Goal: Task Accomplishment & Management: Complete application form

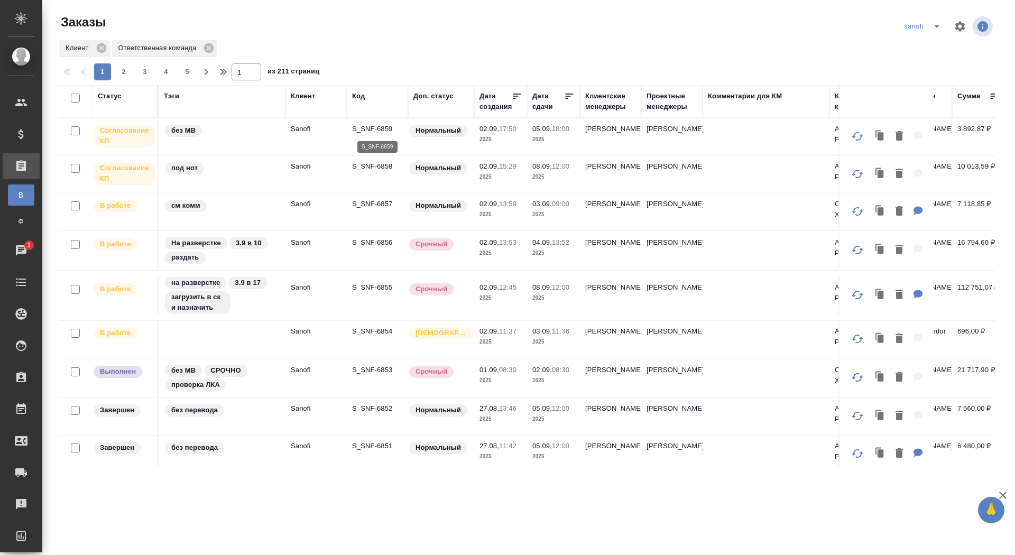
click at [387, 132] on p "S_SNF-6859" at bounding box center [377, 129] width 51 height 11
click at [936, 26] on icon "split button" at bounding box center [936, 26] width 5 height 3
click at [921, 99] on li "новартис" at bounding box center [923, 98] width 55 height 17
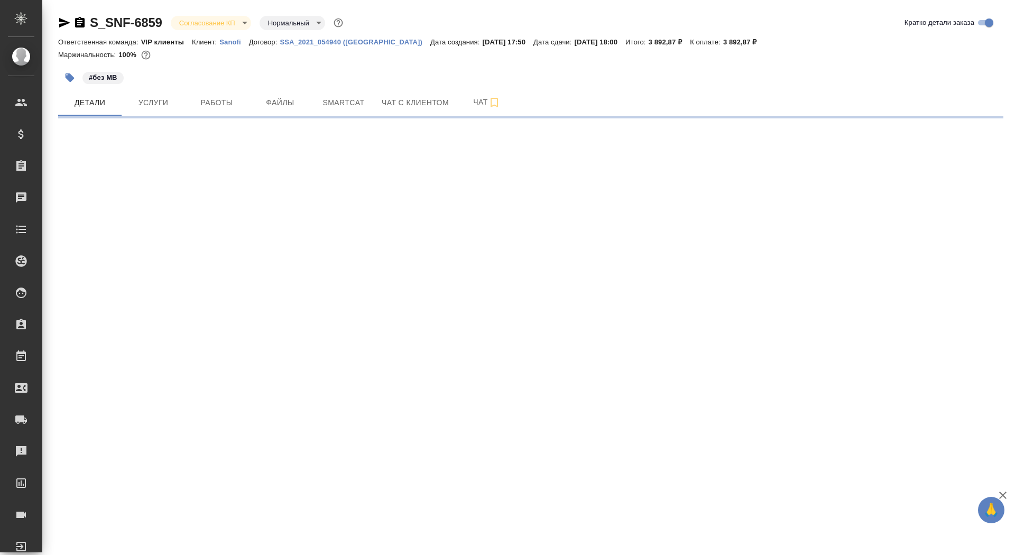
select select "RU"
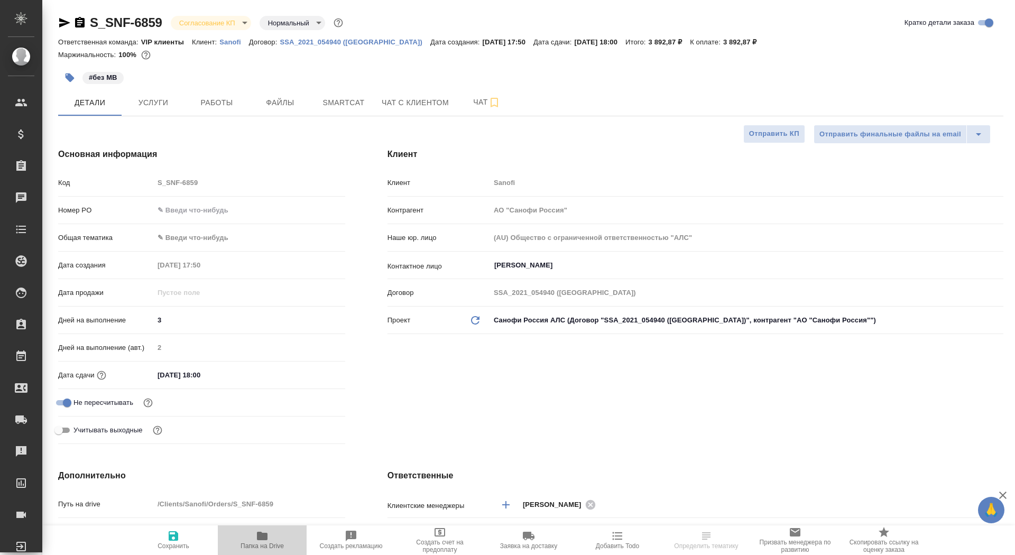
click at [263, 543] on span "Папка на Drive" at bounding box center [261, 545] width 43 height 7
type textarea "x"
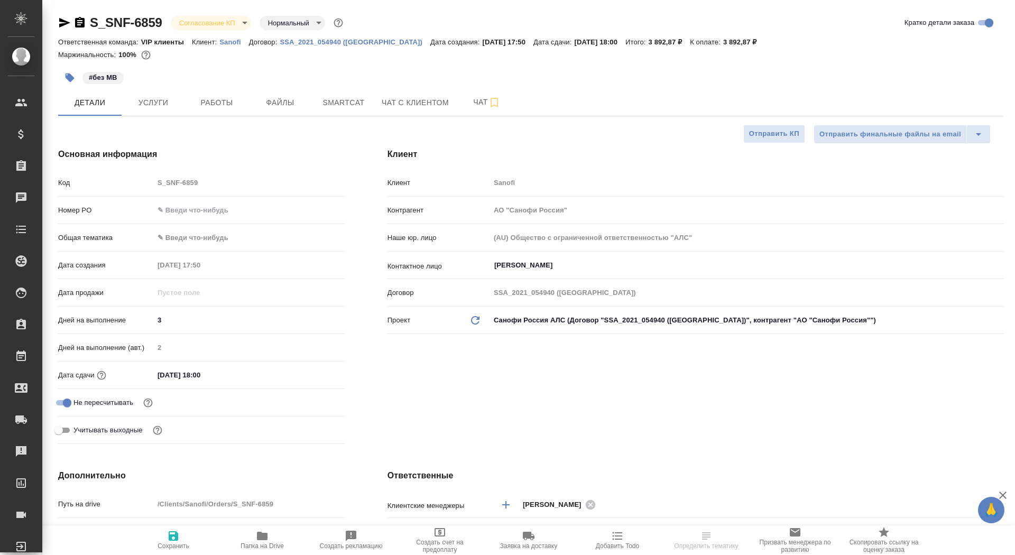
type textarea "x"
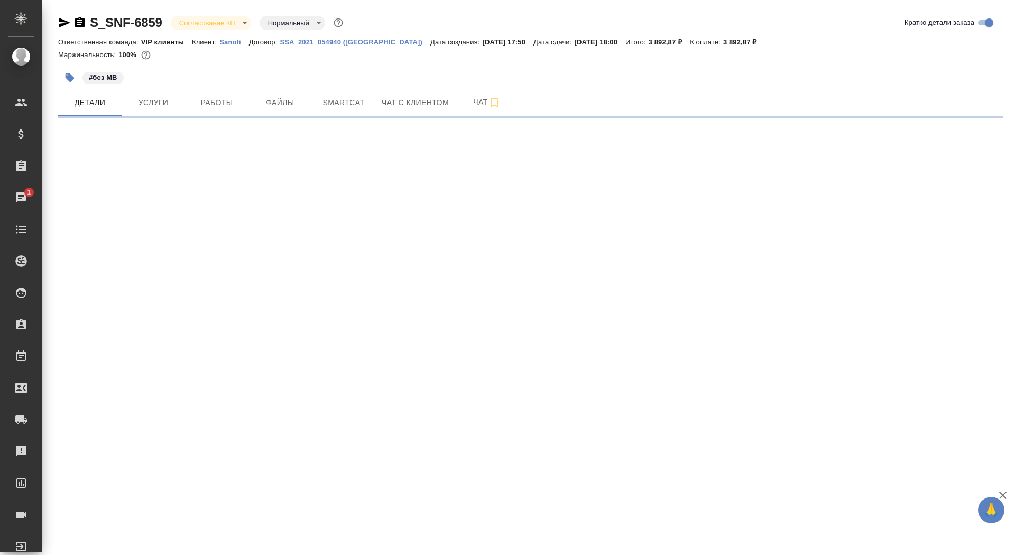
select select "RU"
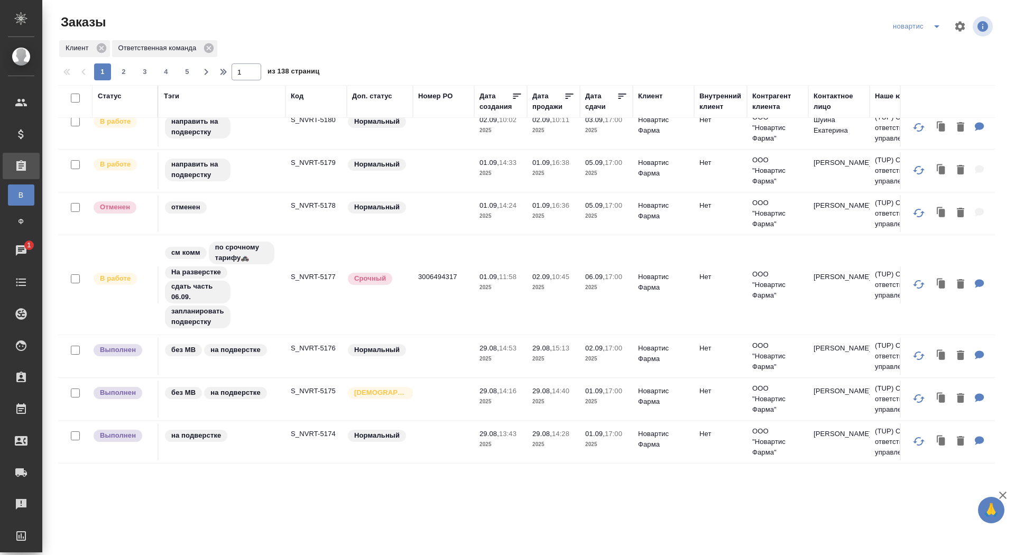
scroll to position [193, 0]
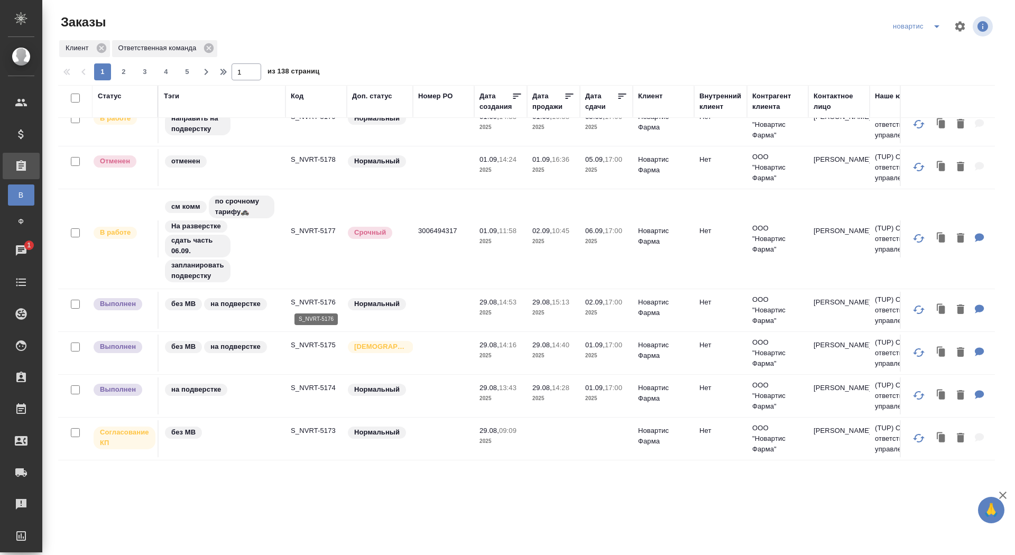
click at [327, 302] on p "S_NVRT-5176" at bounding box center [316, 302] width 51 height 11
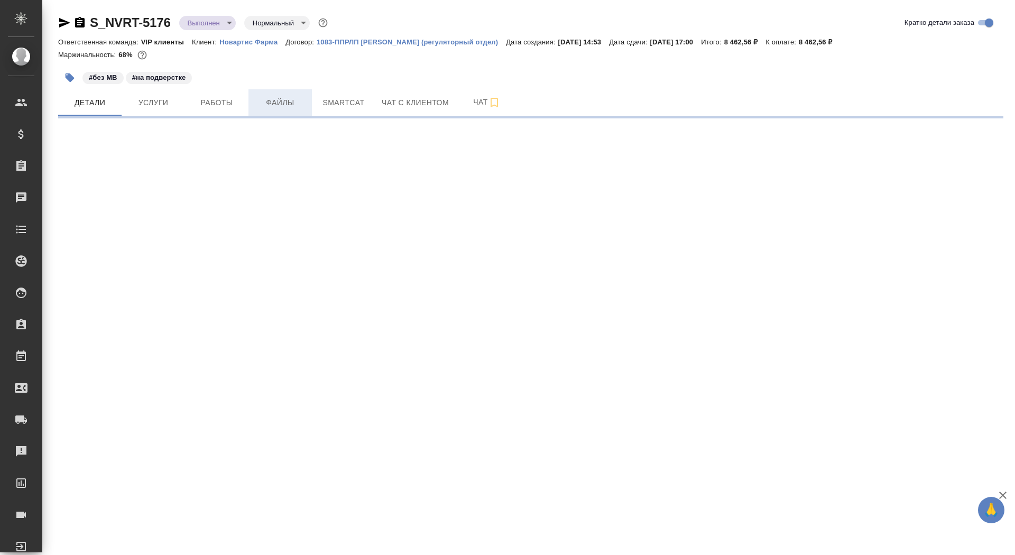
select select "RU"
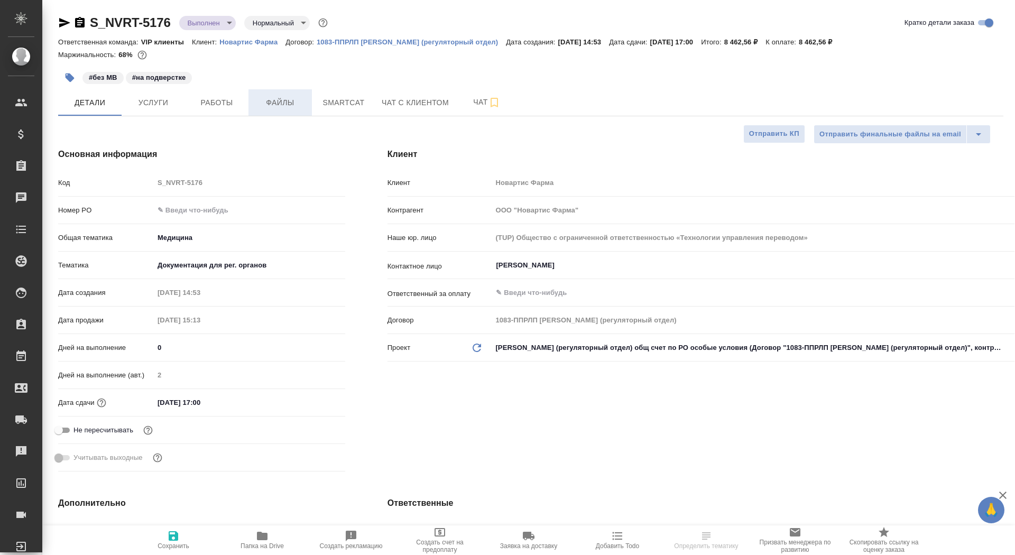
type textarea "x"
click at [274, 100] on span "Файлы" at bounding box center [280, 102] width 51 height 13
type textarea "x"
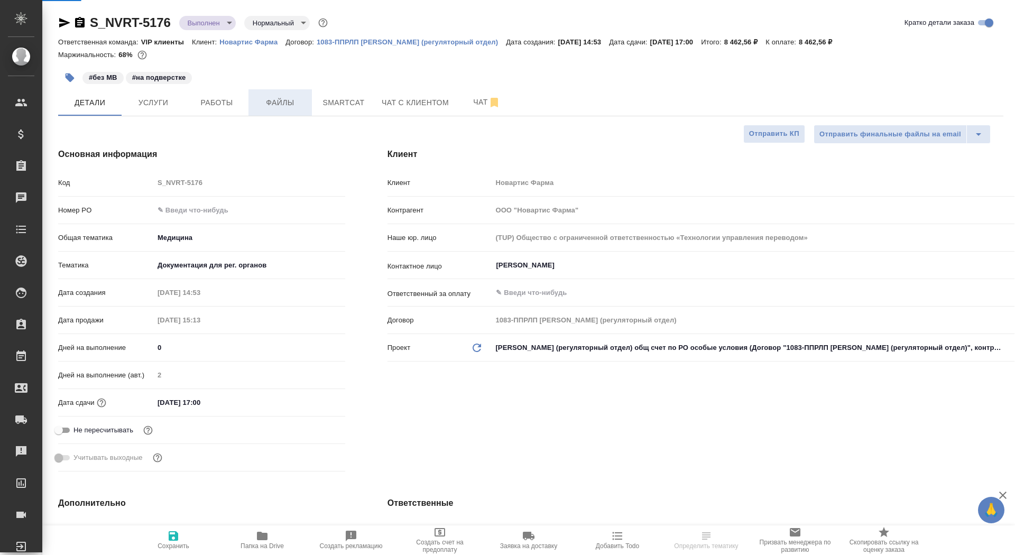
type textarea "x"
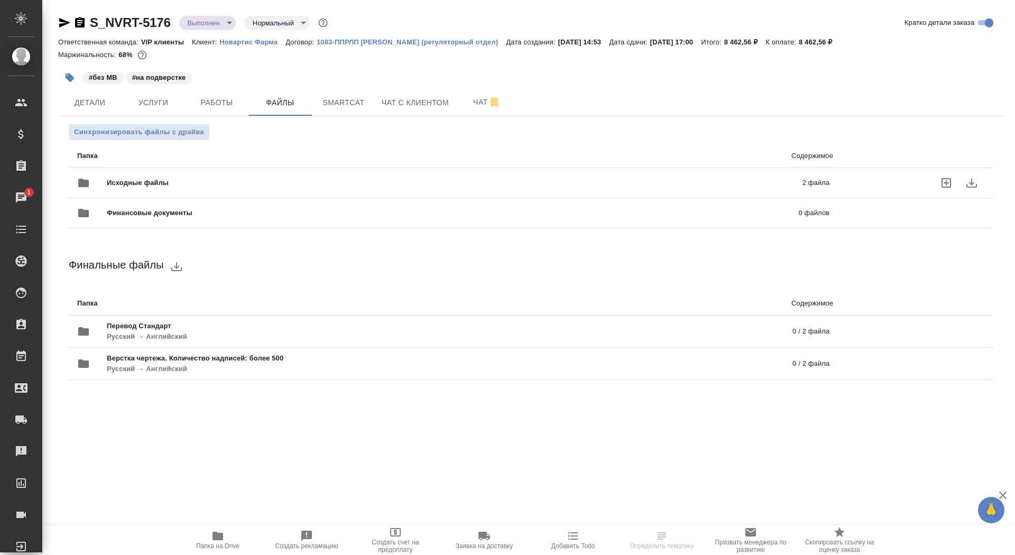
click at [262, 175] on div "Исходные файлы 2 файла" at bounding box center [453, 182] width 752 height 25
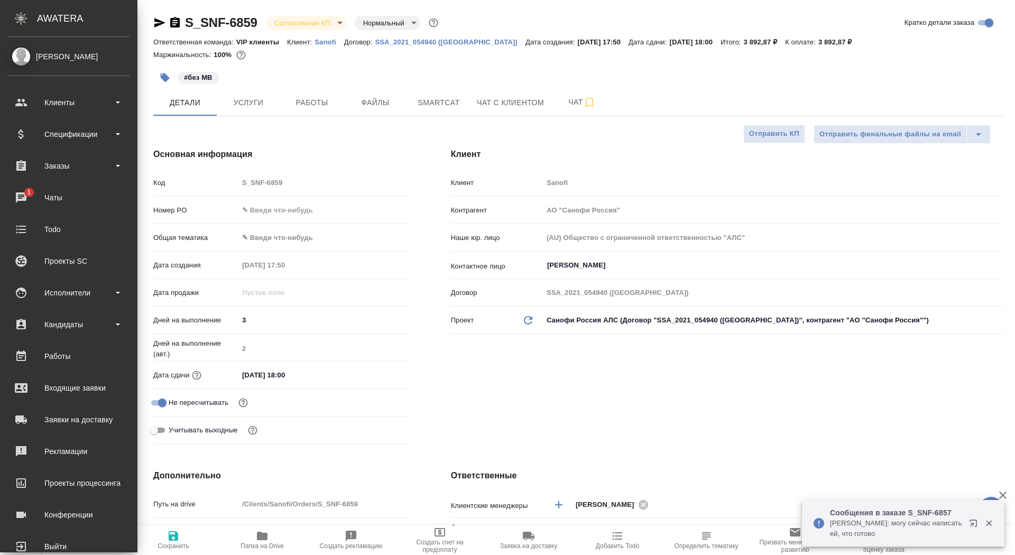
select select "RU"
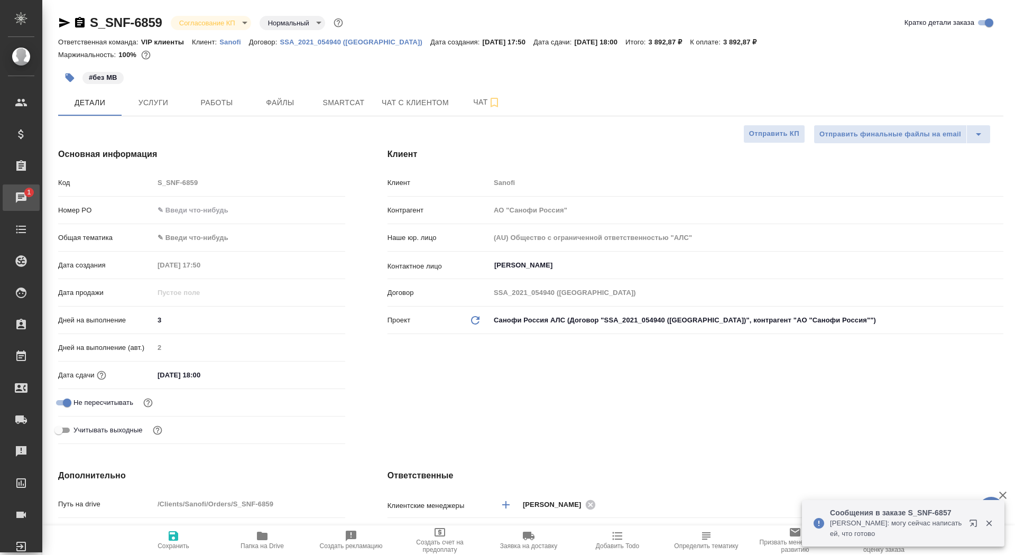
click at [21, 193] on div "Чаты" at bounding box center [8, 198] width 26 height 16
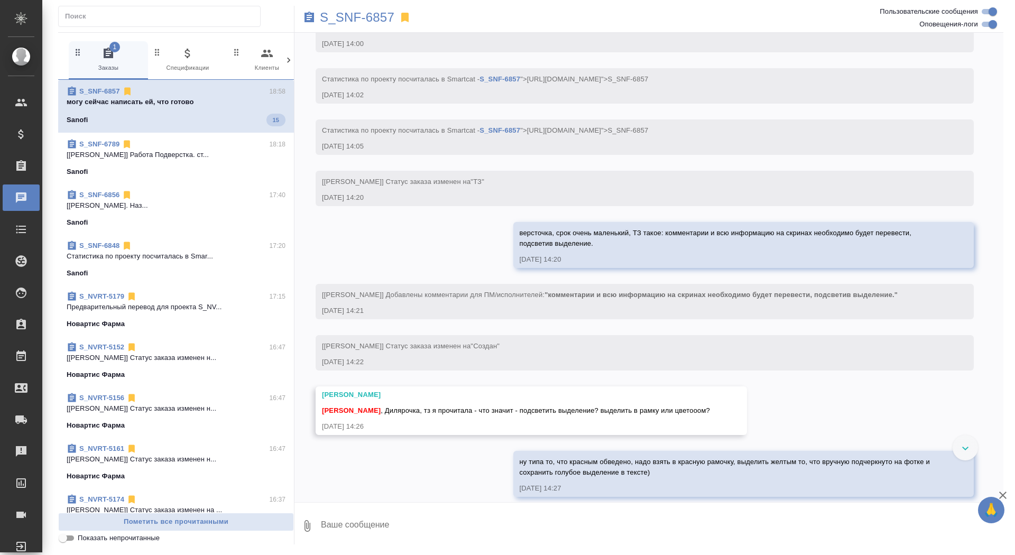
click at [138, 116] on div "Sanofi 15" at bounding box center [176, 120] width 219 height 13
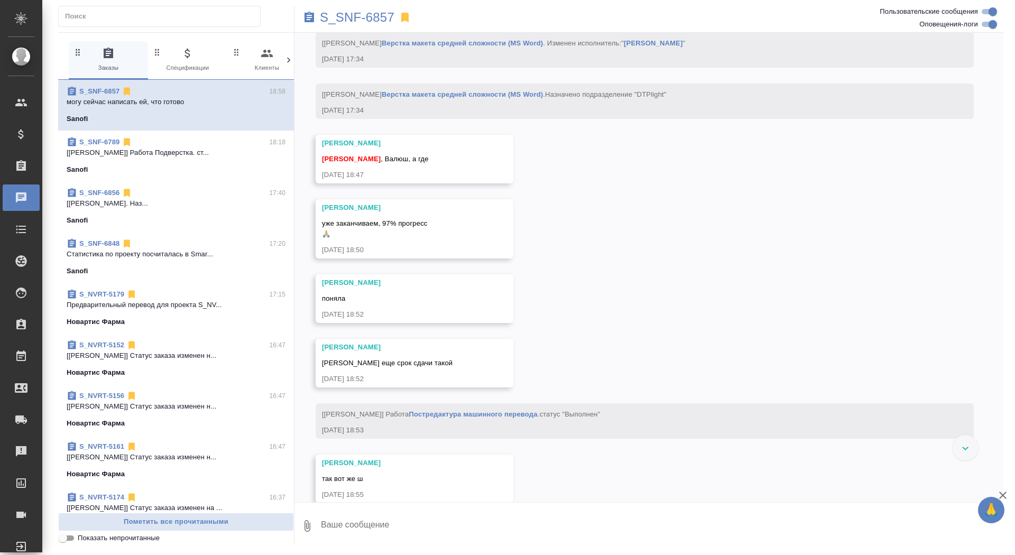
scroll to position [4374, 0]
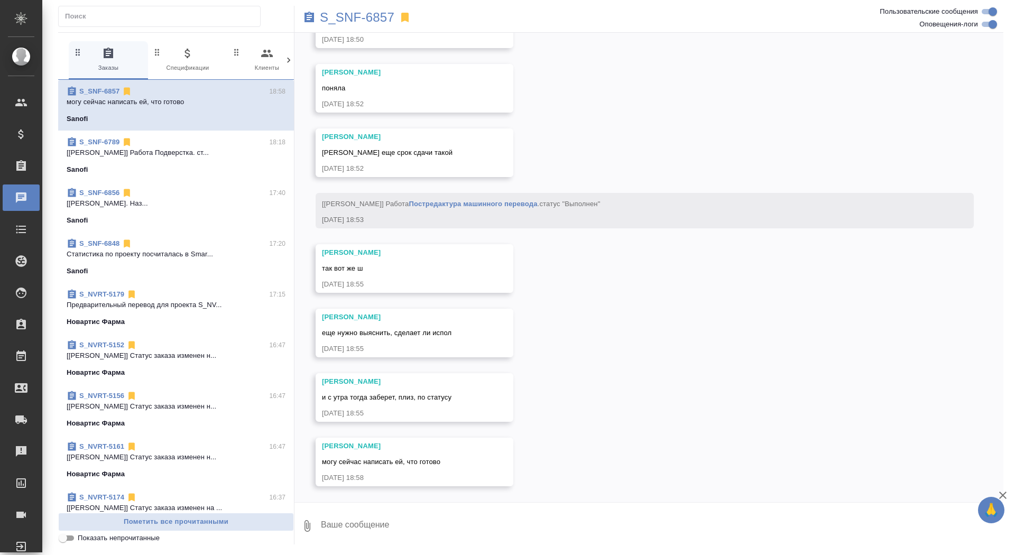
click at [374, 529] on textarea at bounding box center [661, 526] width 683 height 36
type textarea "а к 10 успеете сдать?"
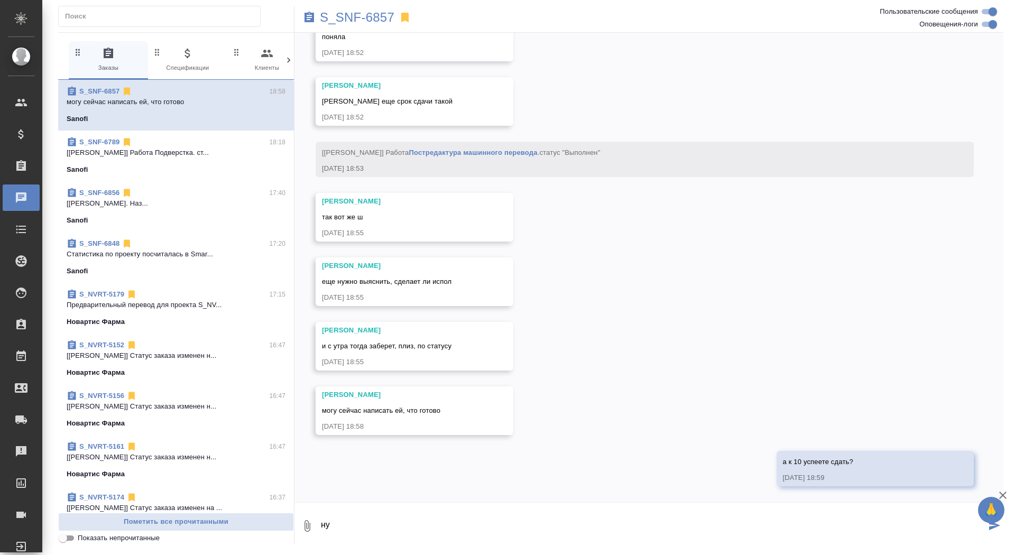
scroll to position [4426, 0]
type textarea "ну, типа вам час что-то даст?)"
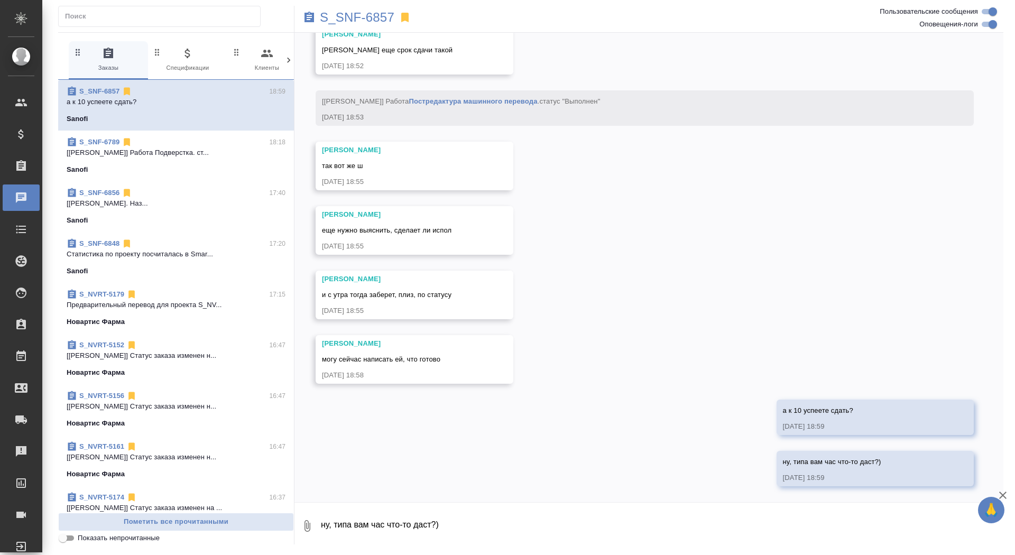
scroll to position [4477, 0]
click at [348, 21] on p "S_SNF-6857" at bounding box center [357, 17] width 75 height 11
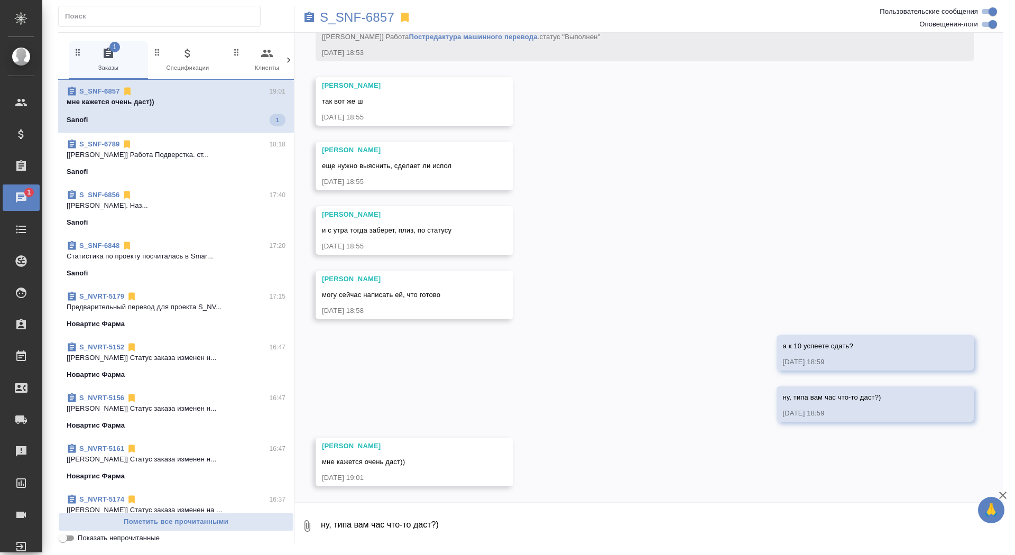
scroll to position [4542, 0]
click at [457, 523] on textarea "ну, типа вам час что-то даст?)" at bounding box center [661, 526] width 683 height 36
type textarea "н"
type textarea "т"
type textarea "согласовано"
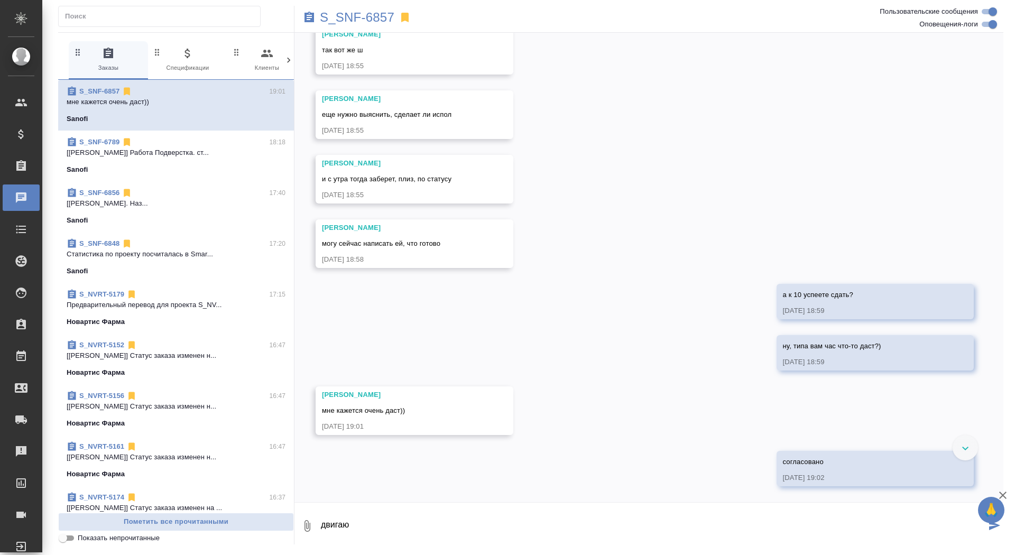
type textarea "двигаю"
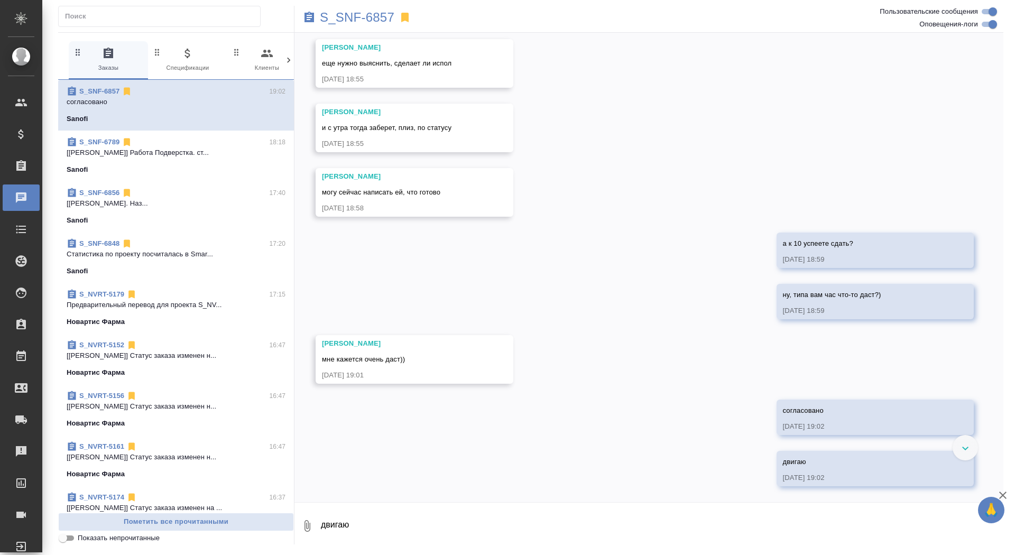
scroll to position [4644, 0]
click at [358, 21] on p "S_SNF-6857" at bounding box center [357, 17] width 75 height 11
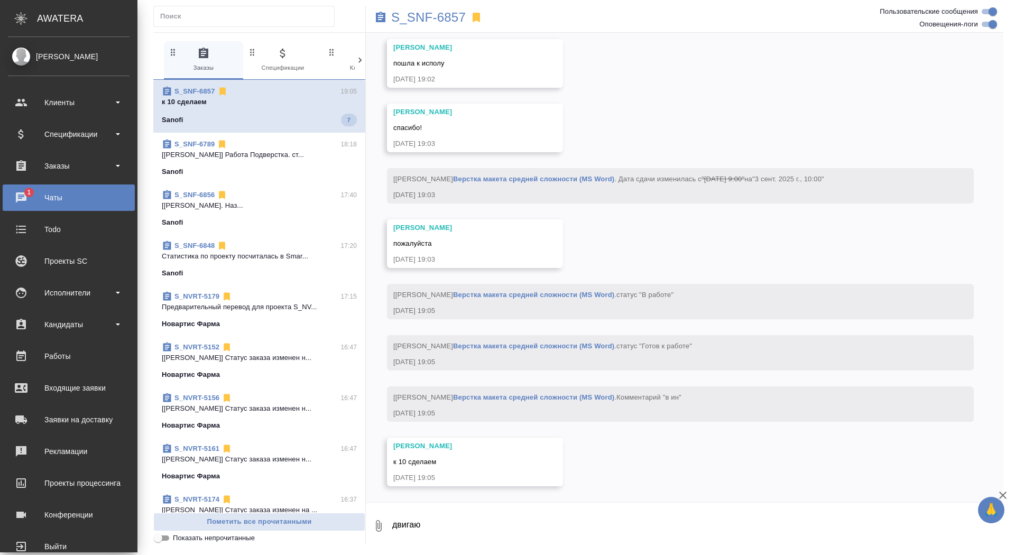
scroll to position [5246, 0]
click at [67, 165] on div "Заказы" at bounding box center [69, 166] width 122 height 16
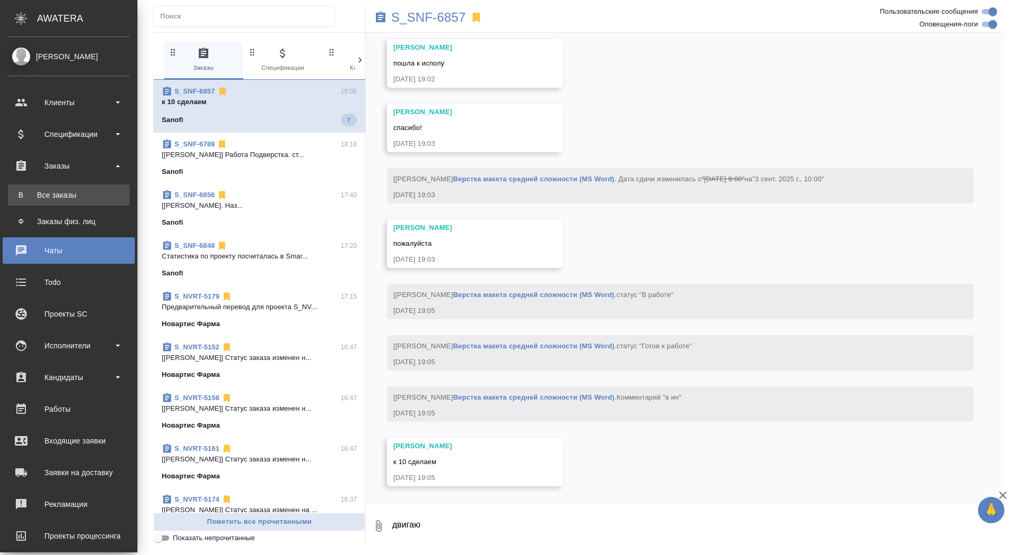
click at [57, 200] on div "Все заказы" at bounding box center [68, 195] width 111 height 11
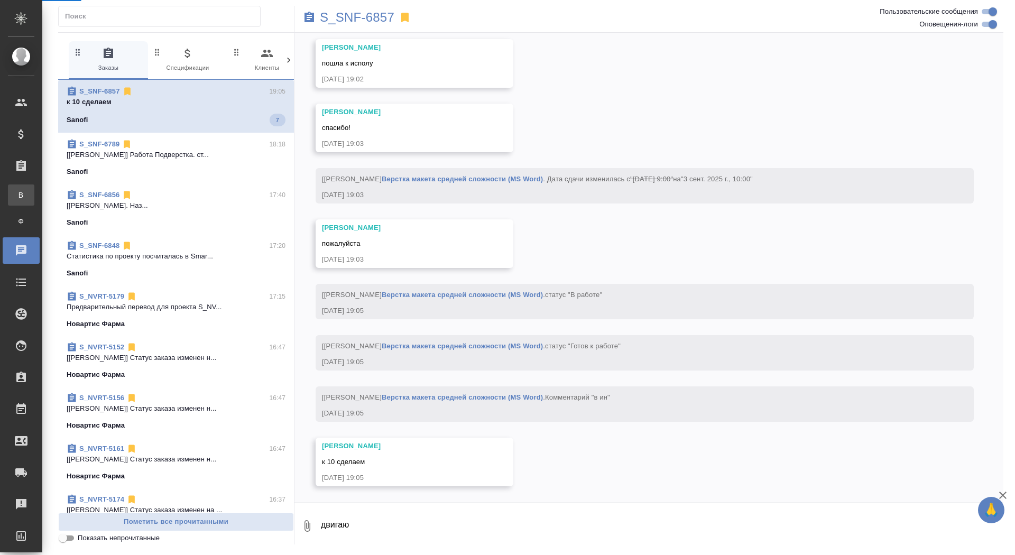
scroll to position [5172, 0]
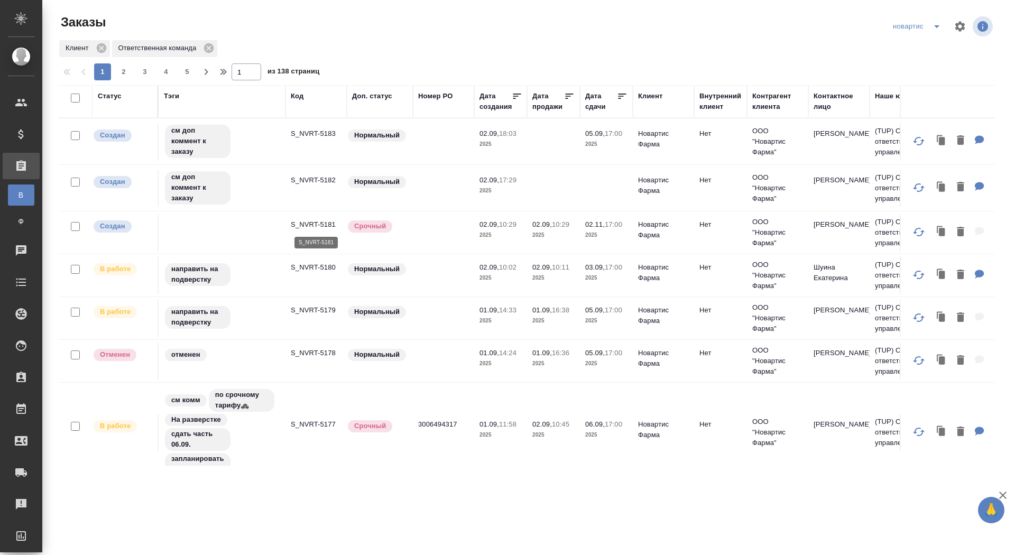
click at [322, 222] on p "S_NVRT-5181" at bounding box center [316, 224] width 51 height 11
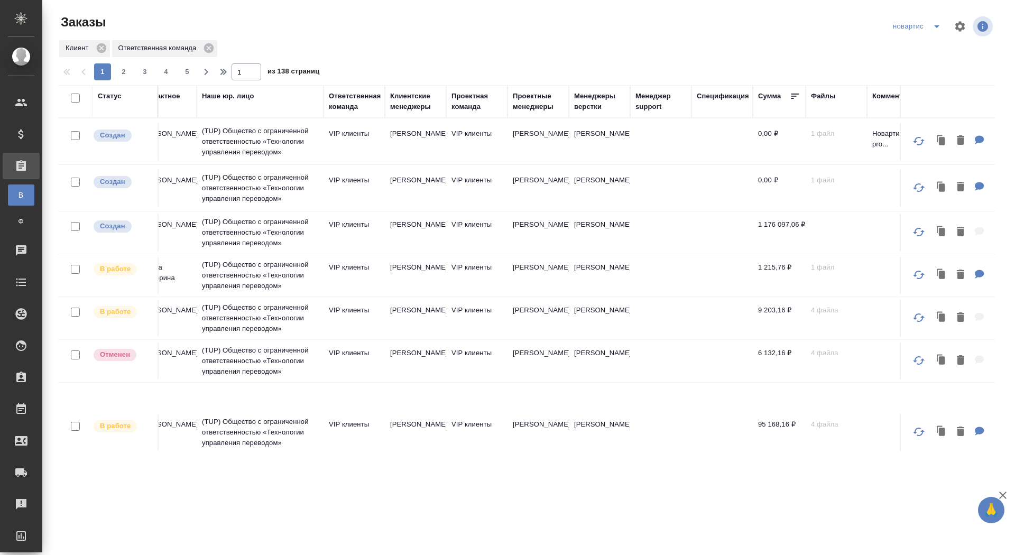
scroll to position [0, 674]
click at [385, 238] on td "[PERSON_NAME]" at bounding box center [413, 232] width 61 height 37
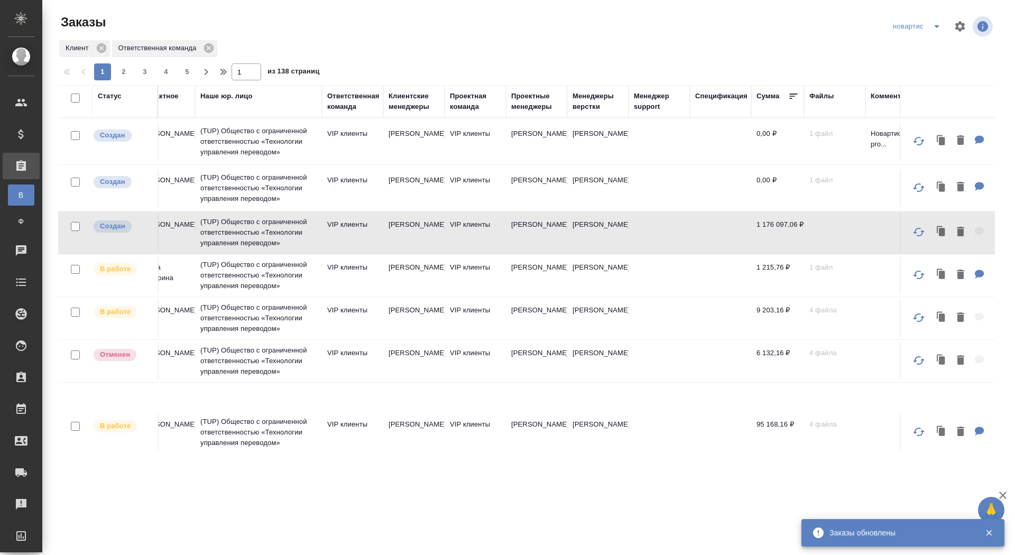
click at [290, 220] on td "(TUP) Общество с ограниченной ответственностью «Технологии управления переводом»" at bounding box center [258, 232] width 127 height 42
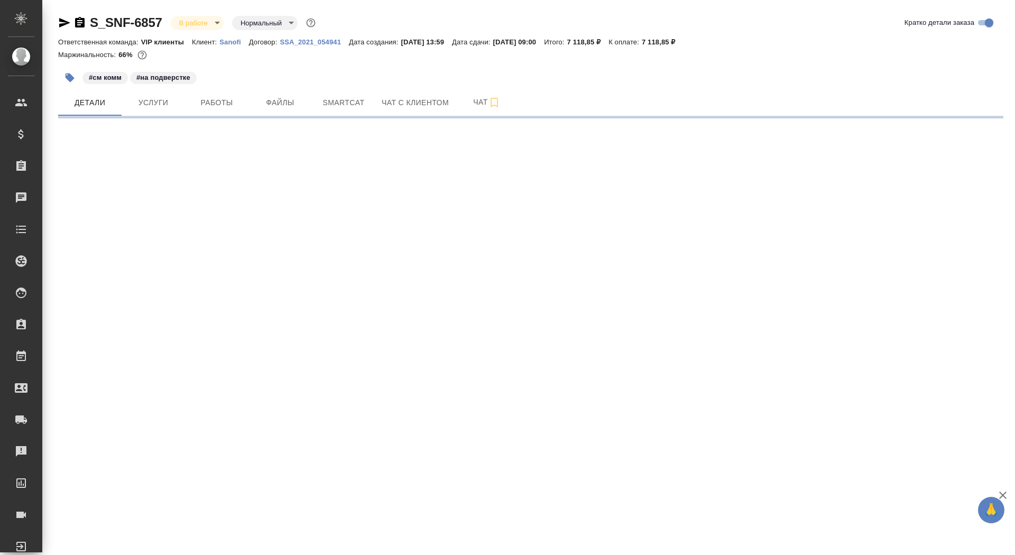
select select "RU"
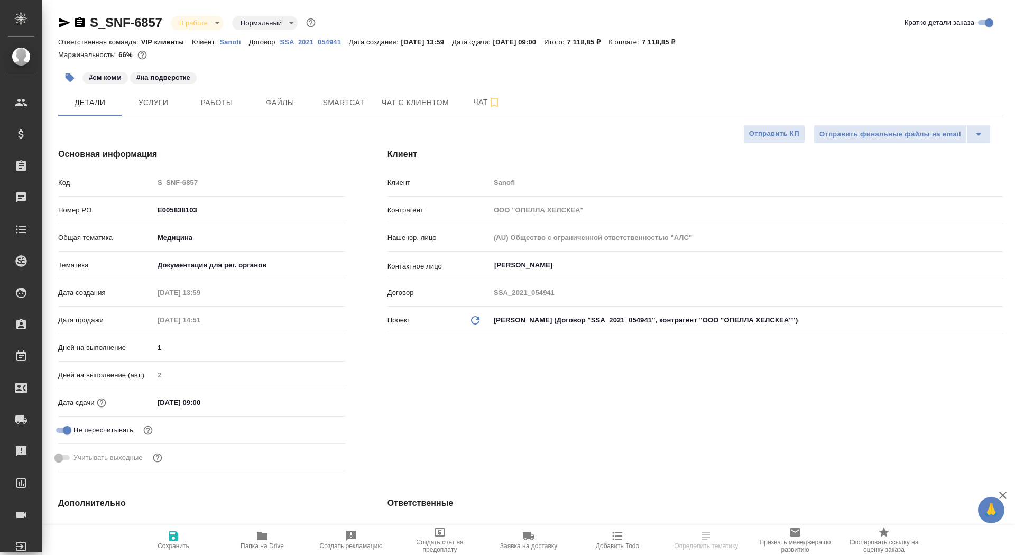
type textarea "x"
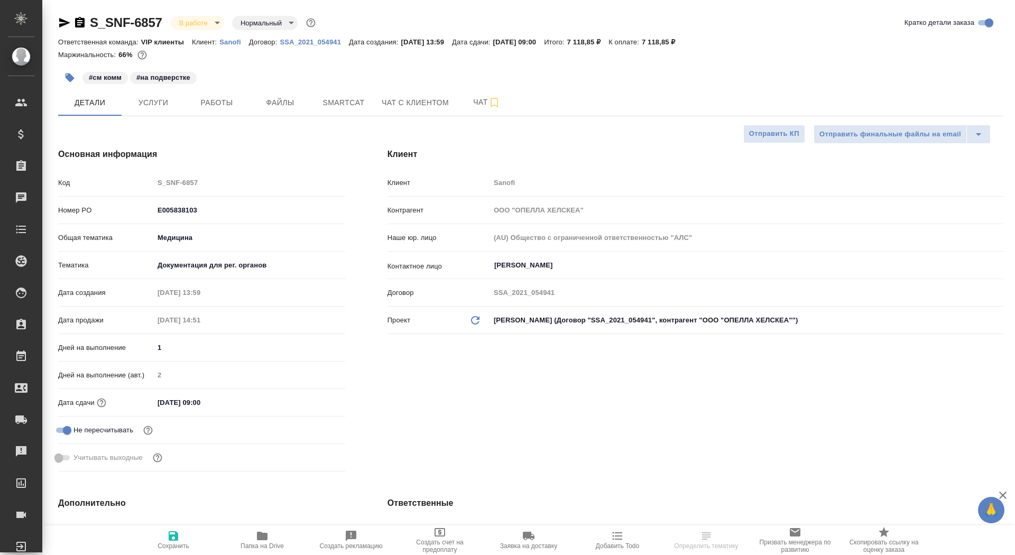
type textarea "x"
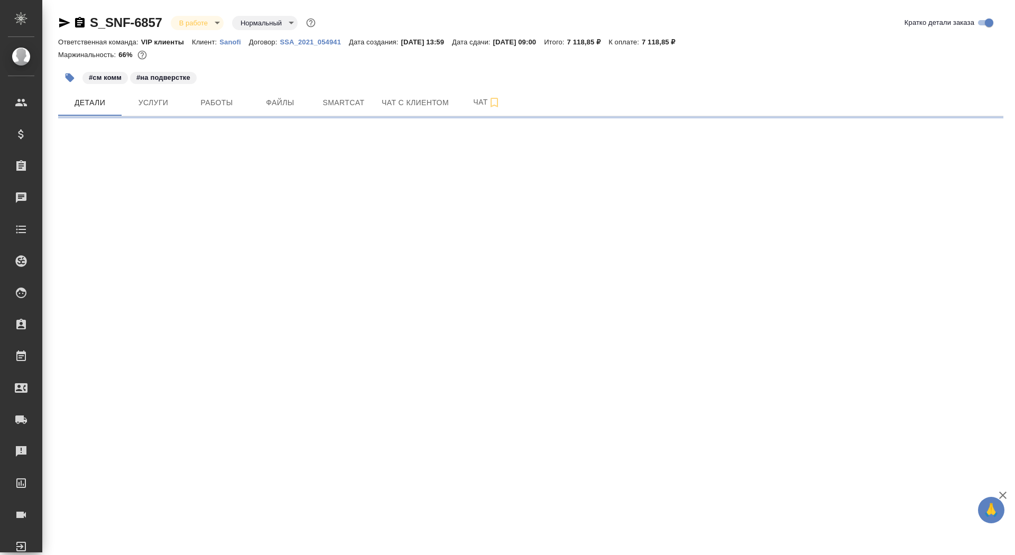
select select "RU"
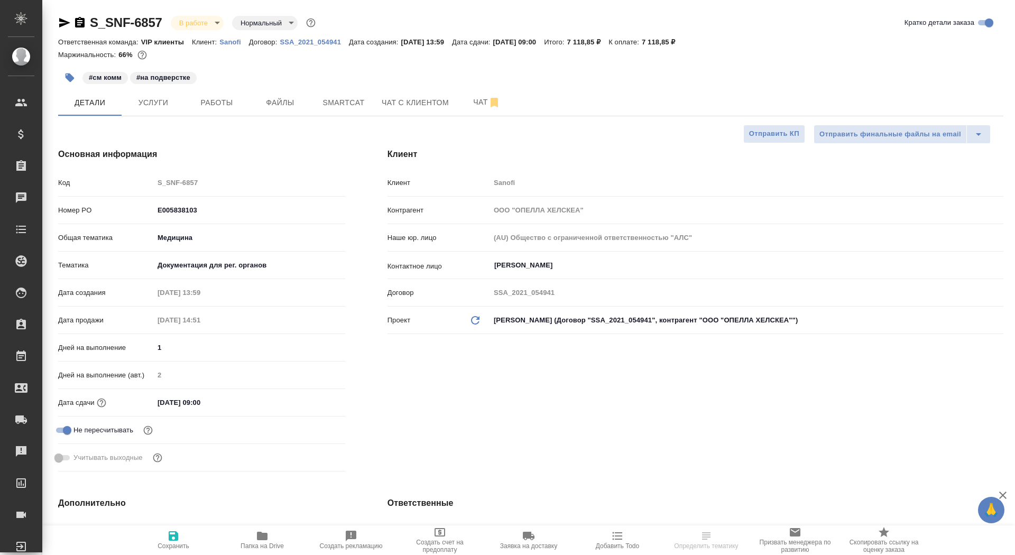
type textarea "x"
drag, startPoint x: 202, startPoint y: 403, endPoint x: 195, endPoint y: 403, distance: 6.9
click at [195, 403] on input "[DATE] 09:00" at bounding box center [200, 402] width 92 height 15
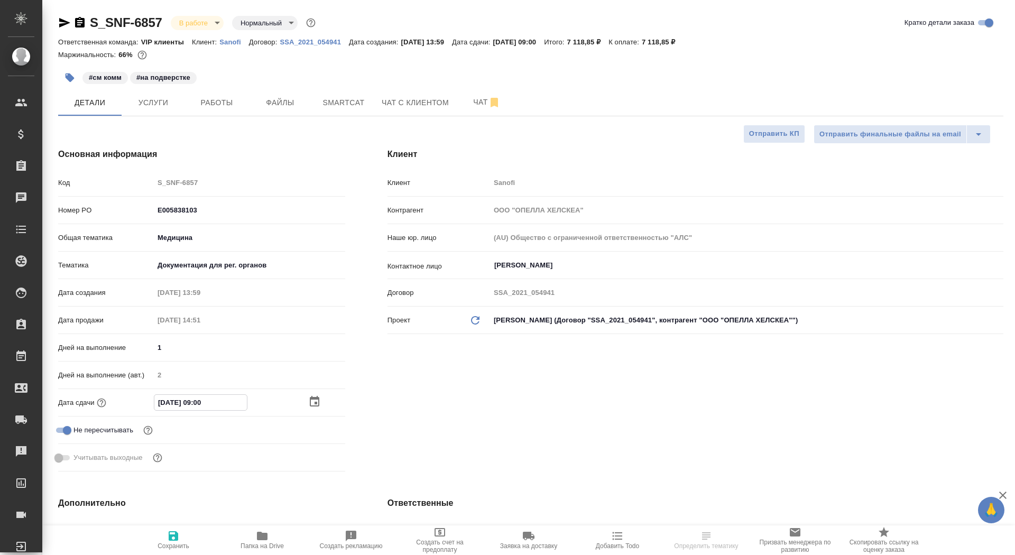
type input "[DATE] 10:0_"
type textarea "x"
type input "03.09.2025 10:00"
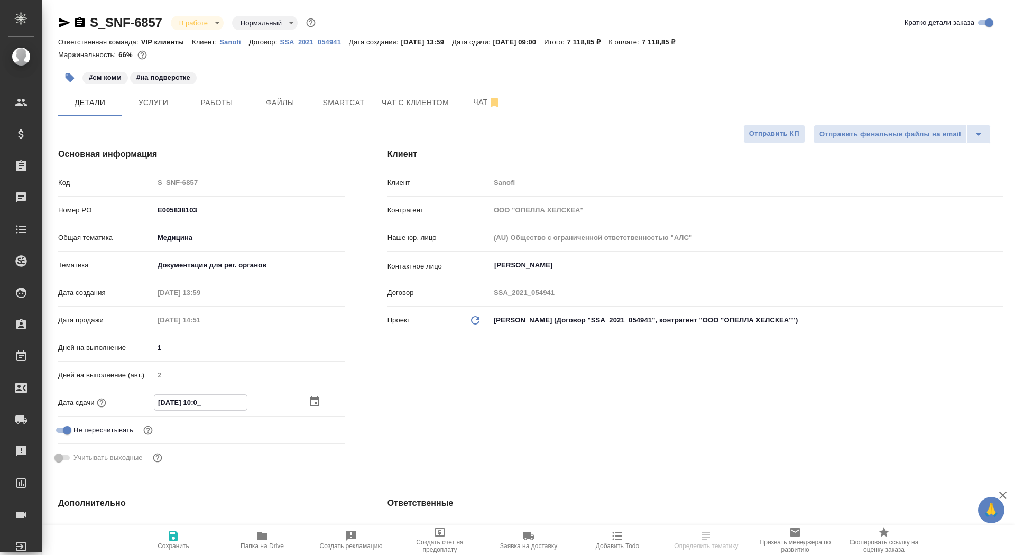
type textarea "x"
type input "03.09.2025 10:00"
click at [175, 546] on span "Сохранить" at bounding box center [173, 545] width 32 height 7
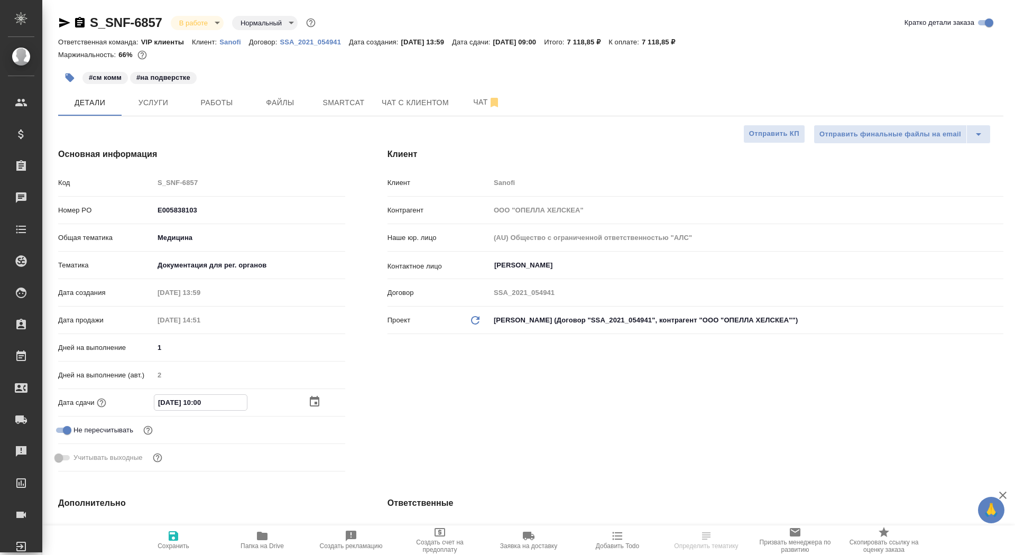
type textarea "x"
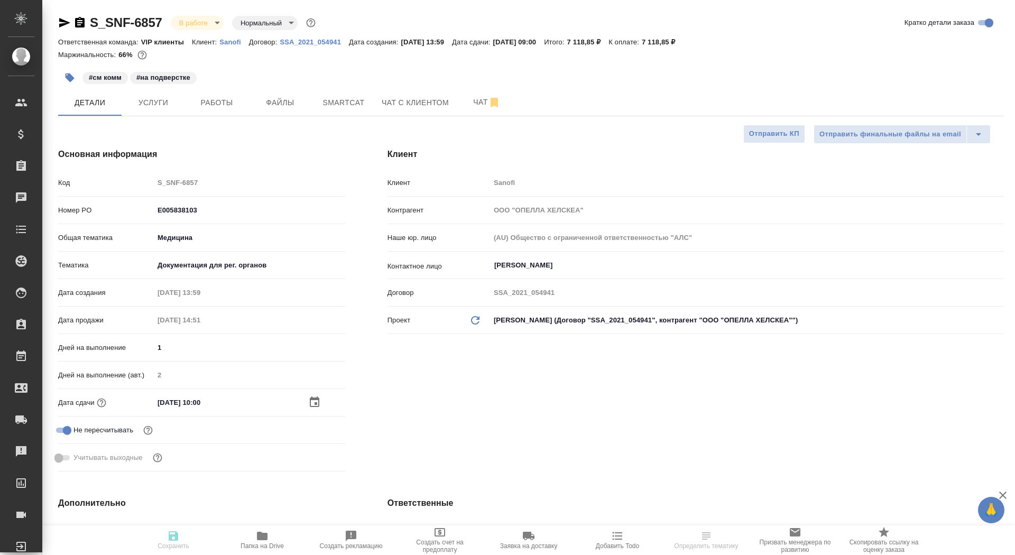
type textarea "x"
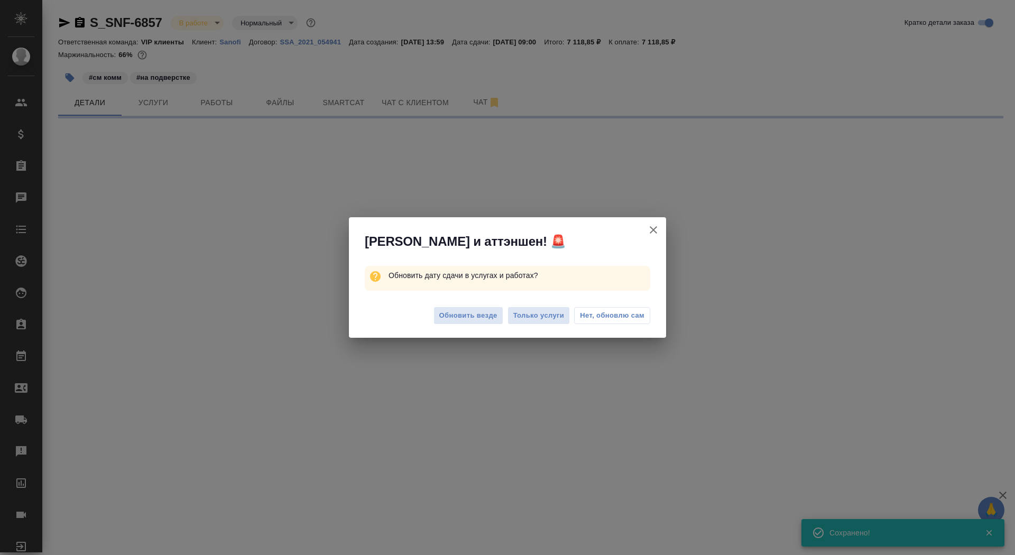
select select "RU"
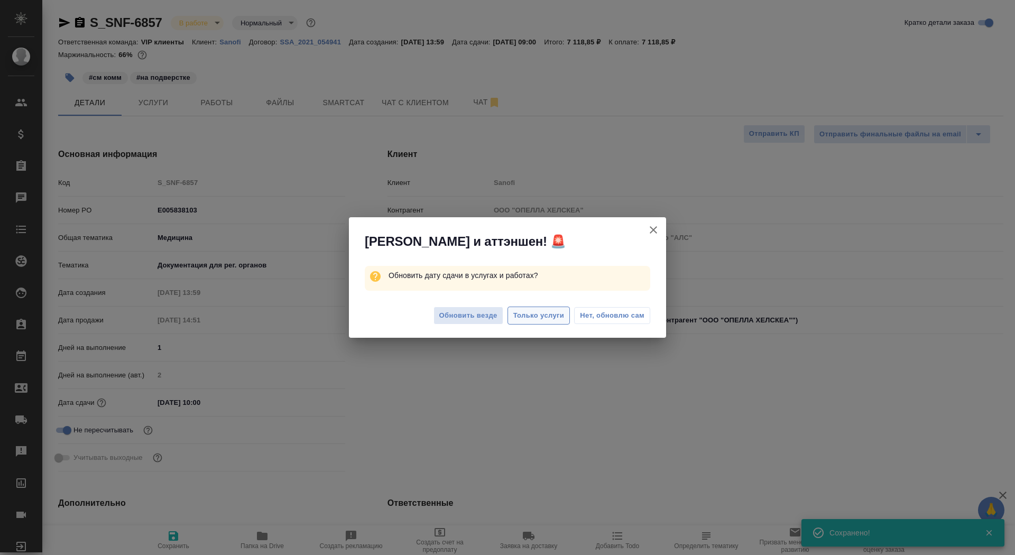
type textarea "x"
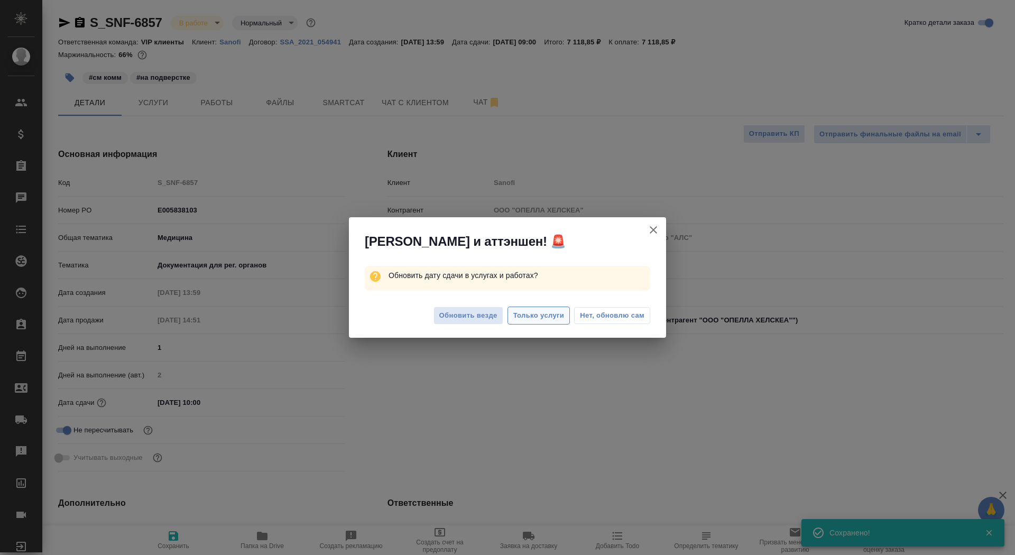
type textarea "x"
click at [550, 313] on span "Только услуги" at bounding box center [538, 316] width 51 height 12
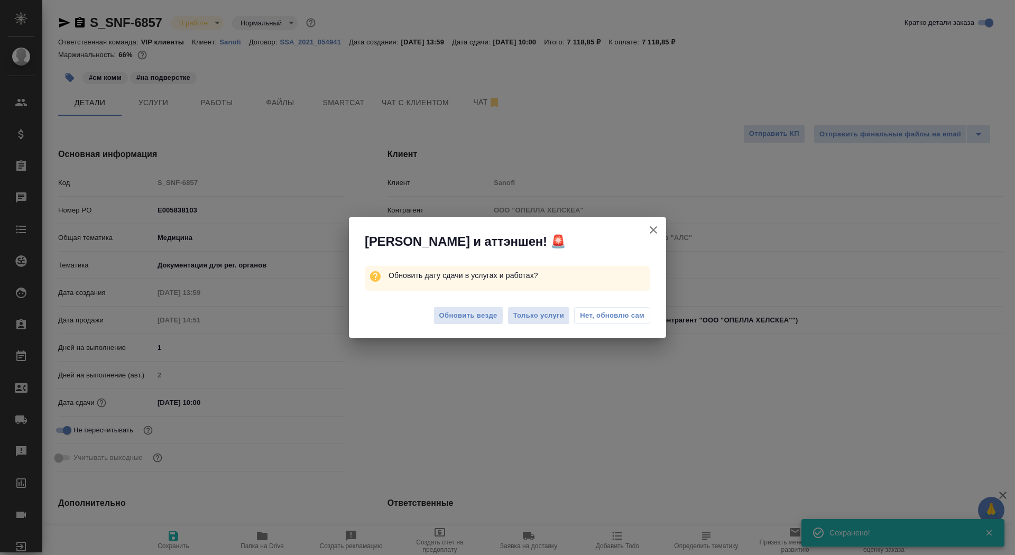
type textarea "x"
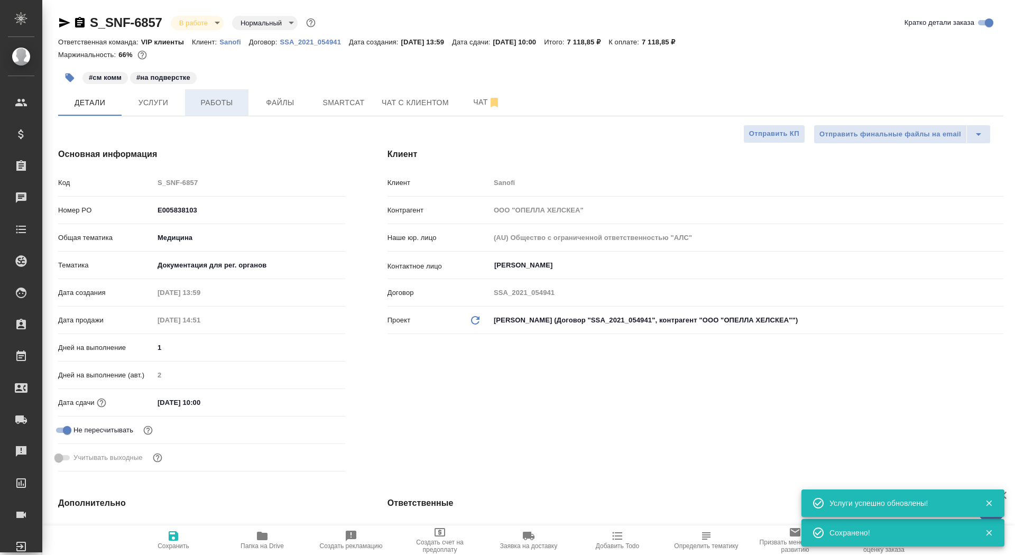
click at [217, 108] on span "Работы" at bounding box center [216, 102] width 51 height 13
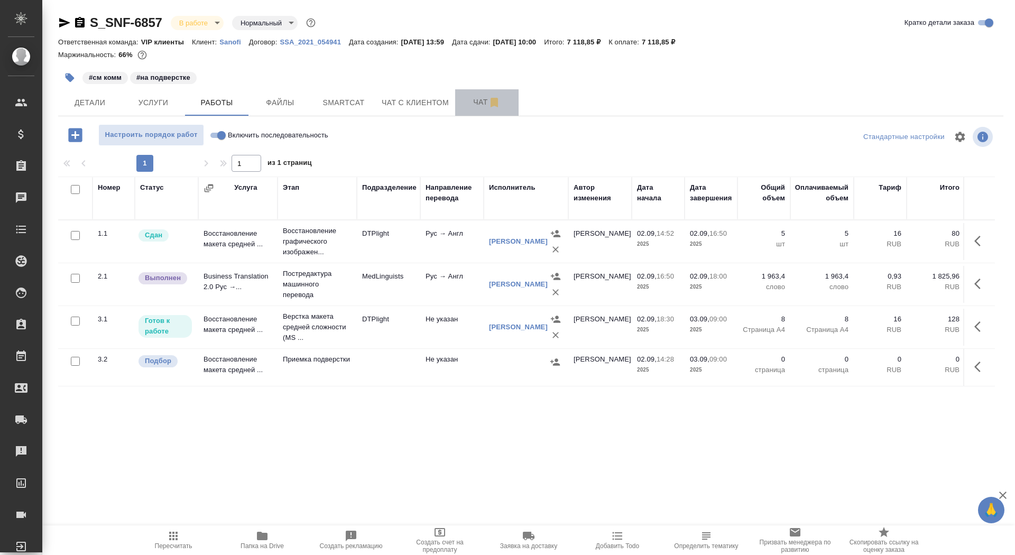
click at [473, 97] on span "Чат" at bounding box center [486, 102] width 51 height 13
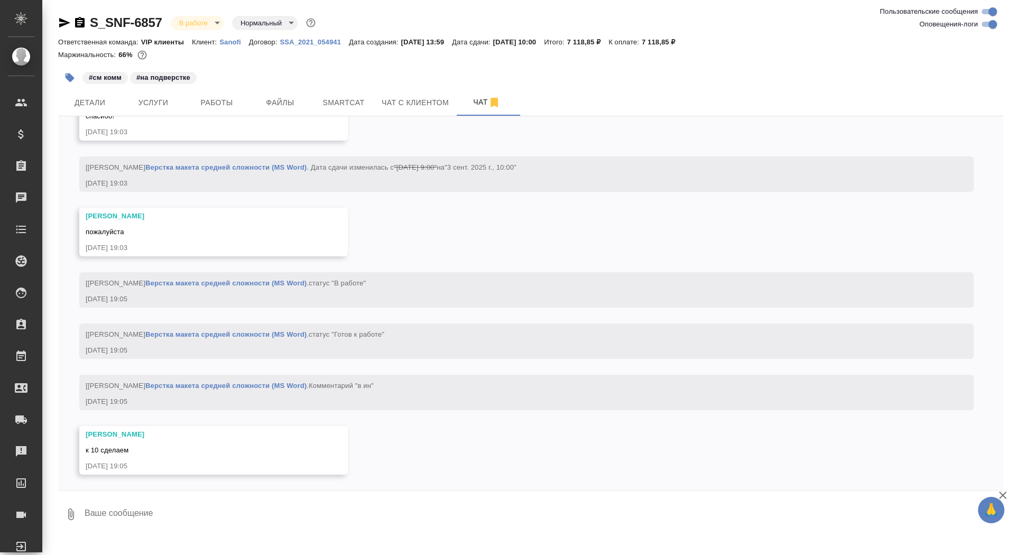
scroll to position [5198, 0]
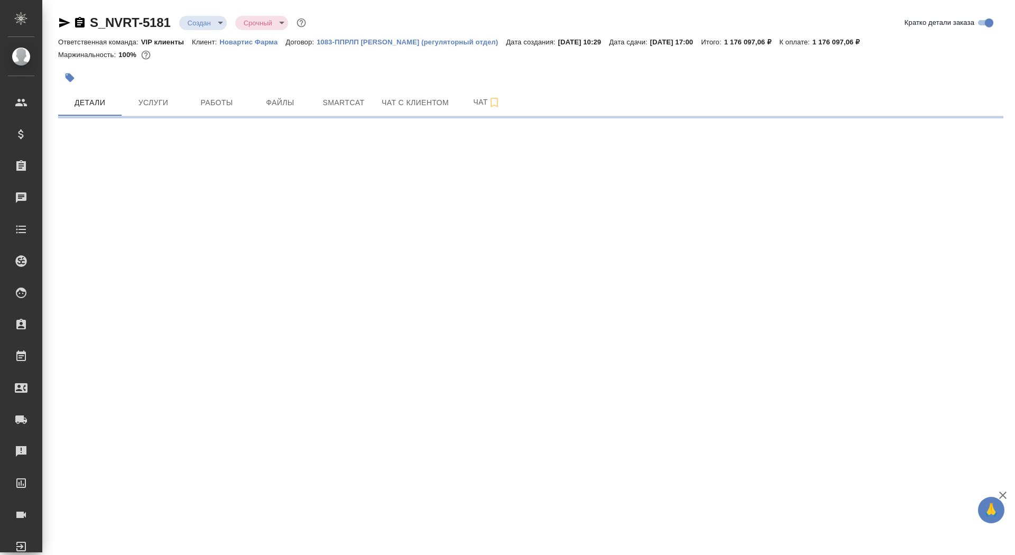
select select "RU"
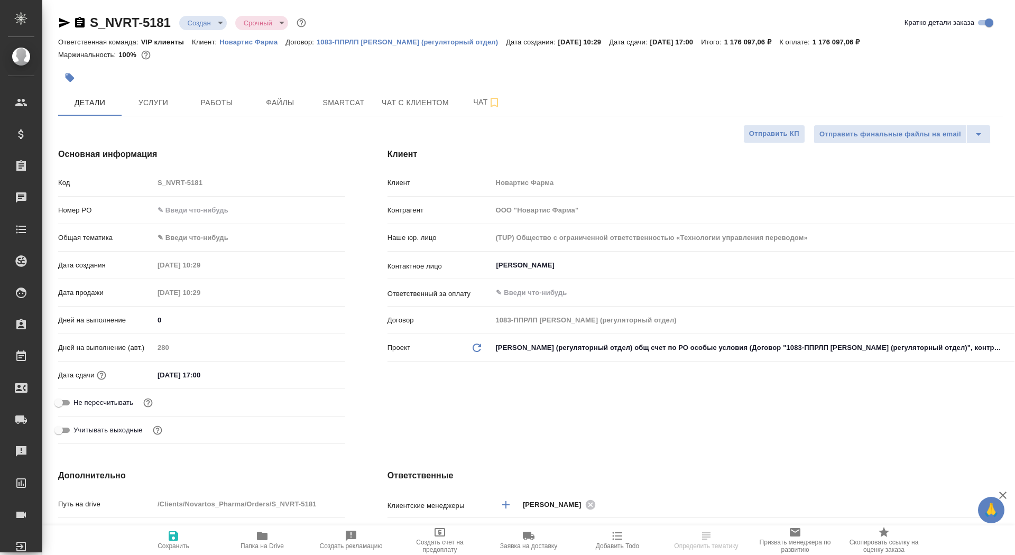
type textarea "x"
click at [253, 42] on p "Новартис Фарма" at bounding box center [252, 42] width 66 height 8
type textarea "x"
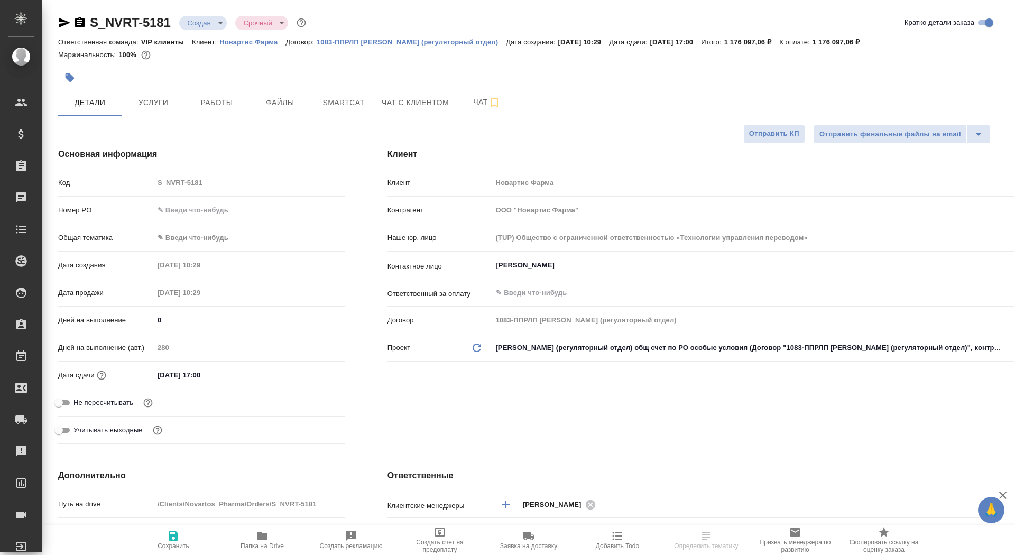
type textarea "x"
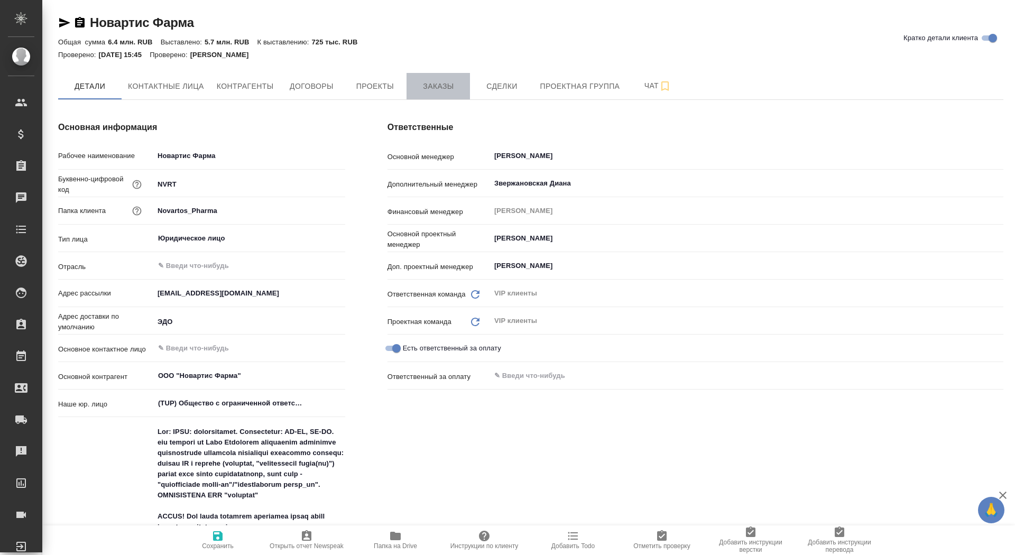
click at [438, 76] on button "Заказы" at bounding box center [437, 86] width 63 height 26
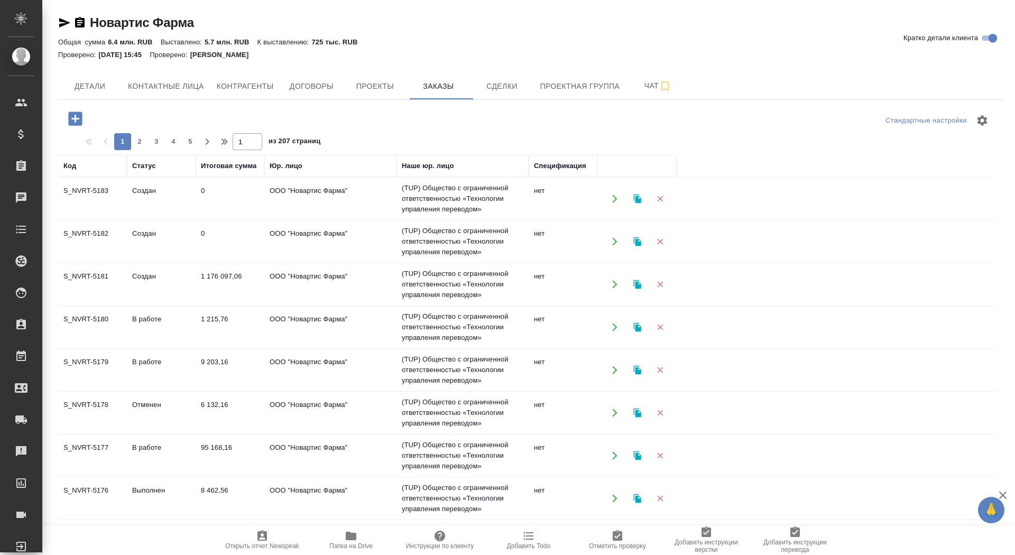
click at [72, 118] on icon "button" at bounding box center [75, 118] width 18 height 18
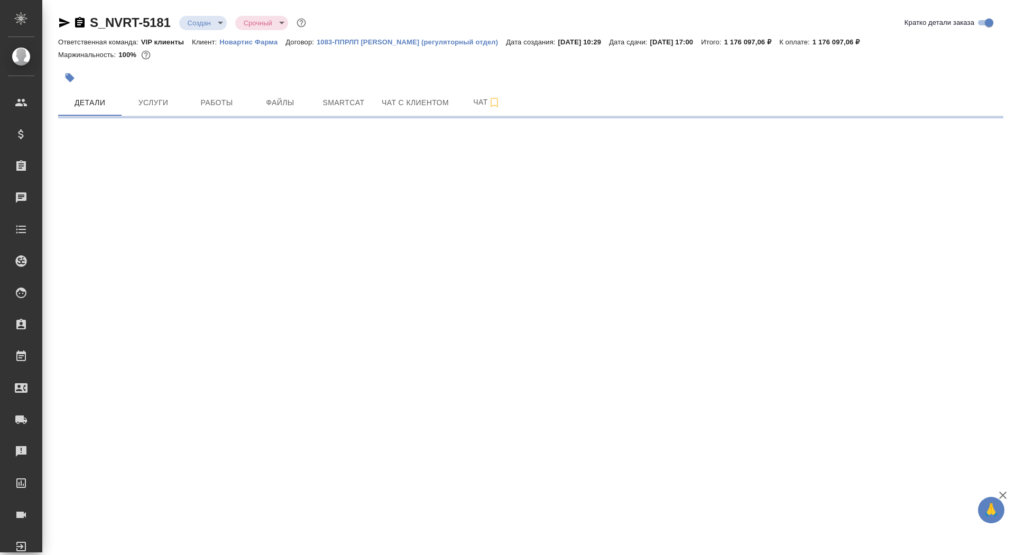
select select "RU"
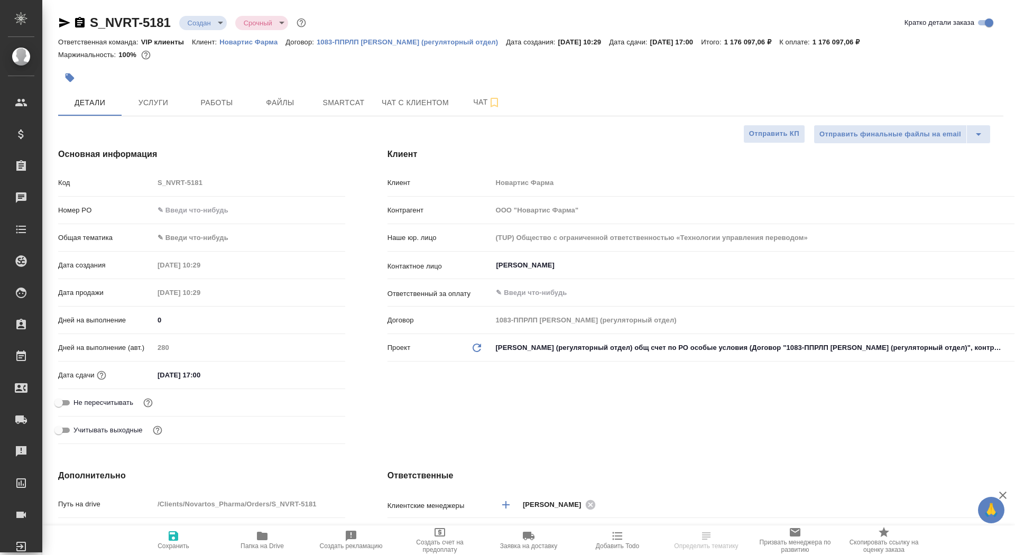
type textarea "x"
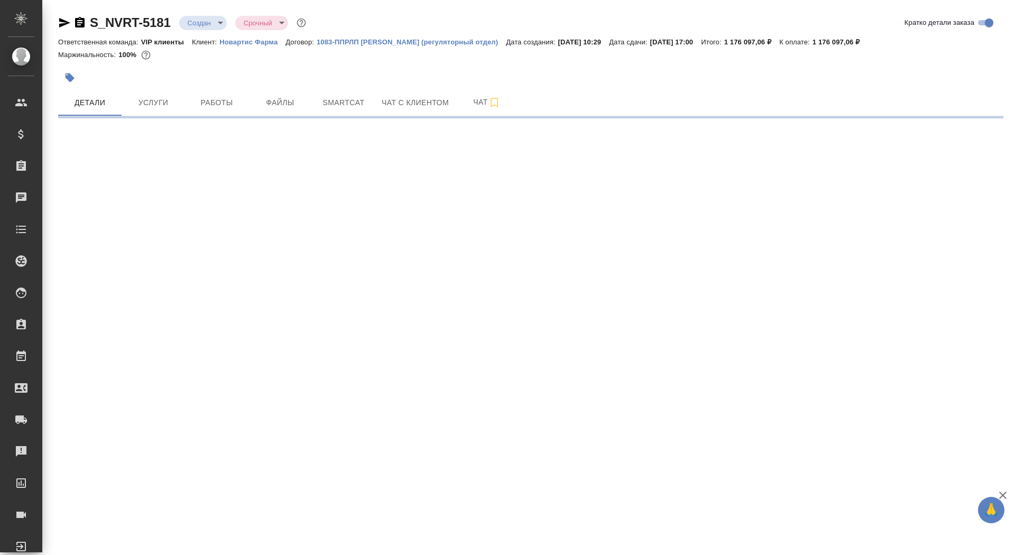
select select "RU"
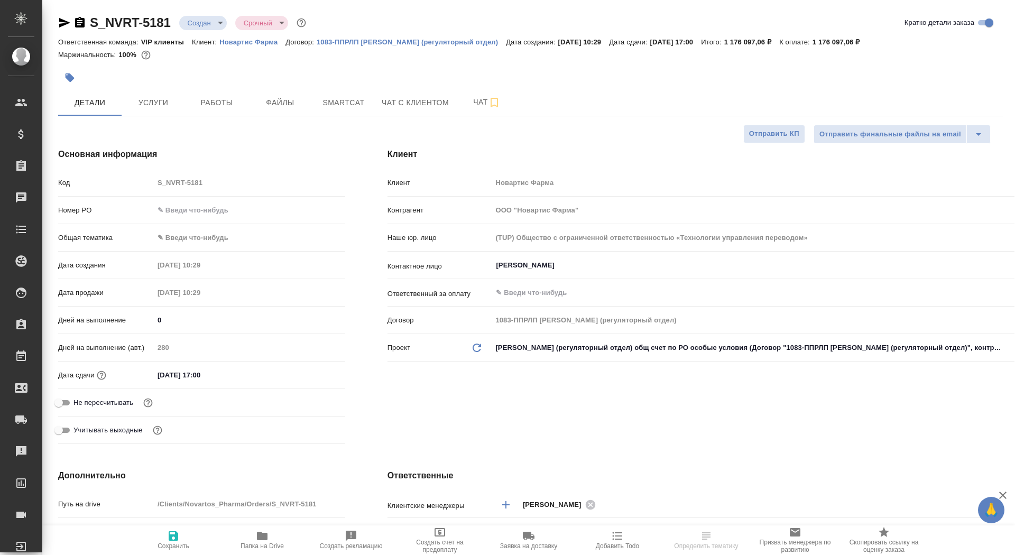
click at [374, 42] on p "1083-ППРЛП [PERSON_NAME] (регуляторный отдел)" at bounding box center [411, 42] width 189 height 8
type textarea "x"
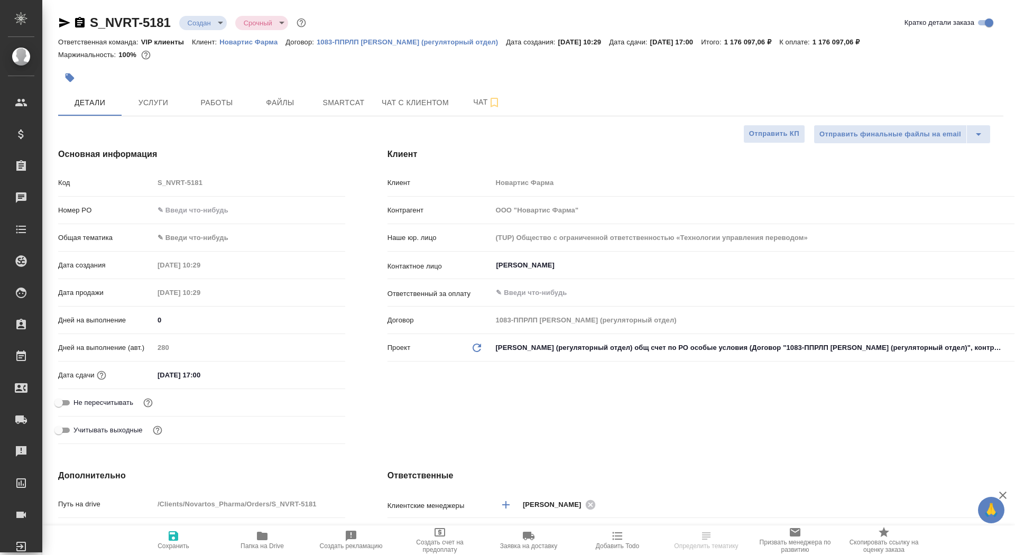
type textarea "x"
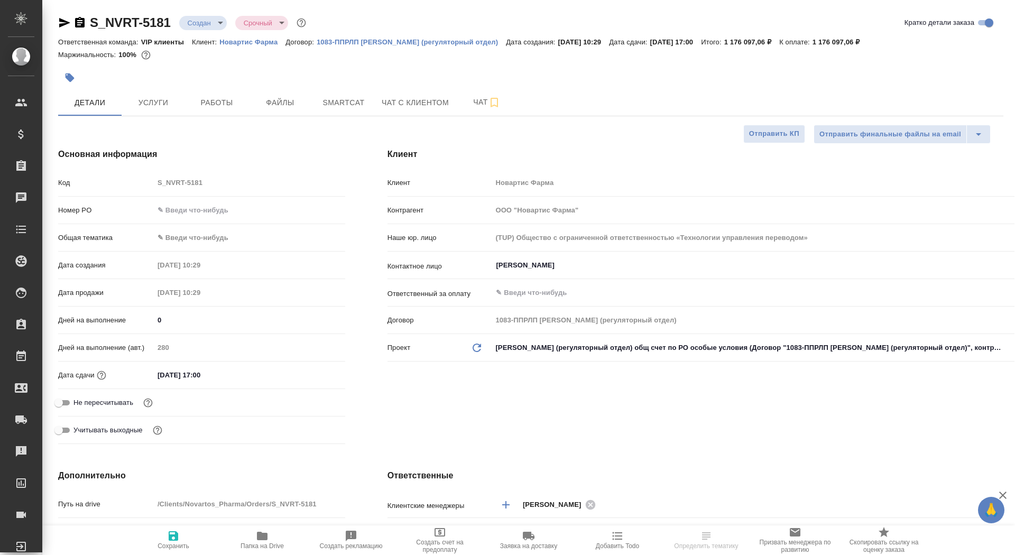
click at [270, 38] on p "Новартис Фарма" at bounding box center [252, 42] width 66 height 8
type textarea "x"
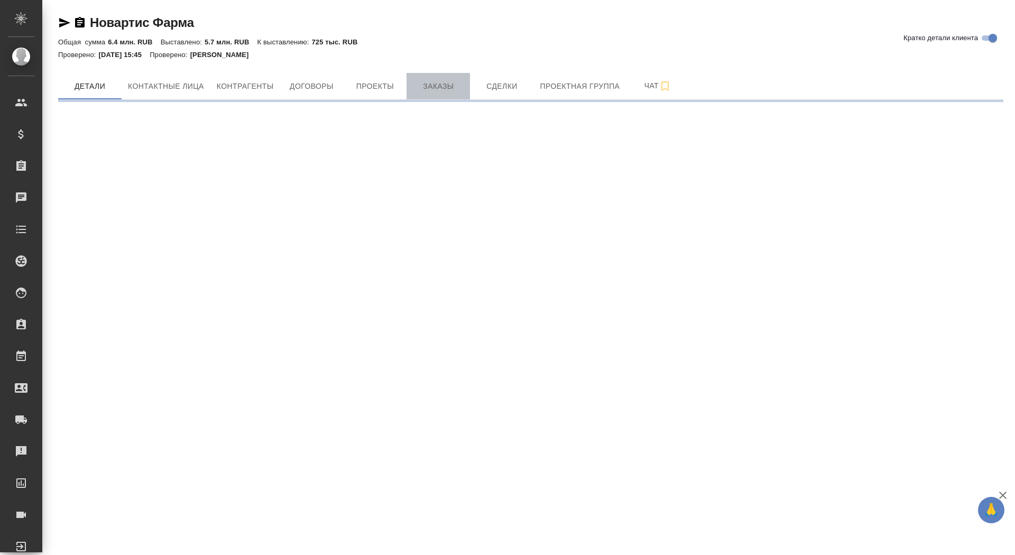
click at [430, 82] on span "Заказы" at bounding box center [438, 86] width 51 height 13
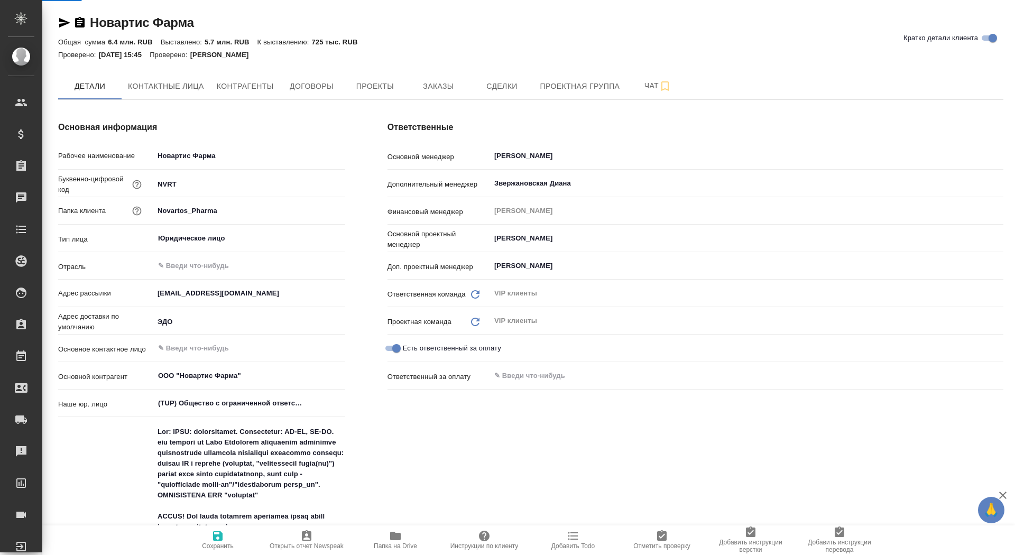
type textarea "x"
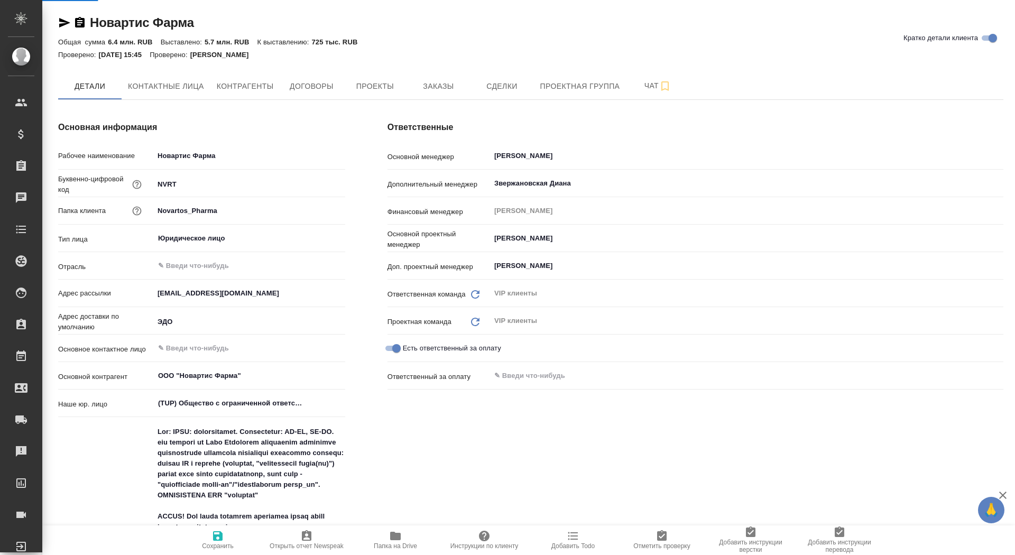
type textarea "x"
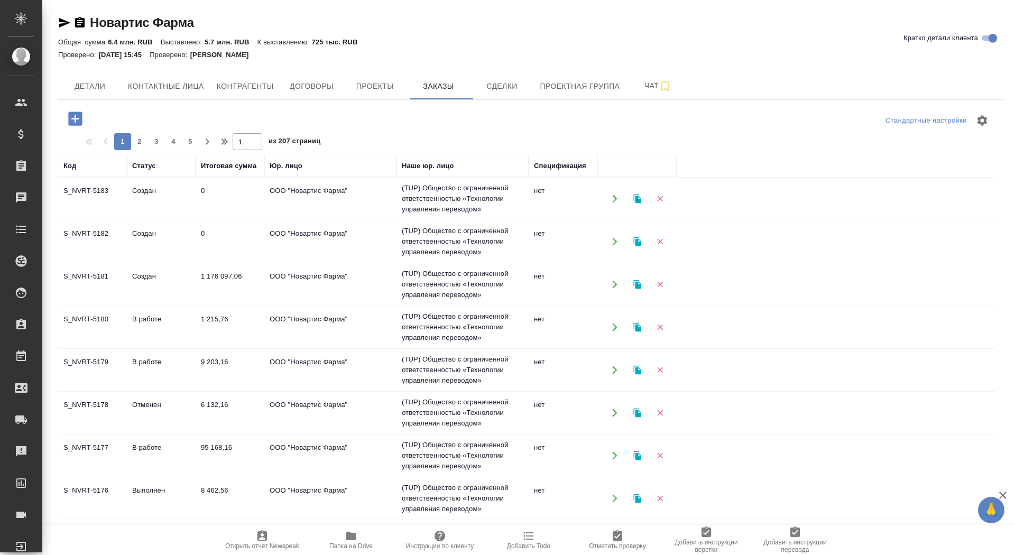
click at [76, 125] on icon "button" at bounding box center [75, 119] width 14 height 14
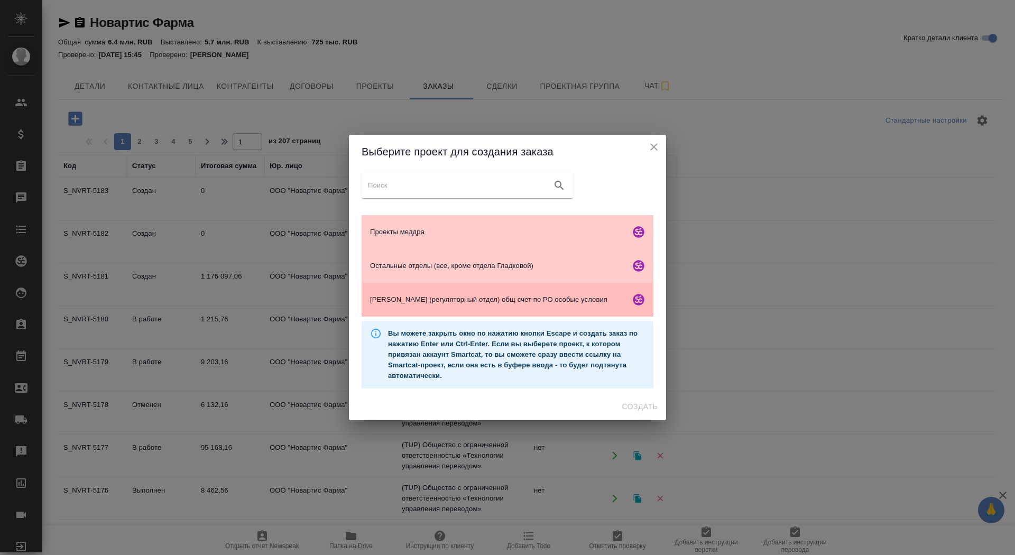
click at [443, 285] on div "Гладкова (регуляторный отдел) общ счет по РО особые условия" at bounding box center [507, 300] width 292 height 34
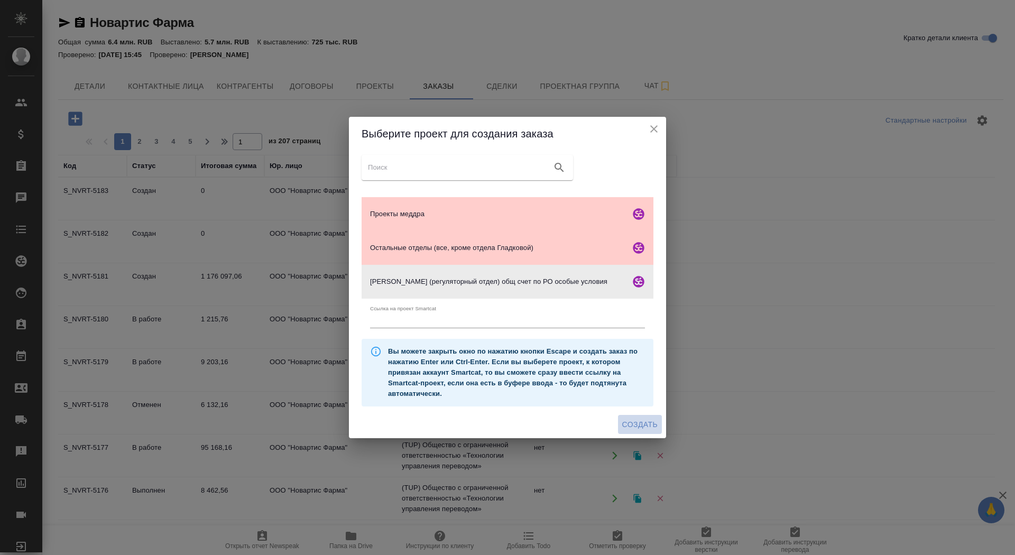
click at [645, 423] on span "Создать" at bounding box center [639, 424] width 35 height 13
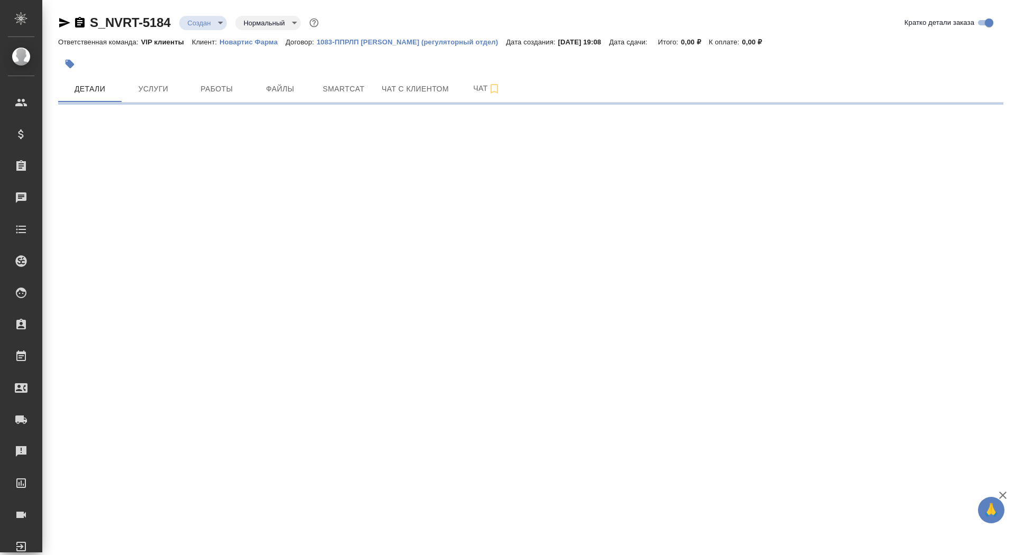
select select "RU"
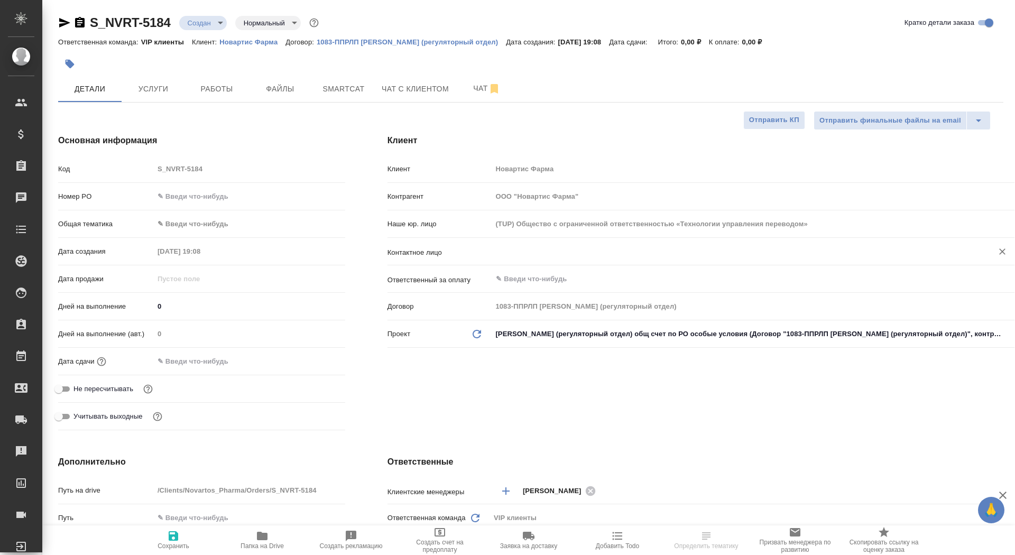
click at [531, 247] on input "text" at bounding box center [735, 251] width 481 height 13
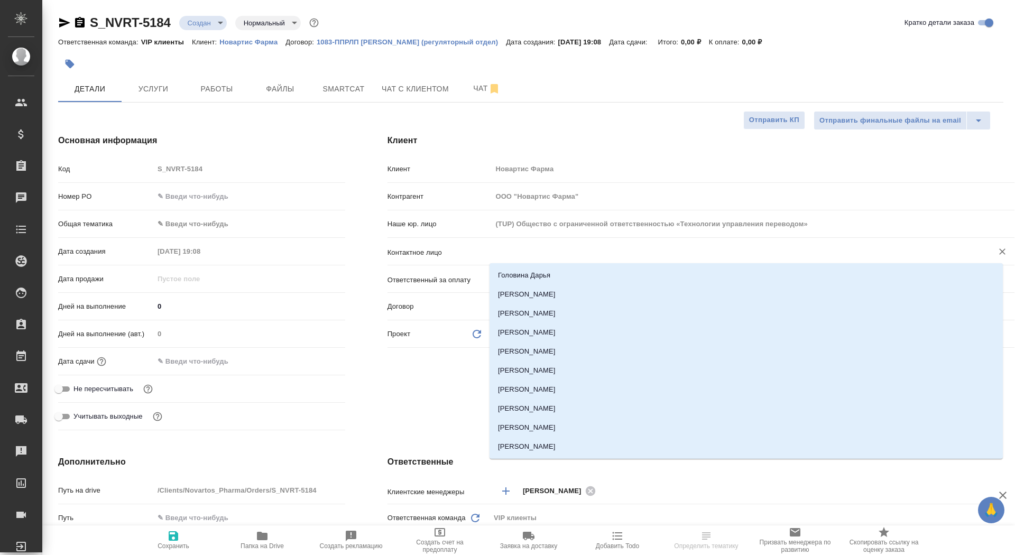
type input "[PERSON_NAME]"
type textarea "x"
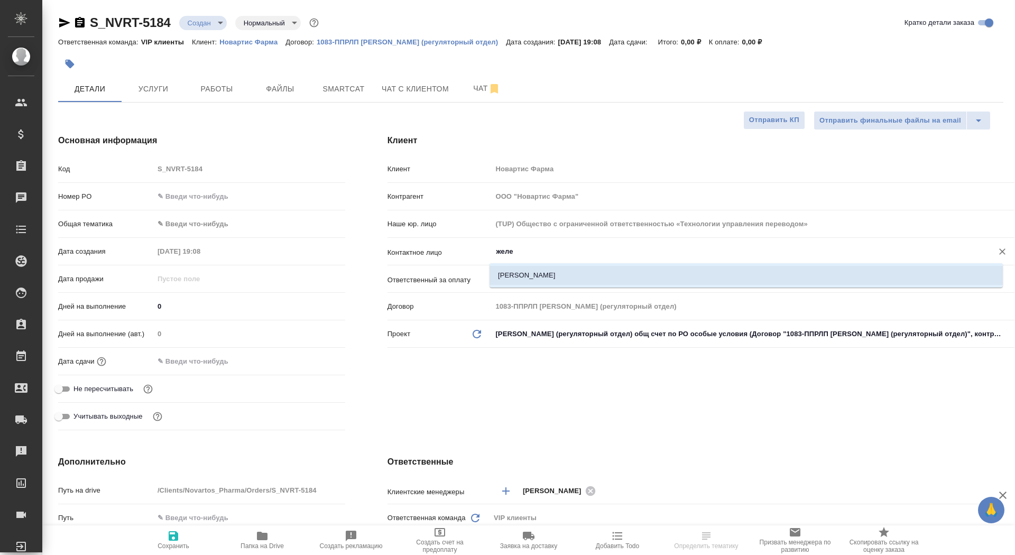
click at [542, 278] on li "[PERSON_NAME]" at bounding box center [745, 275] width 513 height 19
type input "[PERSON_NAME]"
type textarea "x"
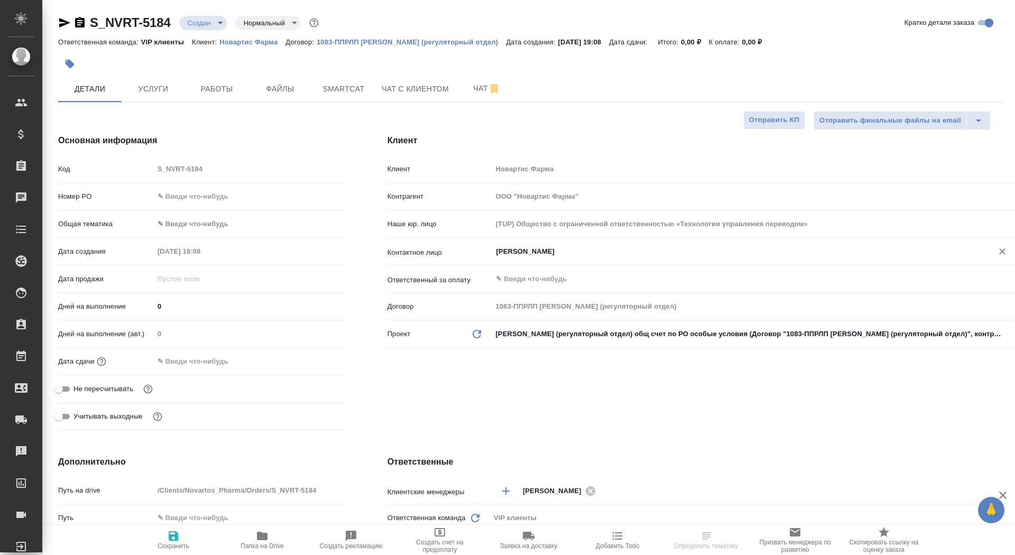
type input "Железняк Анна"
click at [183, 541] on span "Сохранить" at bounding box center [173, 540] width 76 height 20
type textarea "x"
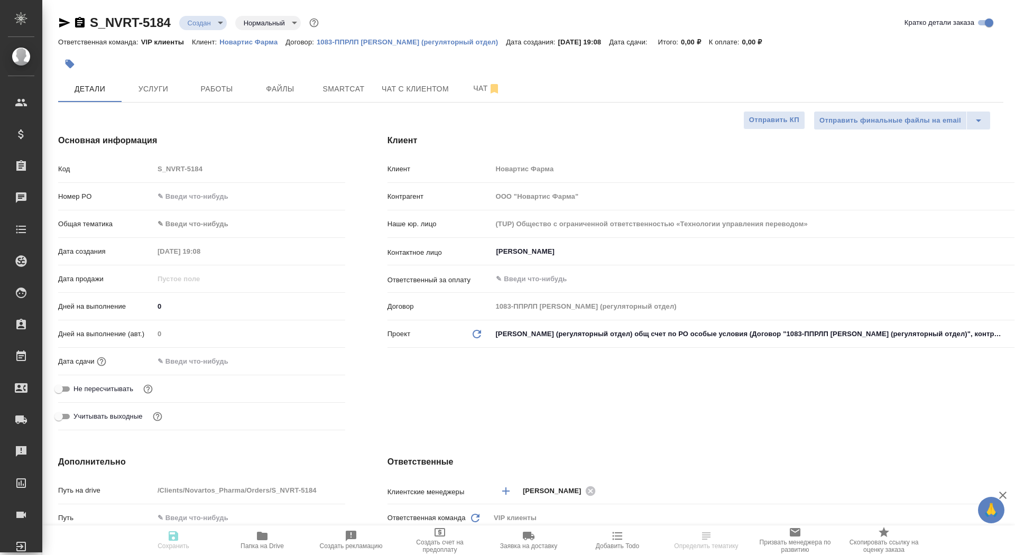
type textarea "x"
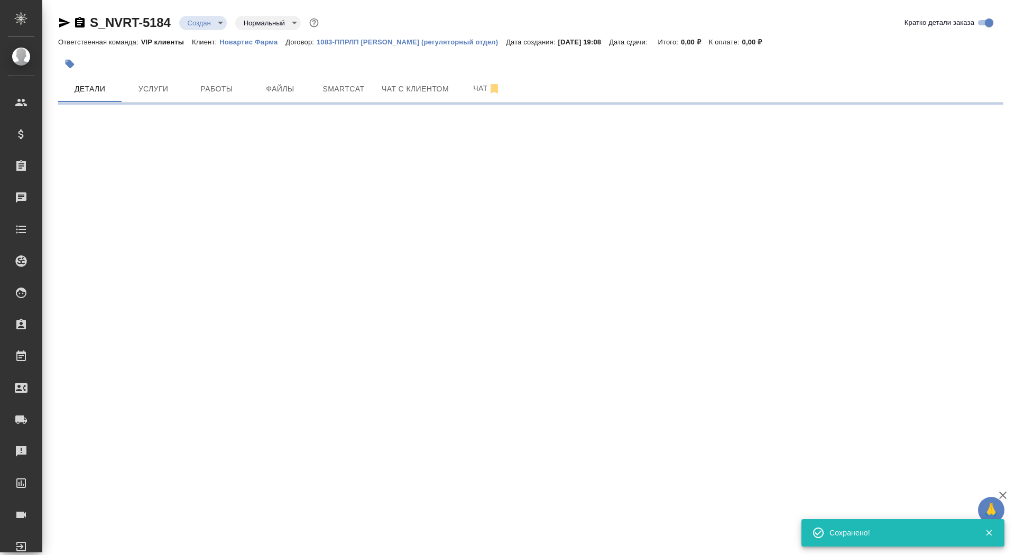
click at [180, 536] on div ".cls-1 fill:#fff; AWATERA Saydasheva Dilyara Клиенты Спецификации Заказы 0 Чаты…" at bounding box center [507, 277] width 1015 height 555
select select "RU"
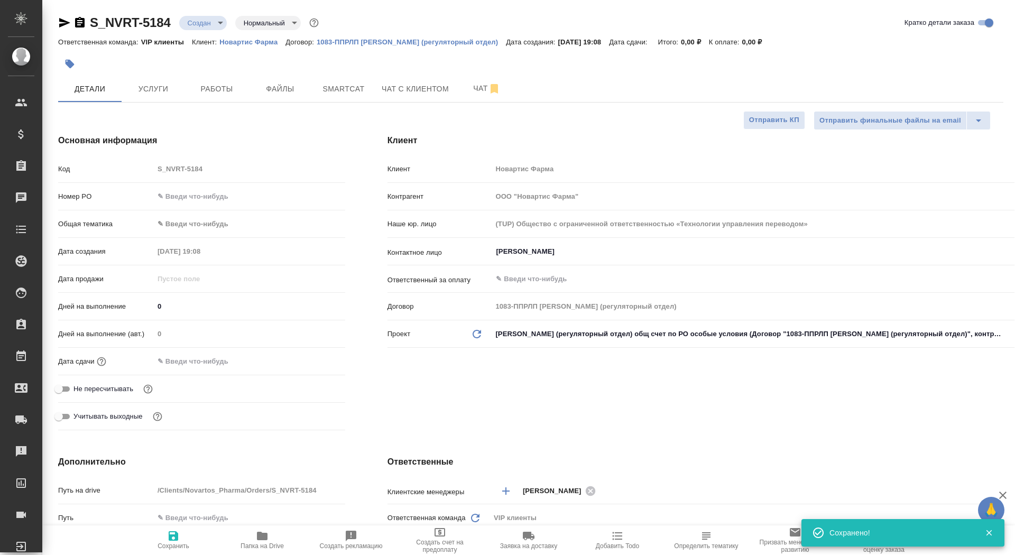
type textarea "x"
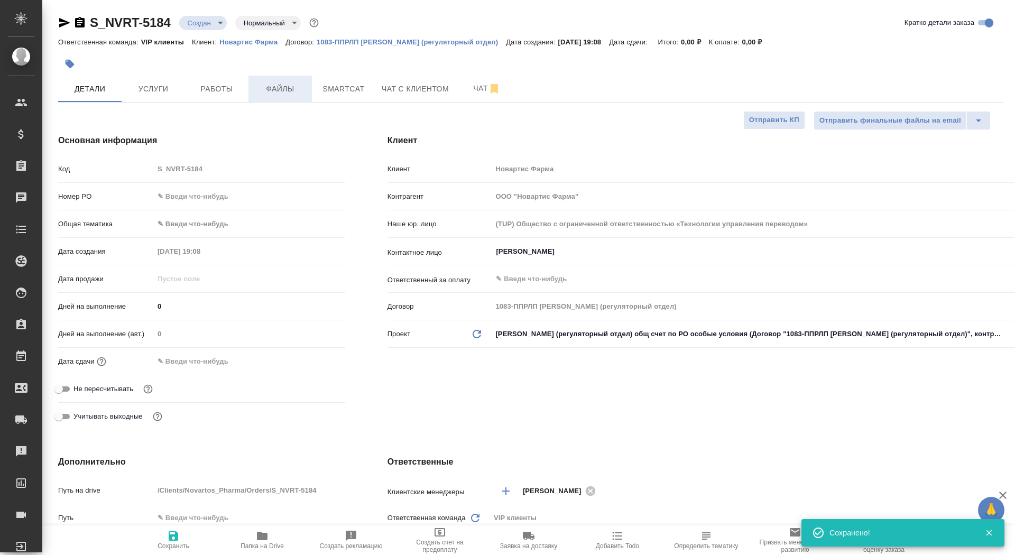
type textarea "x"
click at [265, 92] on span "Файлы" at bounding box center [280, 88] width 51 height 13
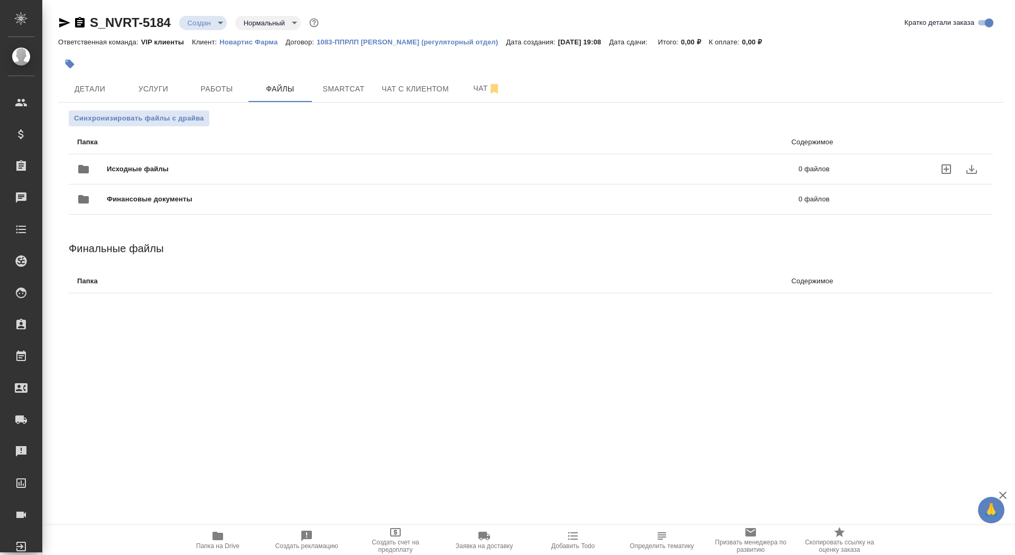
click at [186, 163] on div "Исходные файлы 0 файлов" at bounding box center [453, 168] width 752 height 25
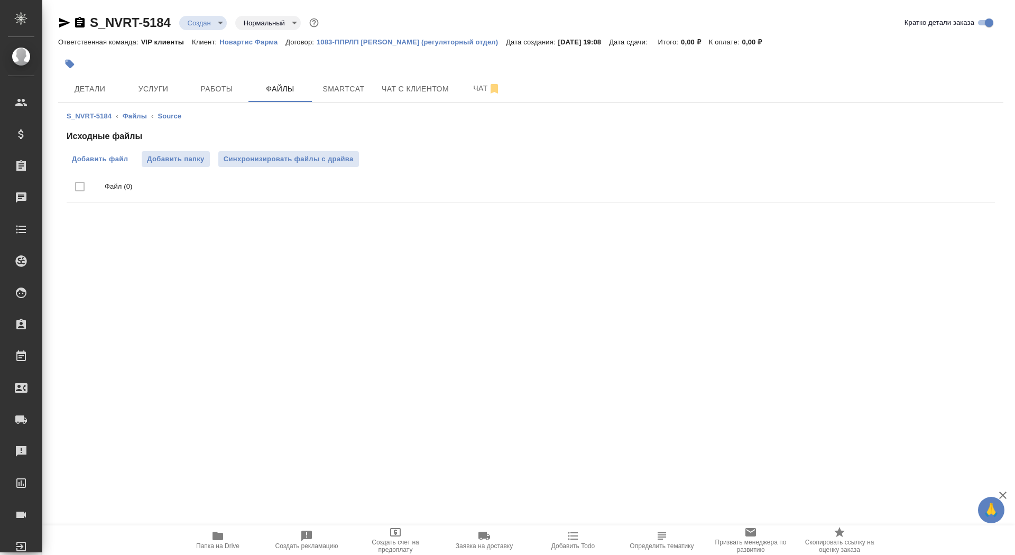
click at [94, 162] on span "Добавить файл" at bounding box center [100, 159] width 56 height 11
click at [0, 0] on input "Добавить файл" at bounding box center [0, 0] width 0 height 0
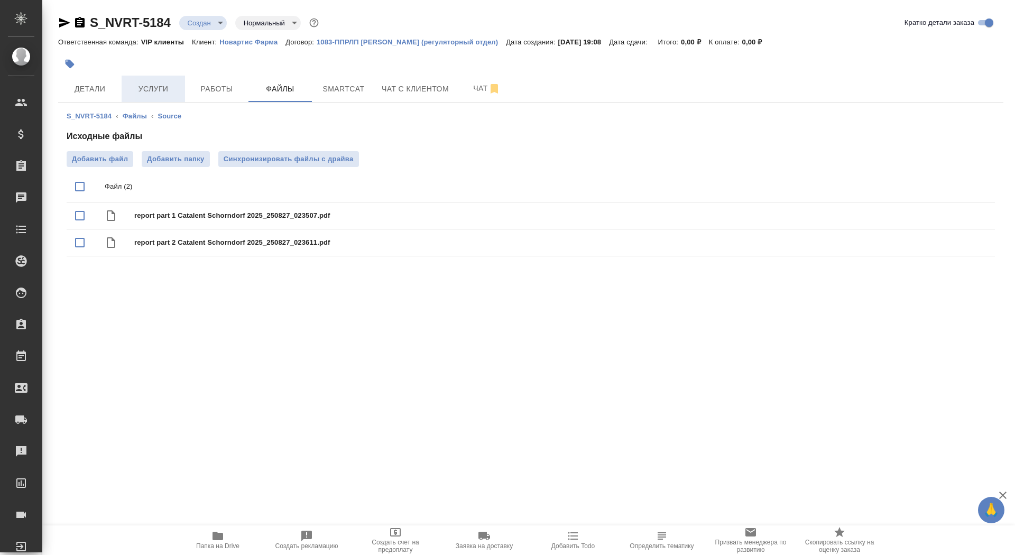
click at [170, 81] on button "Услуги" at bounding box center [153, 89] width 63 height 26
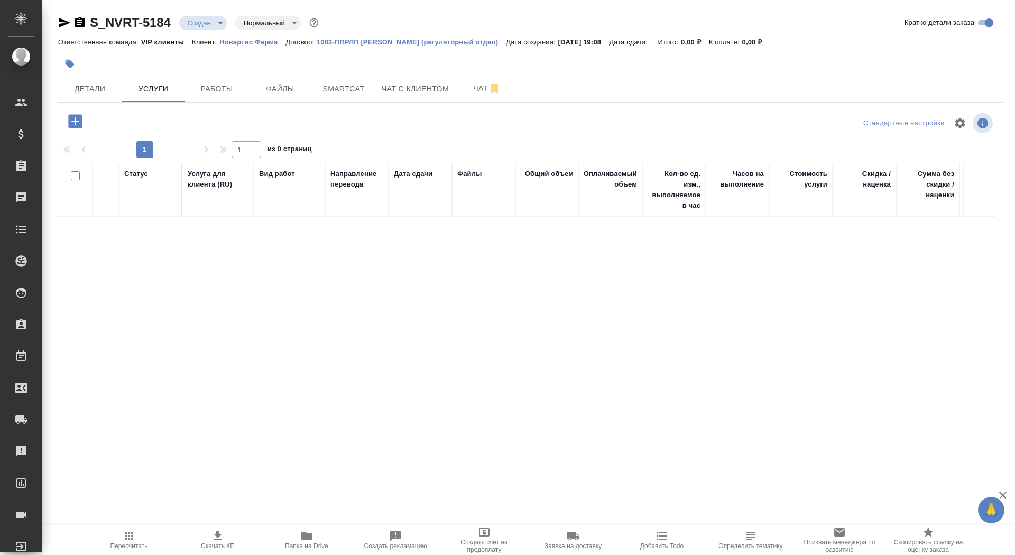
click at [85, 118] on button "button" at bounding box center [75, 121] width 29 height 22
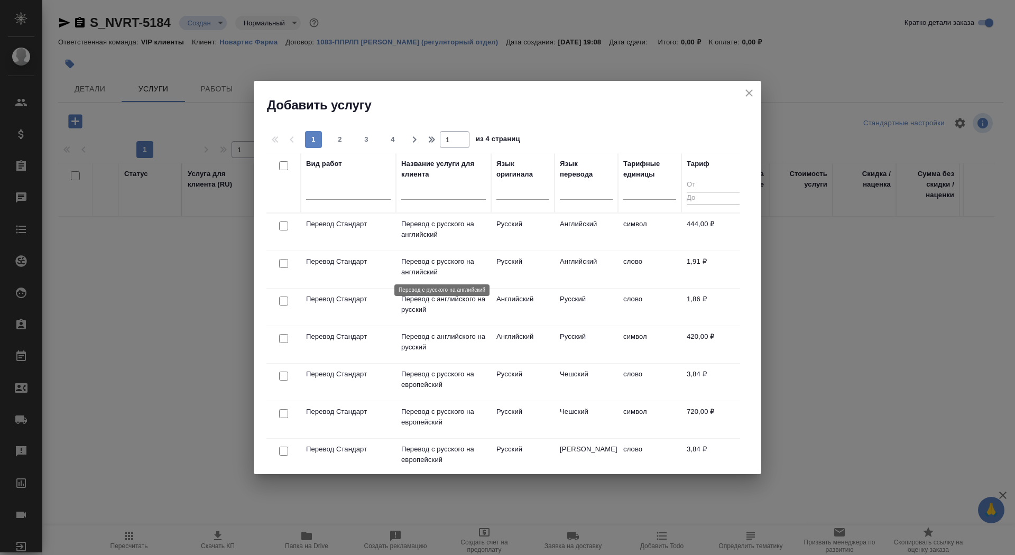
click at [444, 273] on p "Перевод с русского на английский" at bounding box center [443, 266] width 85 height 21
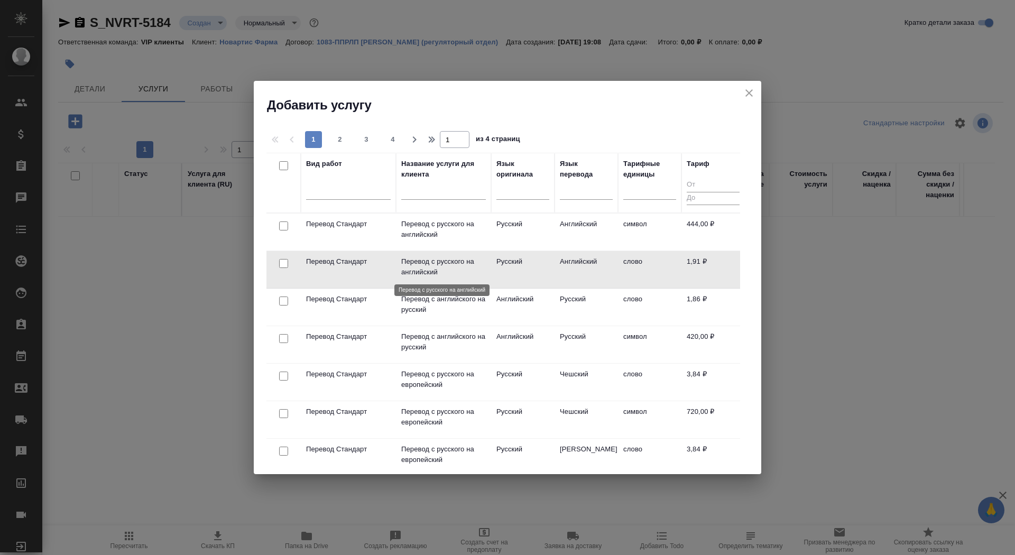
click at [444, 273] on p "Перевод с русского на английский" at bounding box center [443, 266] width 85 height 21
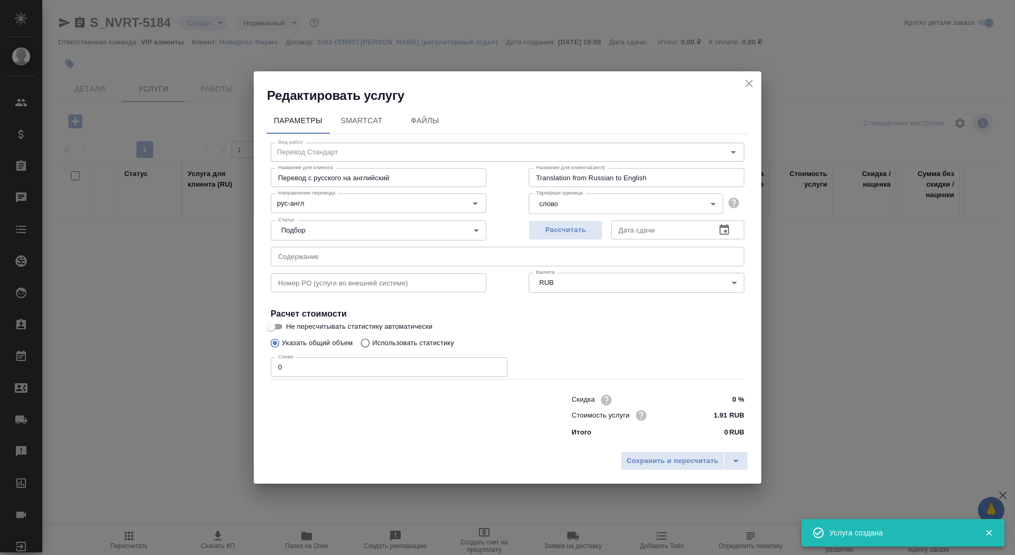
click at [339, 366] on input "0" at bounding box center [389, 366] width 237 height 19
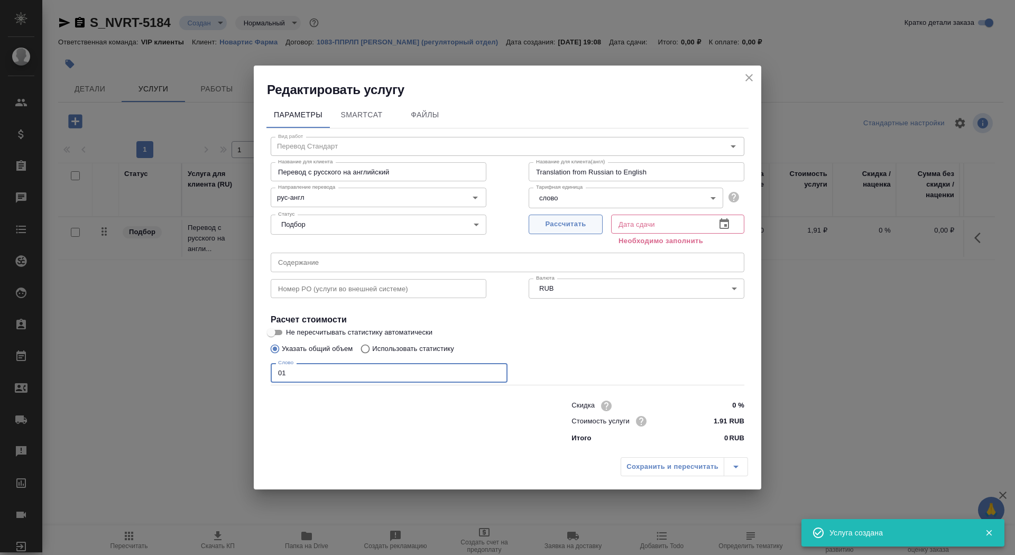
type input "01"
click at [542, 221] on span "Рассчитать" at bounding box center [565, 224] width 62 height 12
type input "02.09.2025 19:09"
click at [280, 327] on input "Не пересчитывать статистику автоматически" at bounding box center [271, 332] width 38 height 13
checkbox input "true"
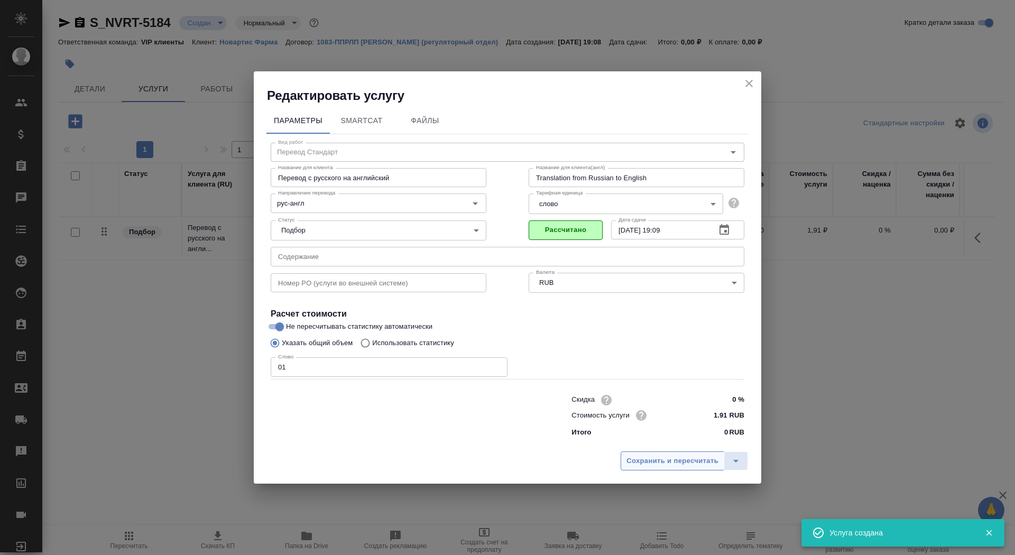
click at [669, 460] on span "Сохранить и пересчитать" at bounding box center [672, 461] width 92 height 12
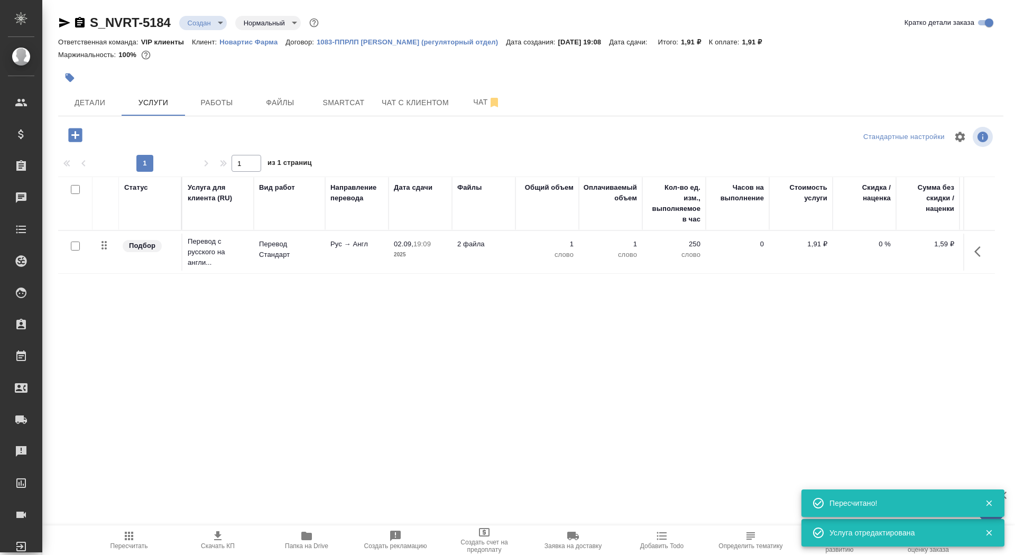
click at [75, 246] on input "checkbox" at bounding box center [75, 246] width 9 height 9
checkbox input "true"
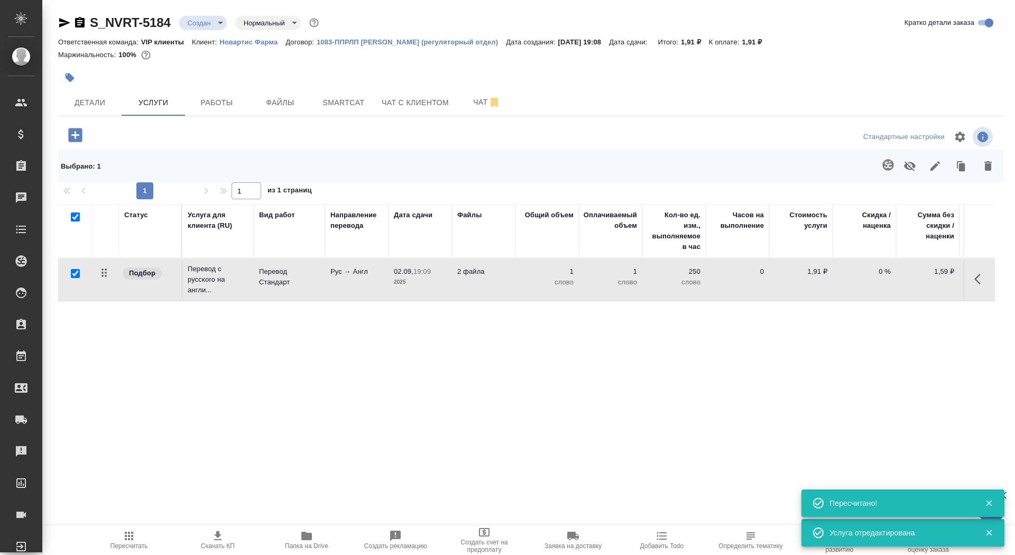
click at [885, 161] on icon "button" at bounding box center [887, 164] width 11 height 11
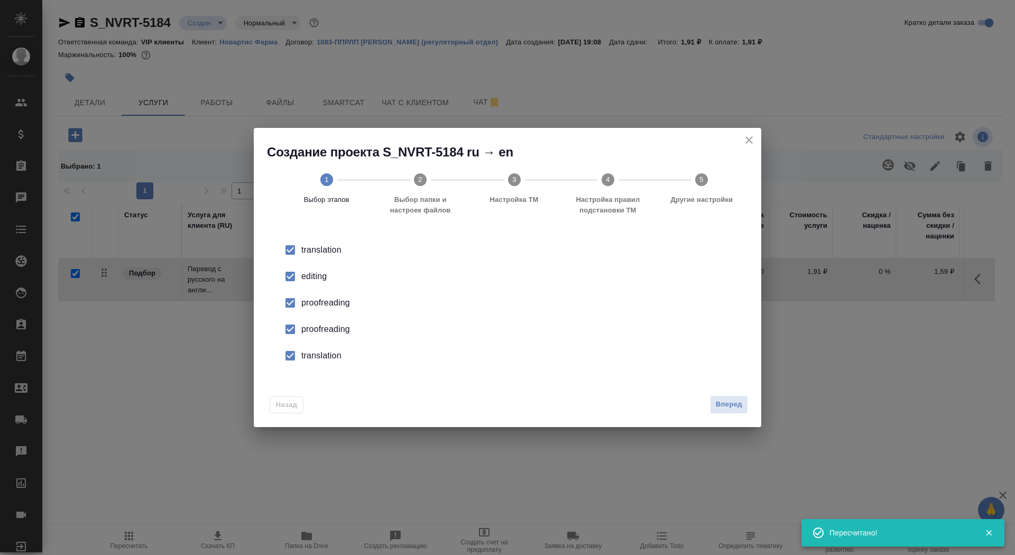
click at [311, 277] on div "editing" at bounding box center [518, 276] width 434 height 13
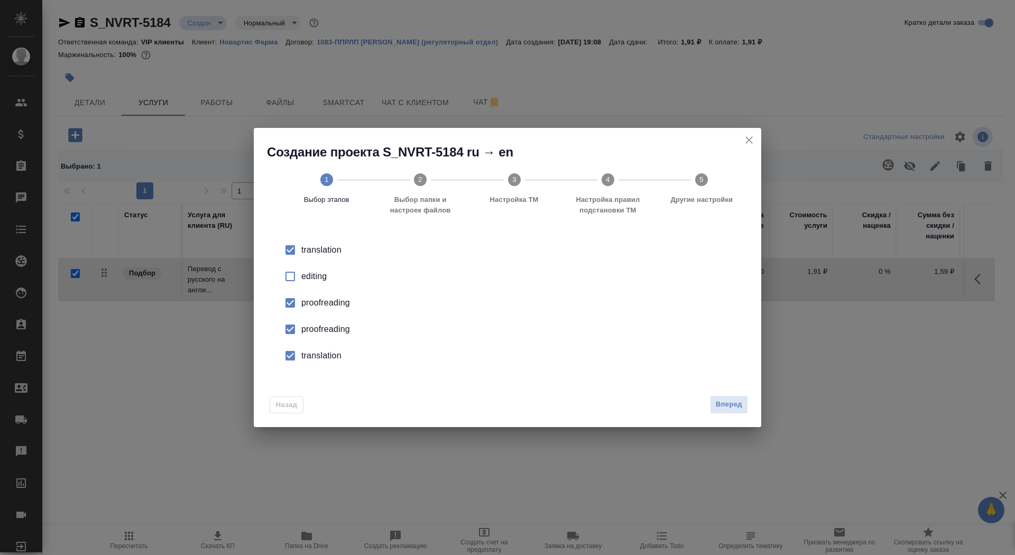
click at [311, 329] on div "proofreading" at bounding box center [518, 329] width 434 height 13
click at [311, 356] on div "translation" at bounding box center [518, 355] width 434 height 13
click at [745, 403] on button "Вперед" at bounding box center [729, 404] width 38 height 18
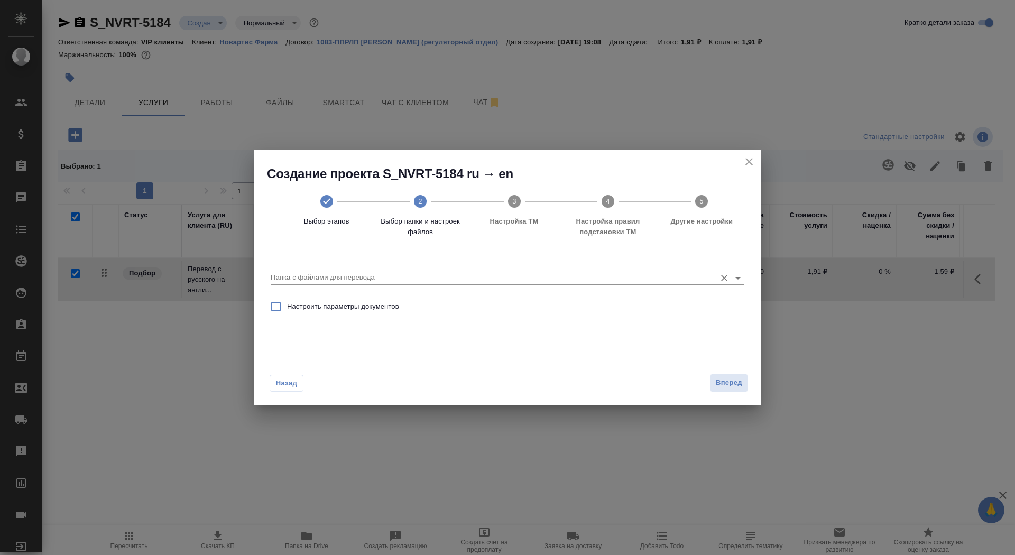
click at [579, 282] on input "Папка с файлами для перевода" at bounding box center [491, 277] width 440 height 13
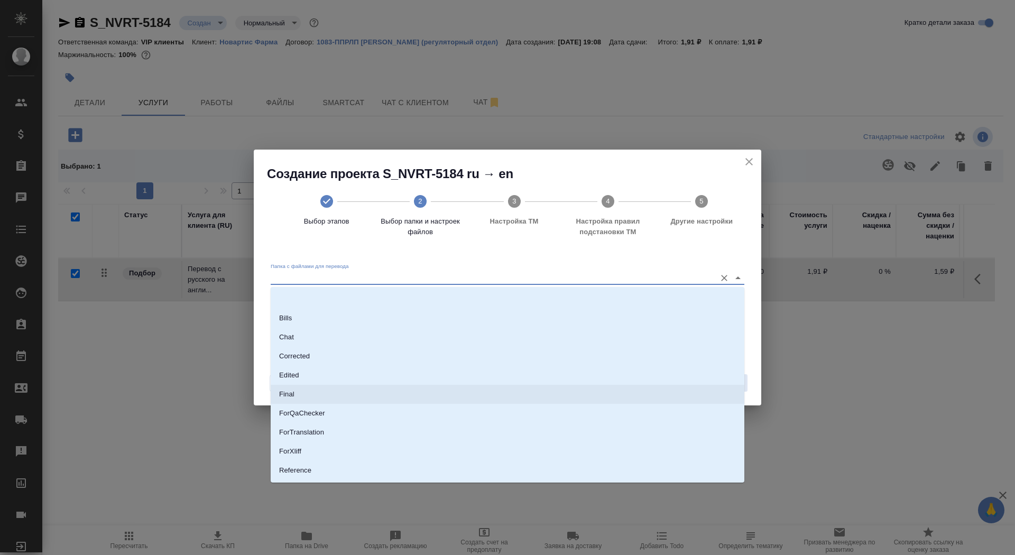
scroll to position [55, 0]
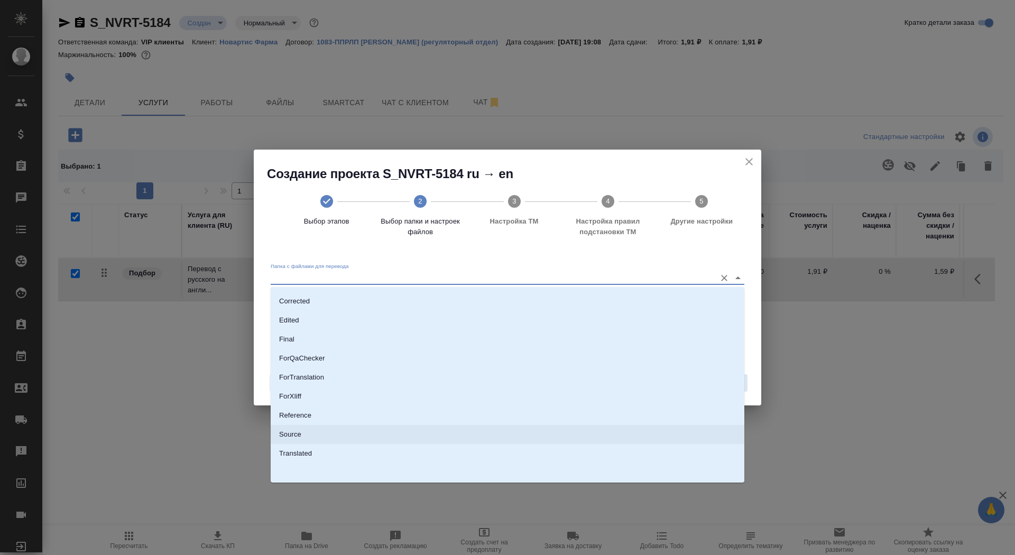
click at [550, 433] on li "Source" at bounding box center [508, 434] width 474 height 19
type input "Source"
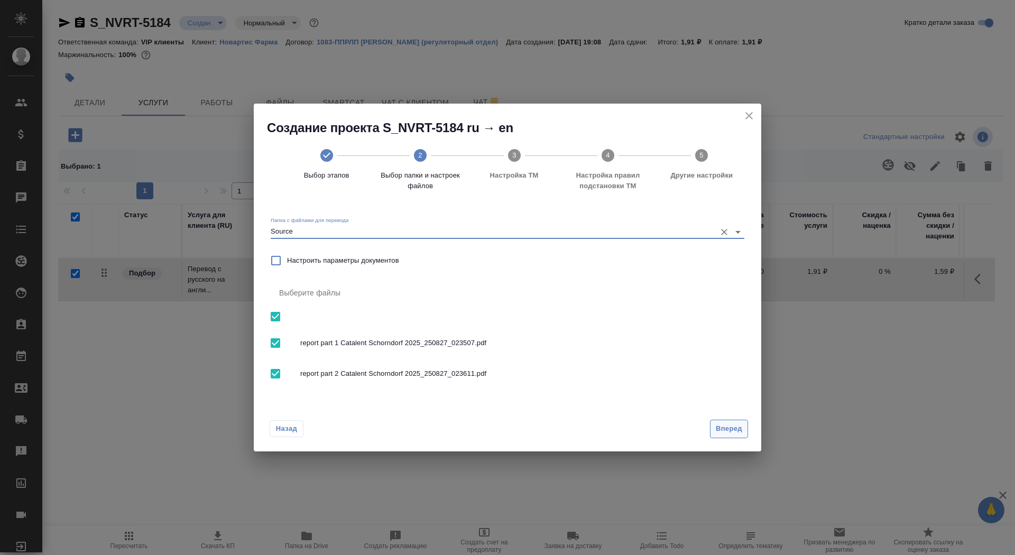
click at [742, 425] on button "Вперед" at bounding box center [729, 429] width 38 height 18
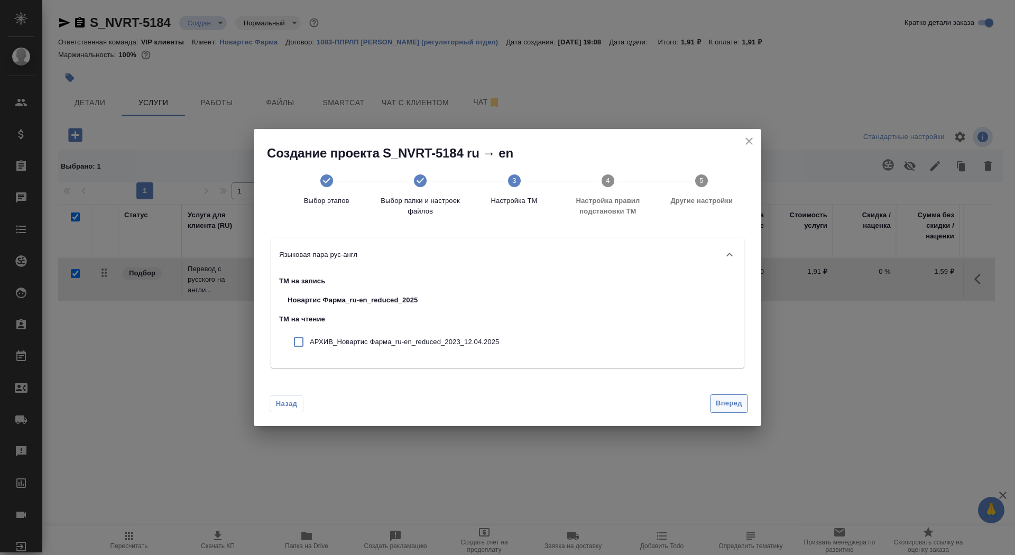
click at [730, 397] on span "Вперед" at bounding box center [729, 403] width 26 height 12
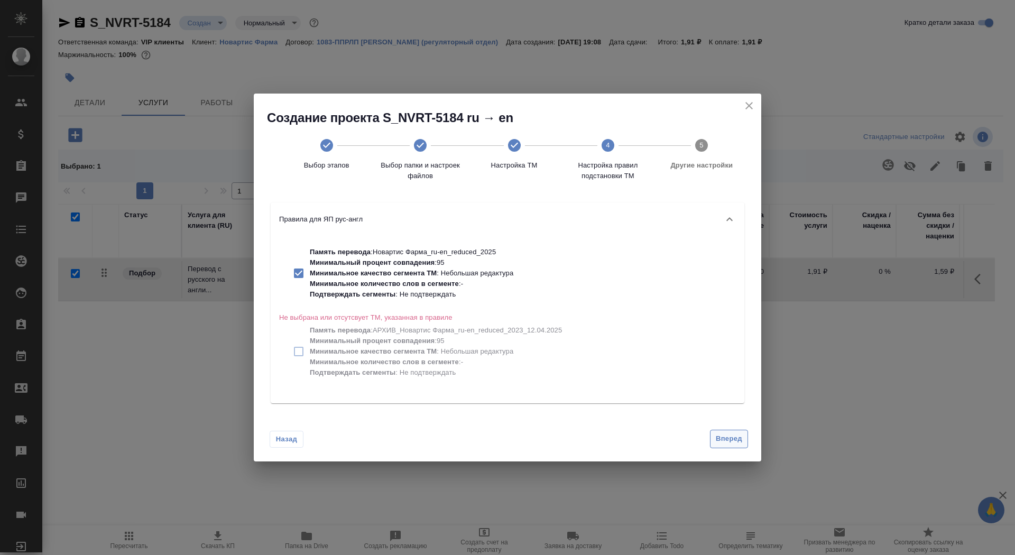
click at [729, 443] on span "Вперед" at bounding box center [729, 439] width 26 height 12
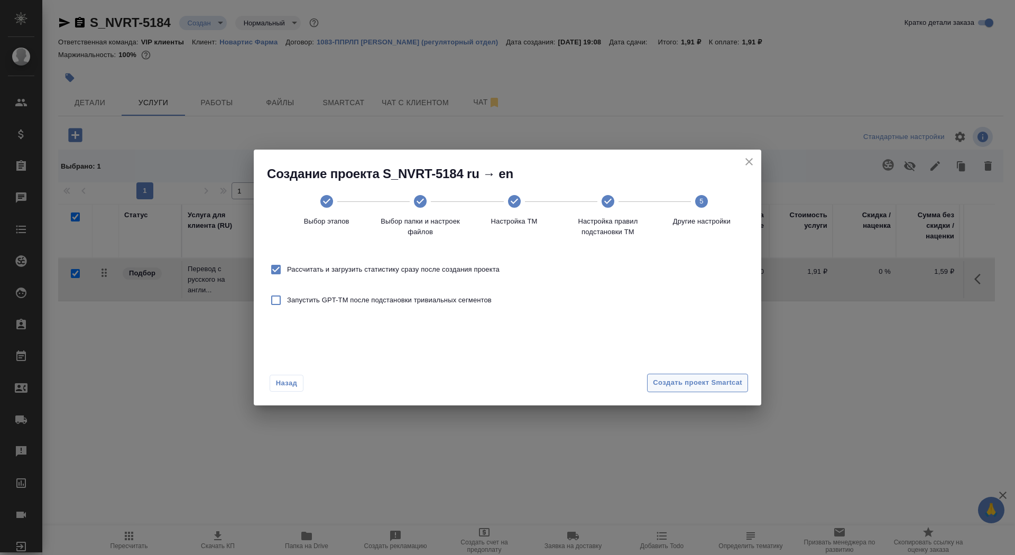
click at [716, 391] on button "Создать проект Smartcat" at bounding box center [697, 383] width 101 height 18
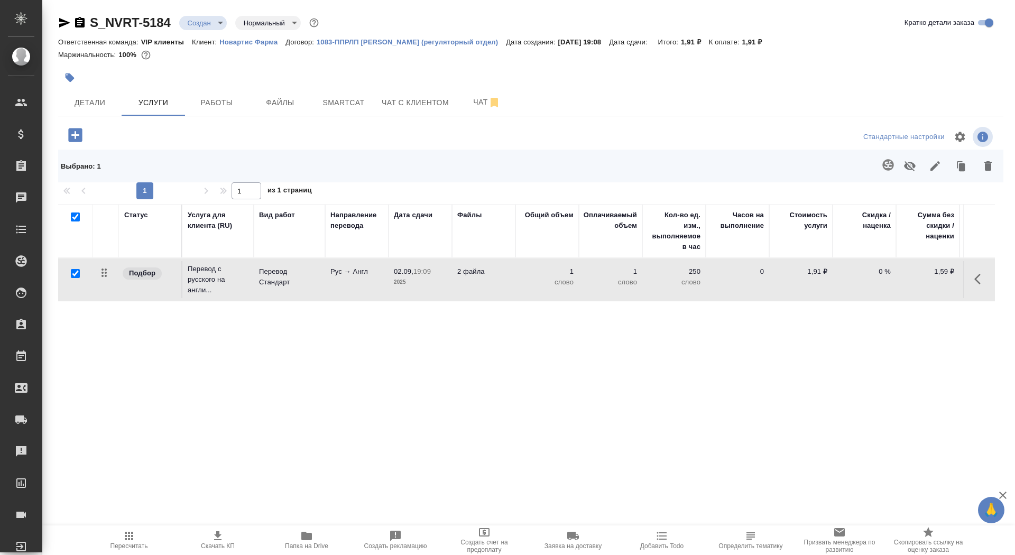
click at [82, 131] on icon "button" at bounding box center [75, 135] width 14 height 14
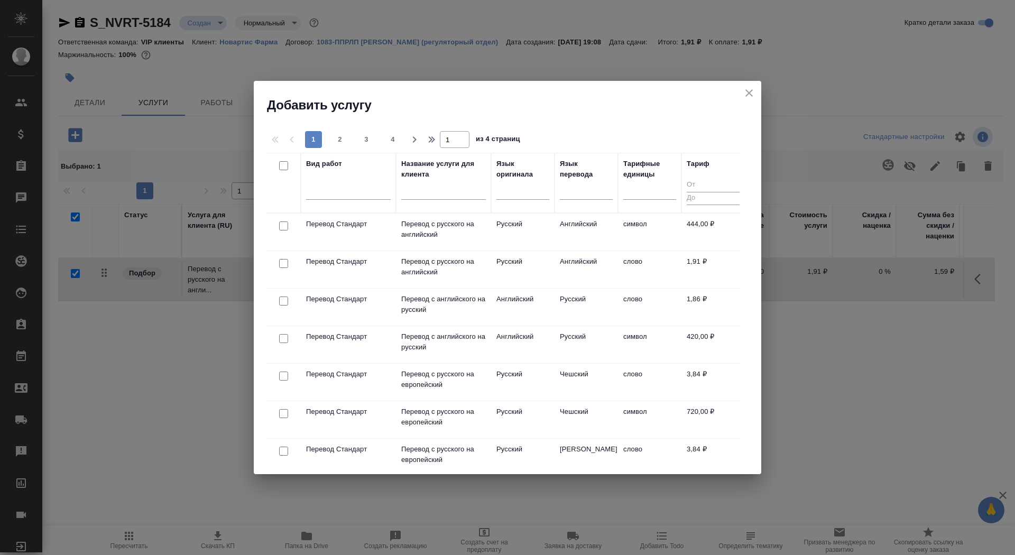
click at [459, 202] on div at bounding box center [443, 194] width 85 height 26
click at [453, 187] on input "text" at bounding box center [443, 193] width 85 height 13
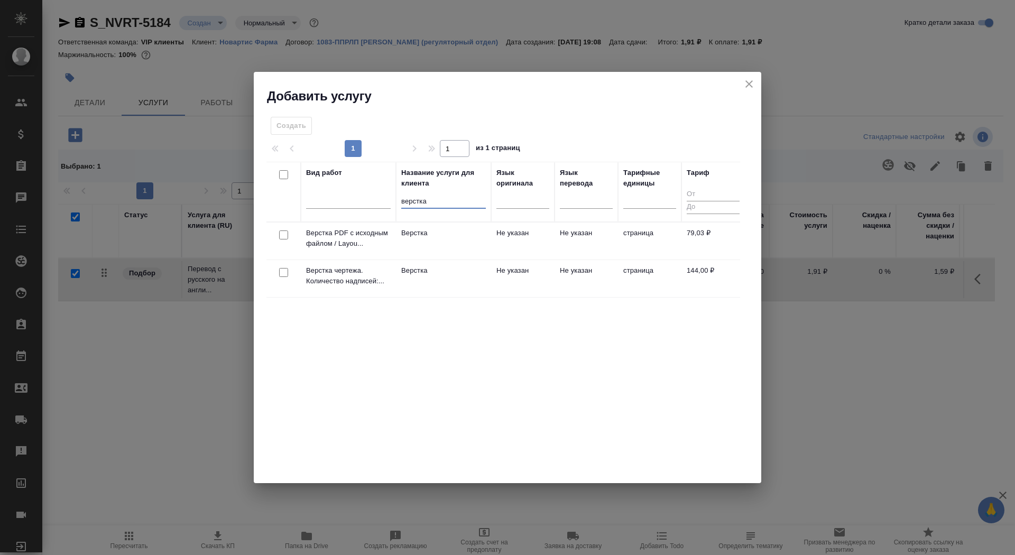
type input "верстка"
click at [441, 278] on td "Верстка" at bounding box center [443, 278] width 95 height 37
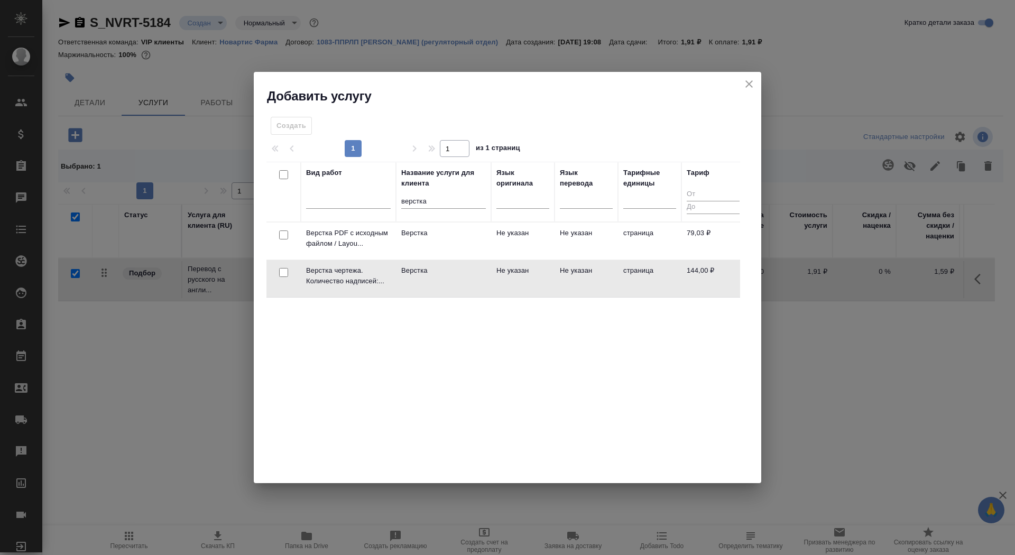
click at [441, 278] on td "Верстка" at bounding box center [443, 278] width 95 height 37
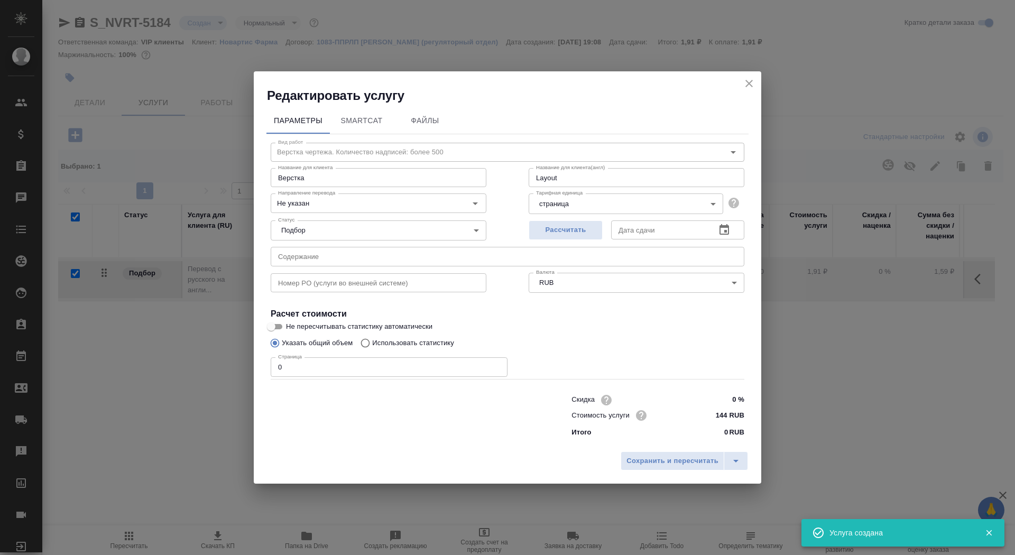
click at [309, 367] on input "0" at bounding box center [389, 366] width 237 height 19
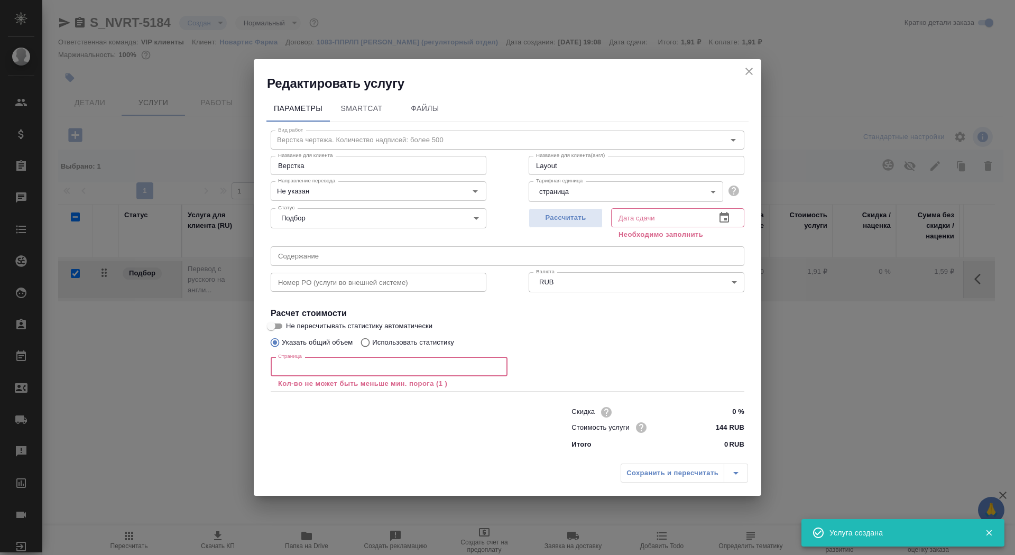
checkbox input "false"
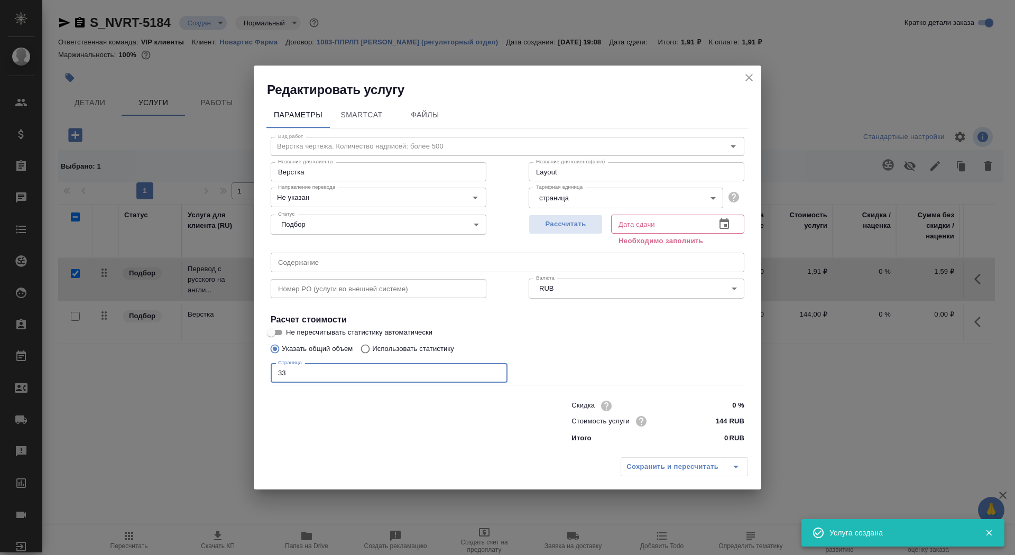
type input "33"
click at [581, 213] on div "Рассчитать" at bounding box center [565, 229] width 74 height 38
click at [581, 219] on span "Рассчитать" at bounding box center [565, 224] width 62 height 12
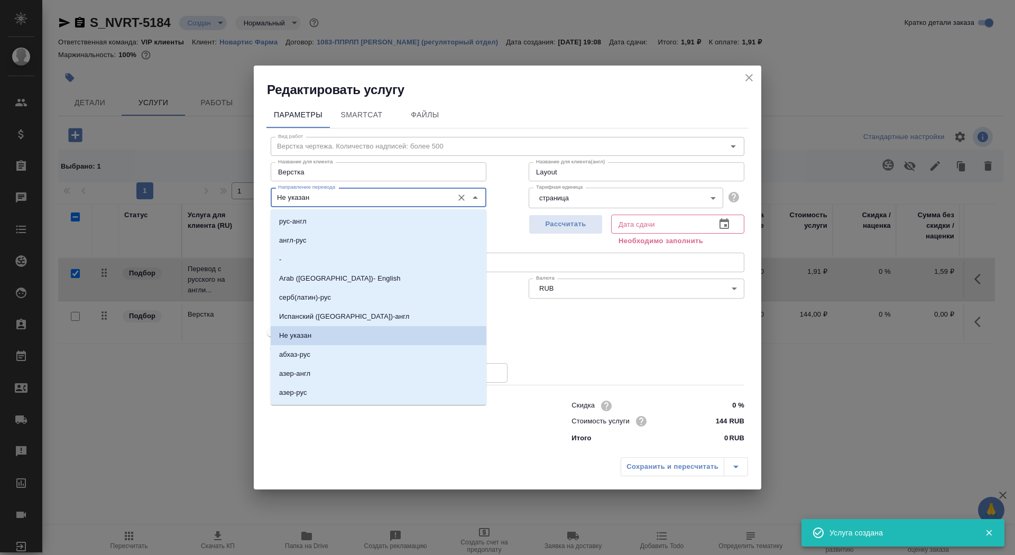
type input "25.09.2025 14:00"
click at [323, 194] on input "Не указан" at bounding box center [361, 197] width 174 height 13
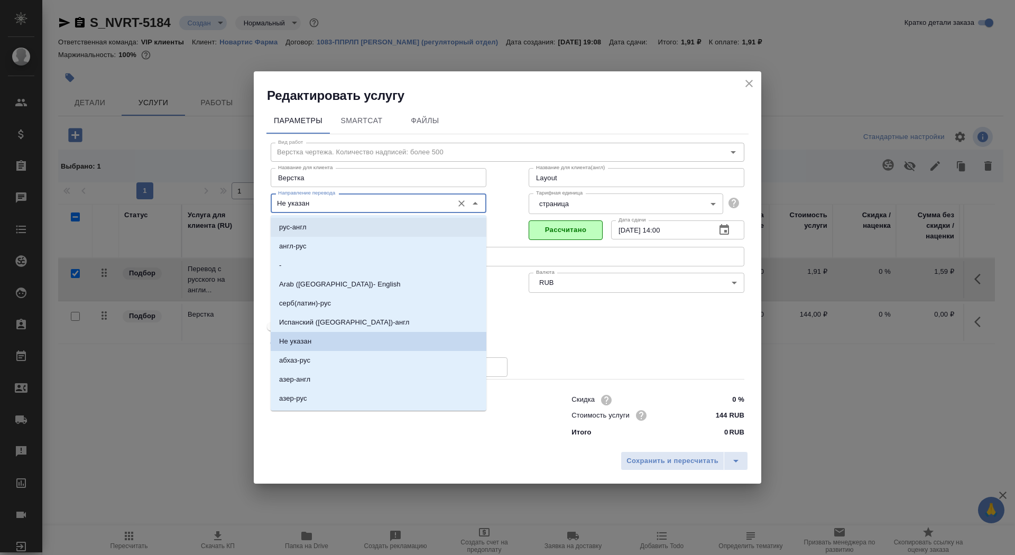
click at [315, 235] on li "рус-англ" at bounding box center [379, 227] width 216 height 19
type input "рус-англ"
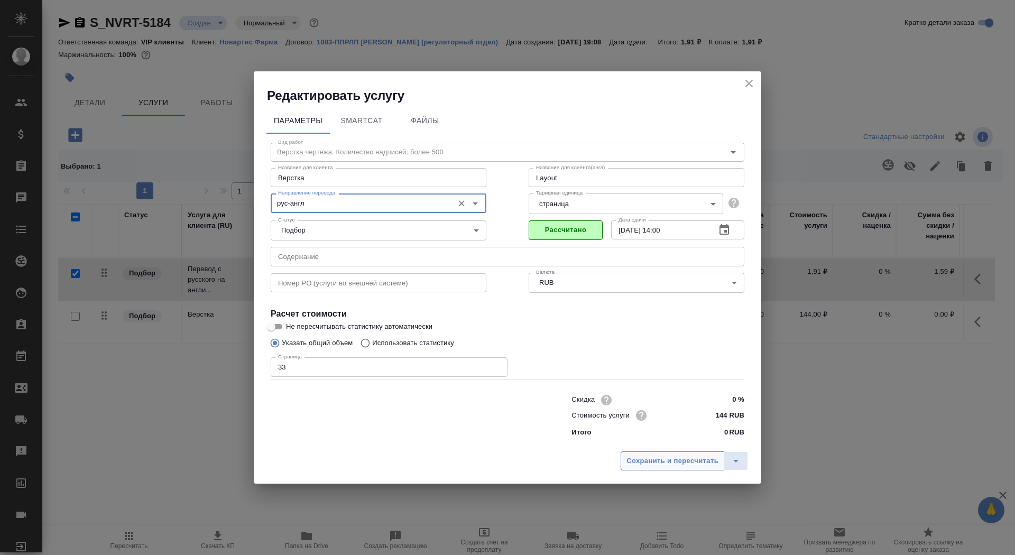
click at [667, 456] on span "Сохранить и пересчитать" at bounding box center [672, 461] width 92 height 12
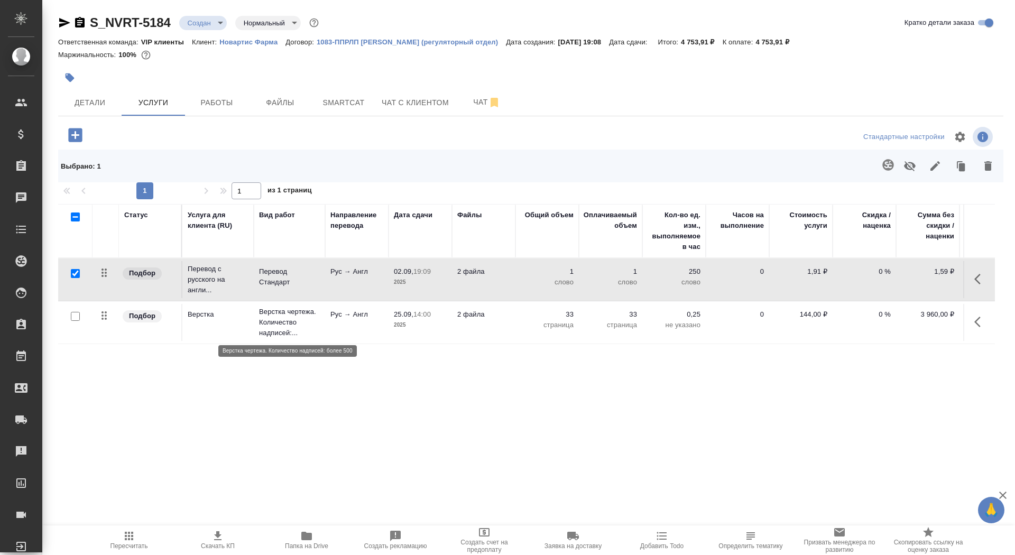
click at [313, 330] on p "Верстка чертежа. Количество надписей:..." at bounding box center [289, 323] width 61 height 32
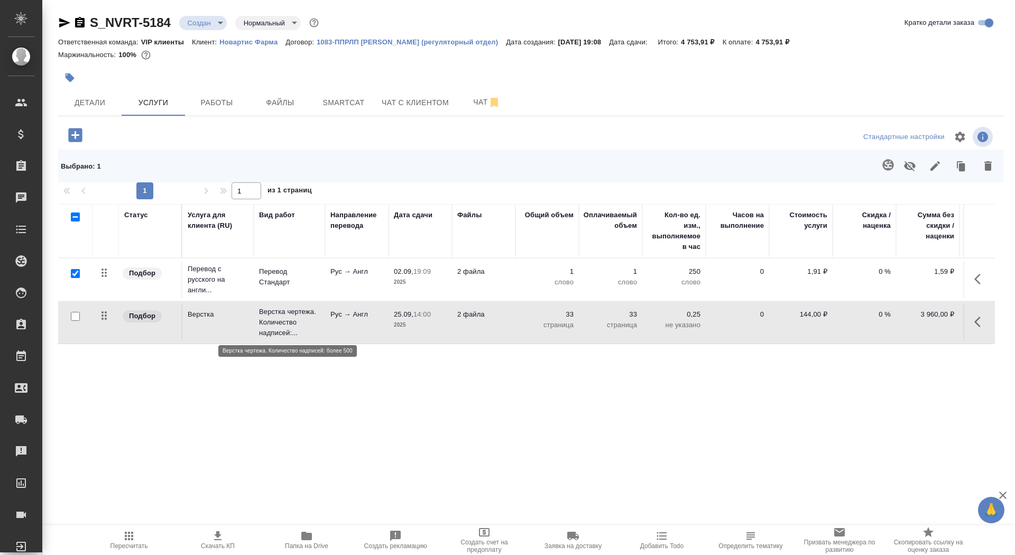
click at [313, 330] on p "Верстка чертежа. Количество надписей:..." at bounding box center [289, 323] width 61 height 32
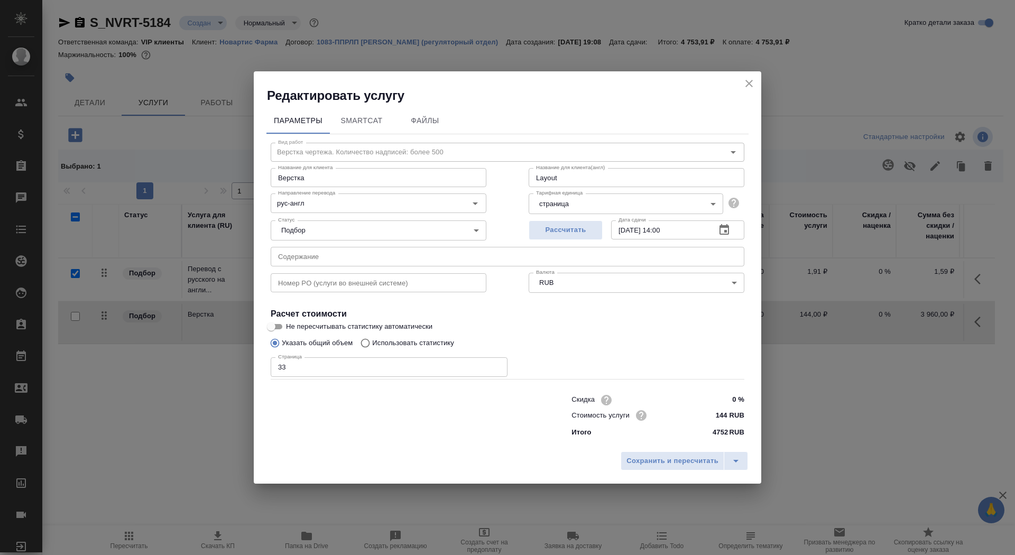
click at [317, 260] on input "text" at bounding box center [508, 256] width 474 height 19
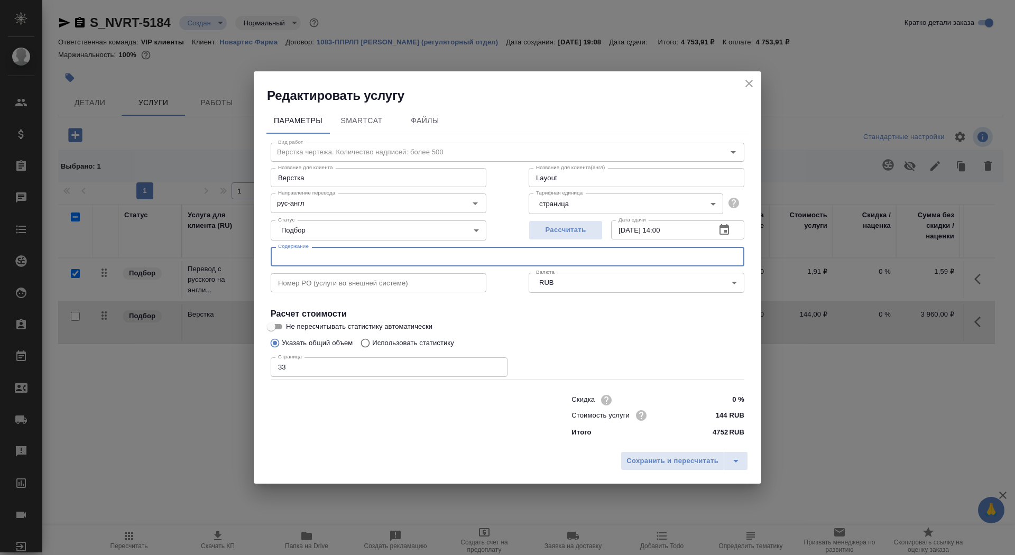
paste input "COST – GMP inspection (Catalent Schondorf)"
type input "COST – GMP inspection (Catalent Schondorf)"
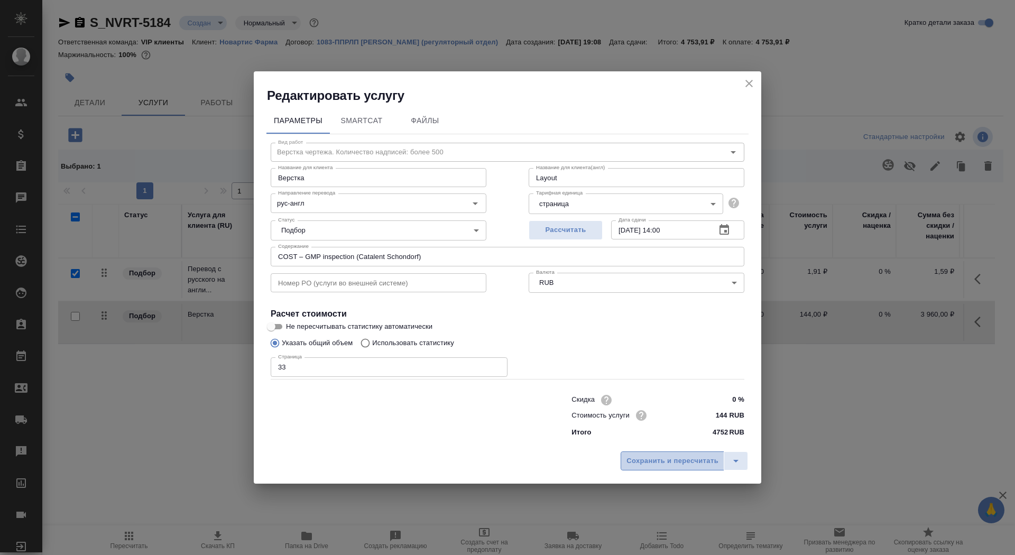
click at [657, 466] on span "Сохранить и пересчитать" at bounding box center [672, 461] width 92 height 12
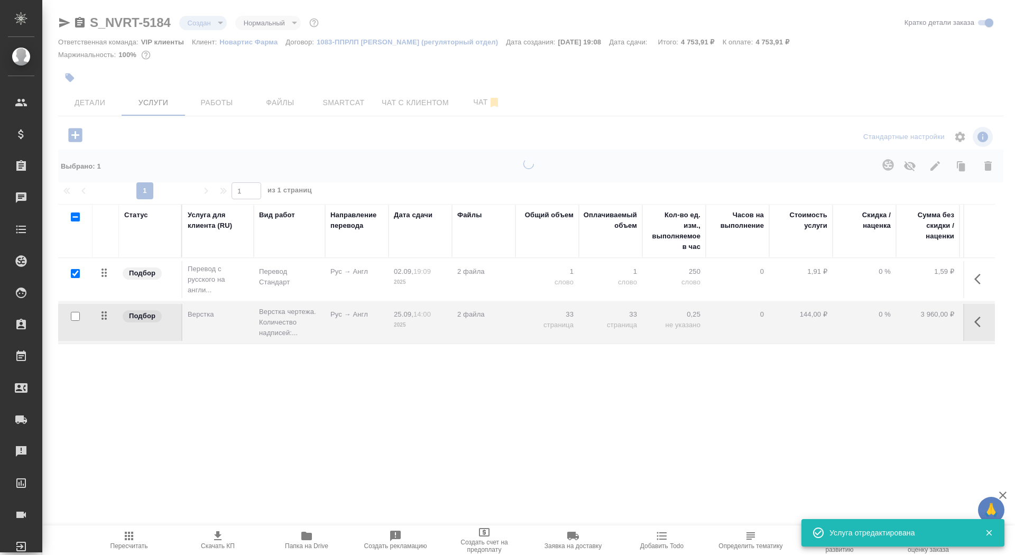
click at [650, 460] on div ".cls-1 fill:#fff; AWATERA Saydasheva Dilyara Клиенты Спецификации Заказы 0 Чаты…" at bounding box center [507, 277] width 1015 height 555
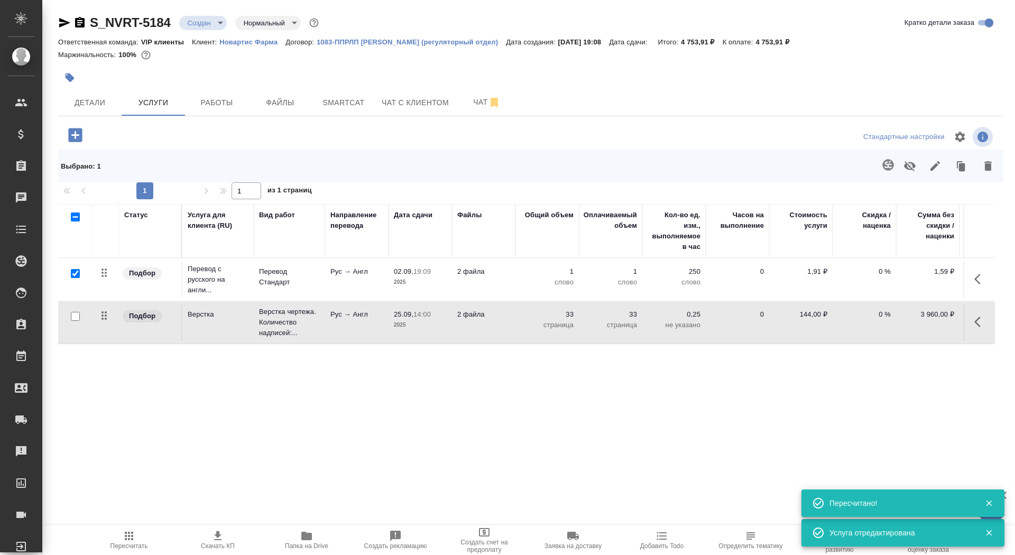
click at [328, 270] on td "Рус → Англ" at bounding box center [356, 279] width 63 height 37
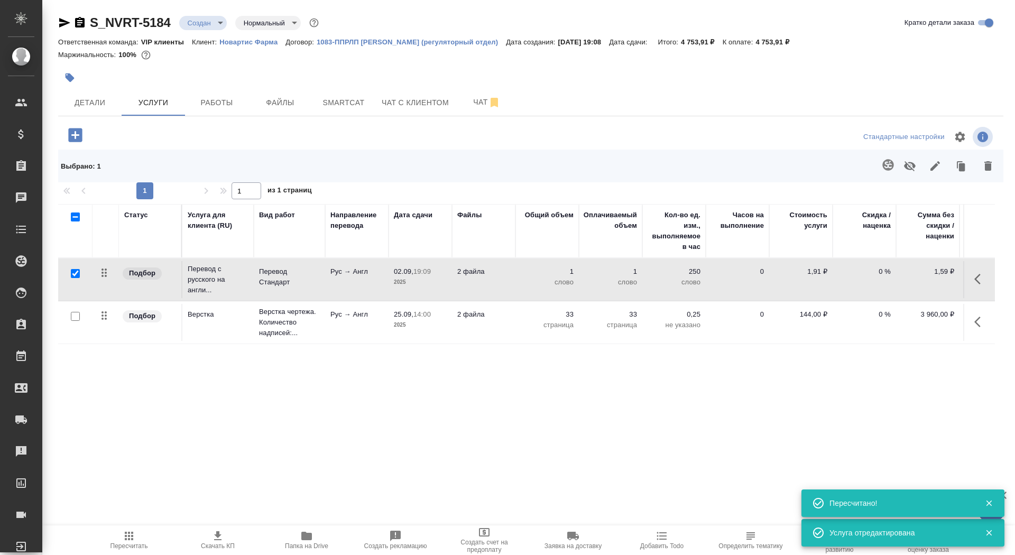
click at [328, 270] on td "Рус → Англ" at bounding box center [356, 279] width 63 height 37
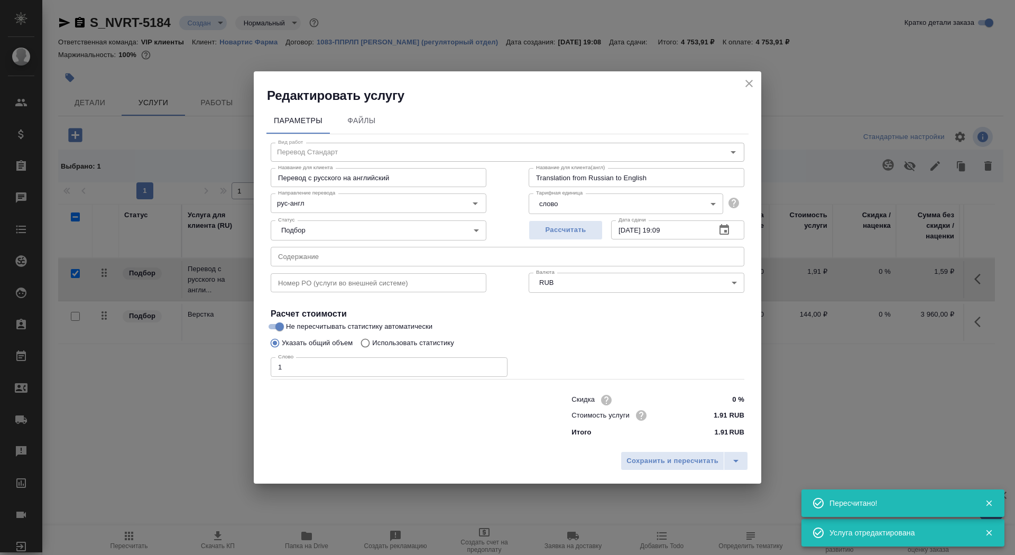
click at [428, 339] on p "Использовать статистику" at bounding box center [413, 343] width 82 height 11
click at [372, 339] on input "Использовать статистику" at bounding box center [363, 343] width 17 height 20
radio input "true"
radio input "false"
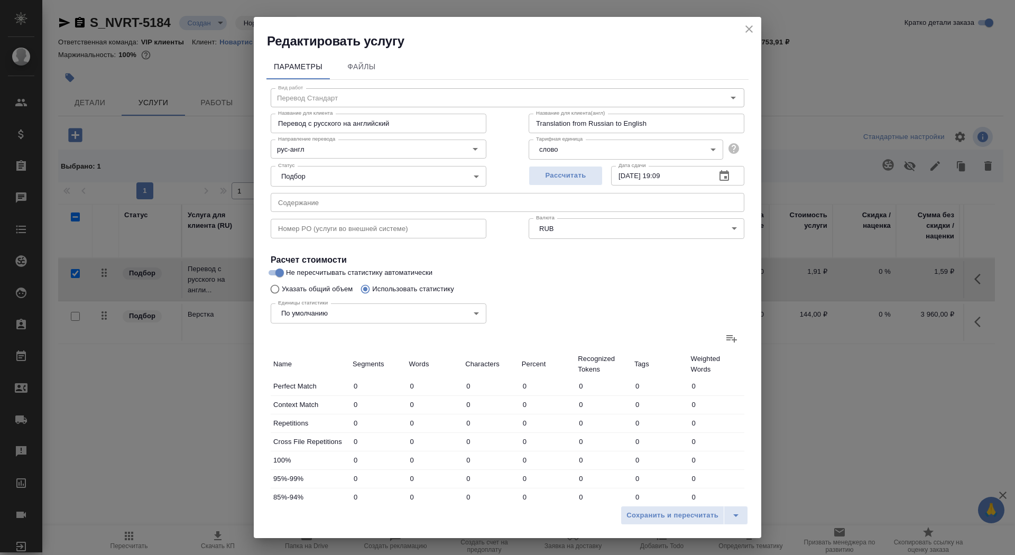
click at [737, 343] on icon at bounding box center [731, 338] width 13 height 13
click at [0, 0] on input "file" at bounding box center [0, 0] width 0 height 0
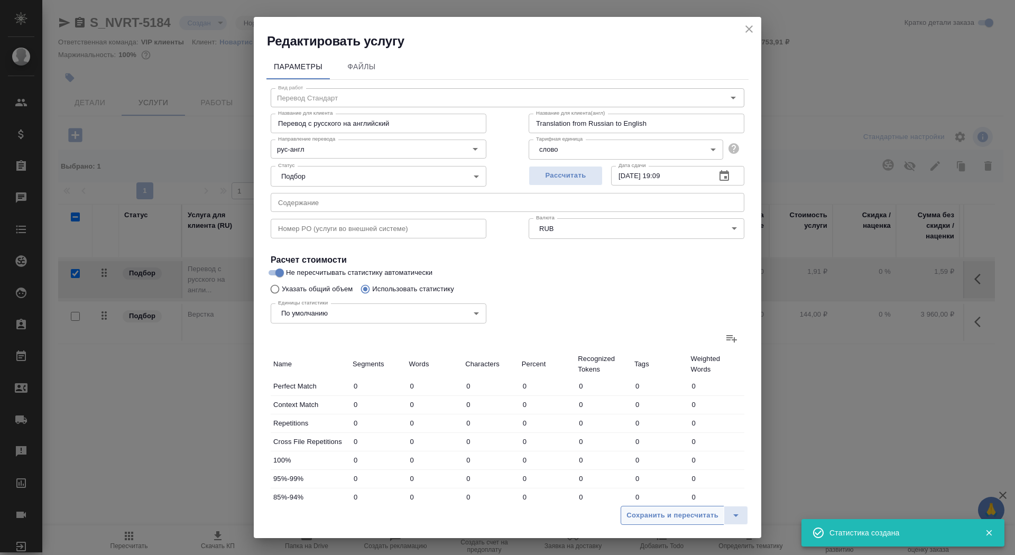
type input "121"
type input "595"
type input "3471"
type input "177"
type input "733"
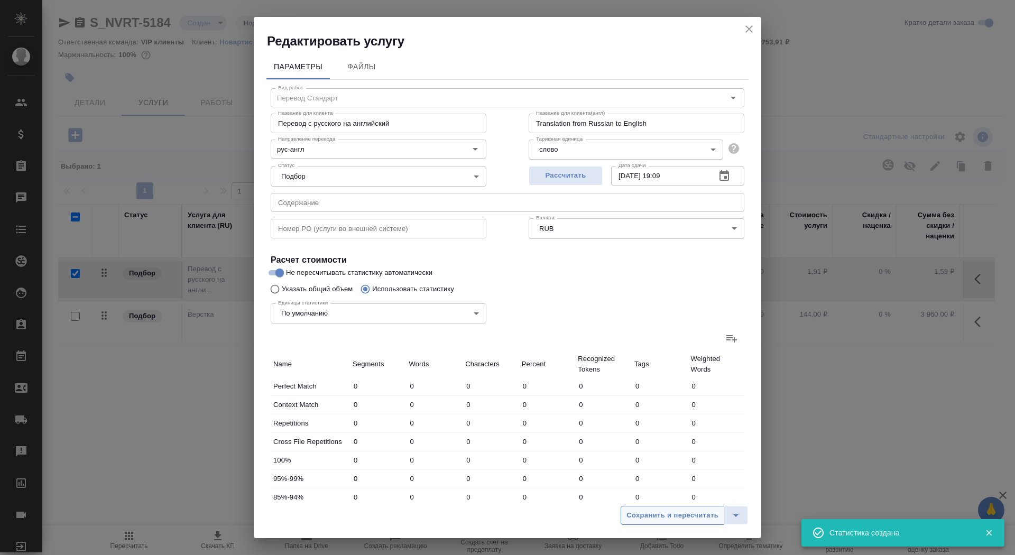
type input "4789"
type input "103"
type input "236"
type input "1850"
type input "30"
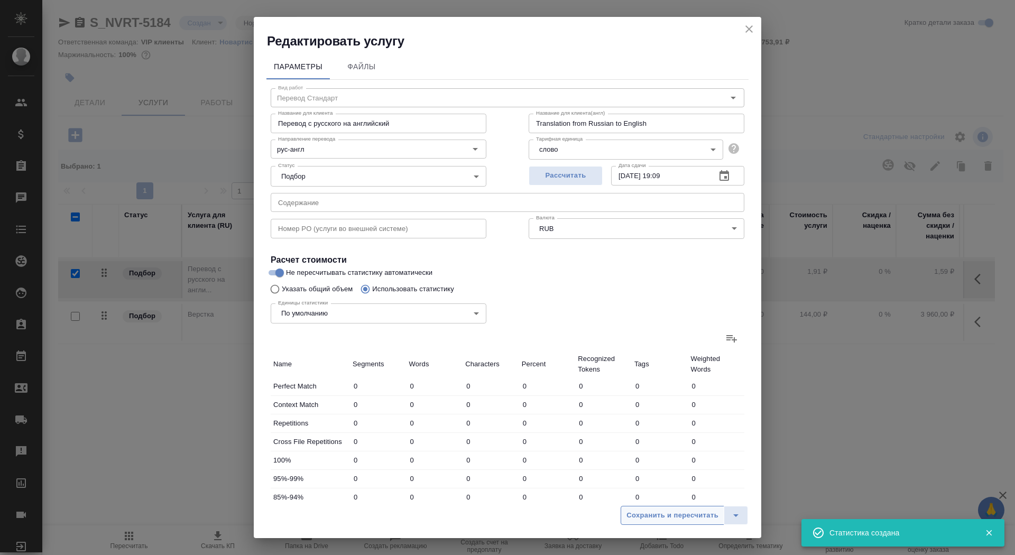
type input "101"
type input "837"
type input "20"
type input "160"
type input "1456"
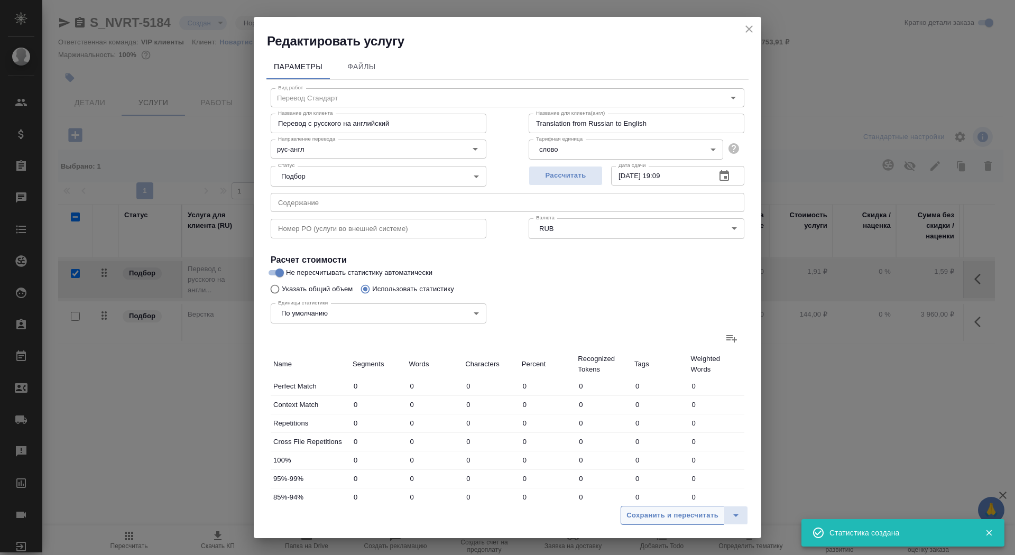
type input "89"
type input "441"
type input "3955"
type input "517"
type input "4720"
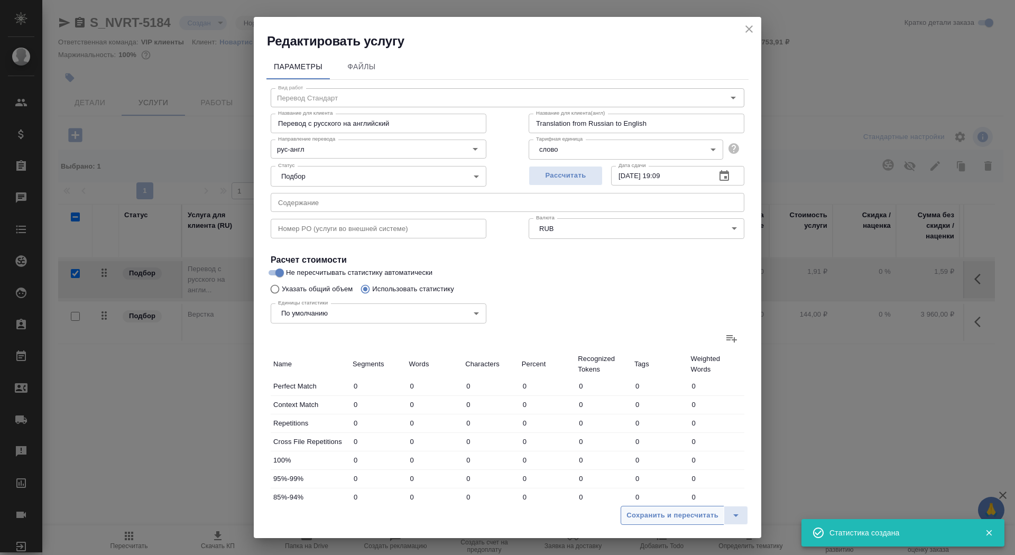
type input "39356"
type input "880"
type input "6253"
type input "50925"
type input "1057"
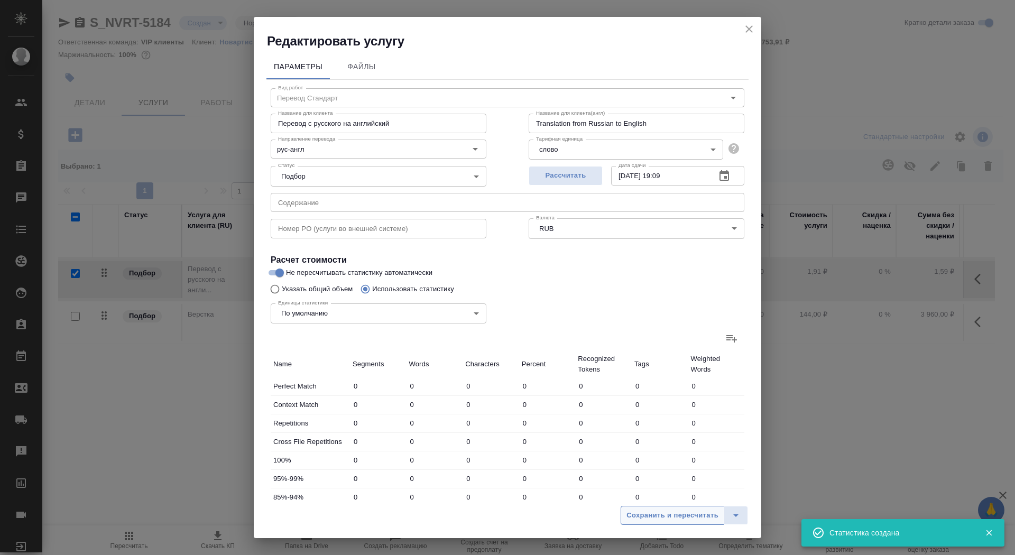
type input "6986"
type input "55714"
click at [635, 514] on span "Сохранить и пересчитать" at bounding box center [672, 515] width 92 height 12
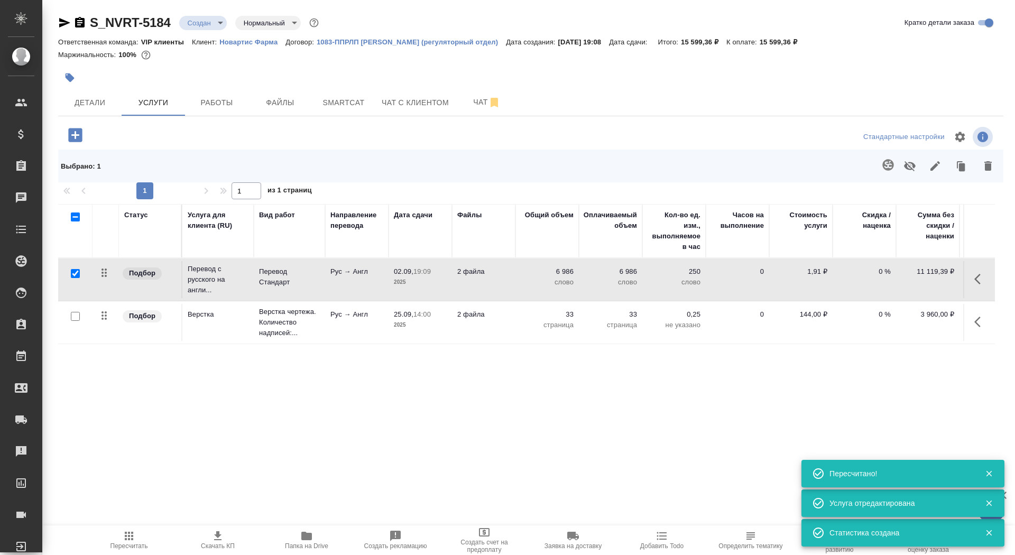
click at [453, 283] on td "2 файла" at bounding box center [483, 279] width 63 height 37
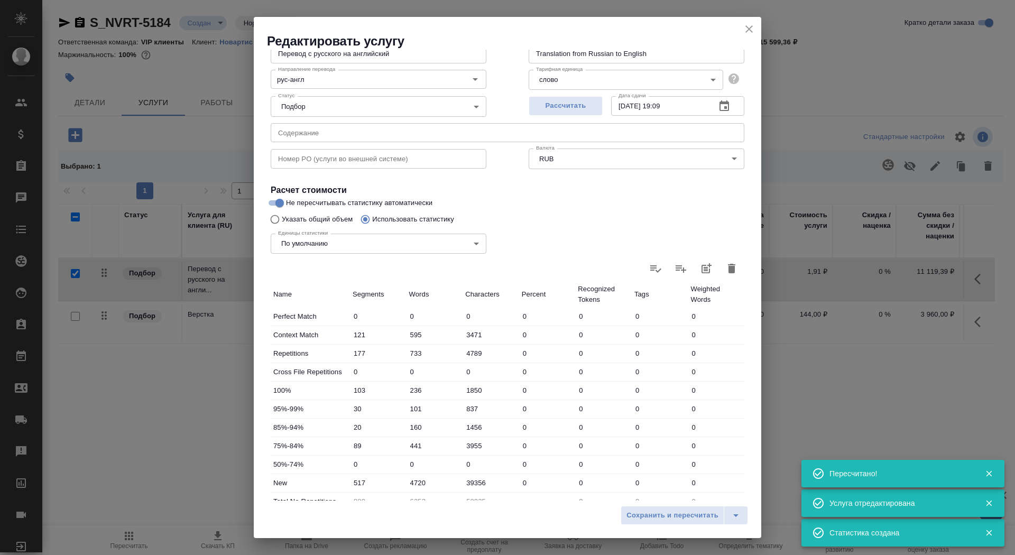
scroll to position [164, 0]
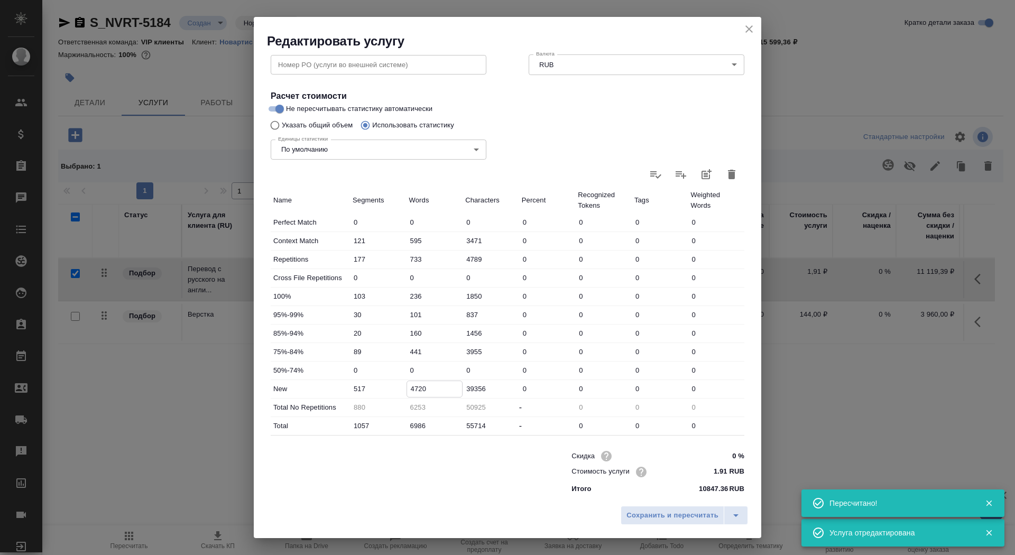
drag, startPoint x: 417, startPoint y: 386, endPoint x: 388, endPoint y: 386, distance: 28.5
click at [388, 386] on div "New 517 4720 39356 0 0 0 0" at bounding box center [508, 389] width 474 height 18
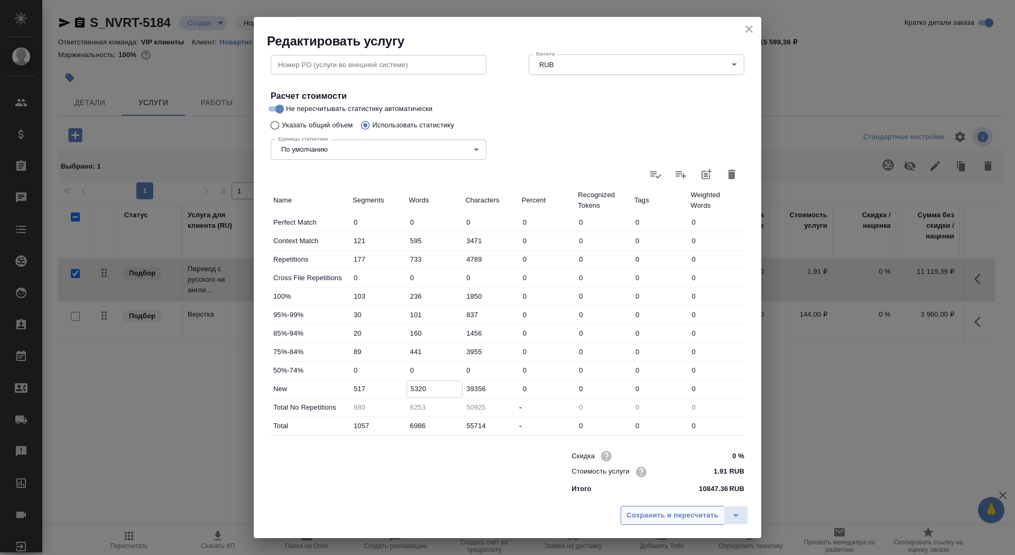
type input "5320"
click at [656, 518] on span "Сохранить и пересчитать" at bounding box center [672, 515] width 92 height 12
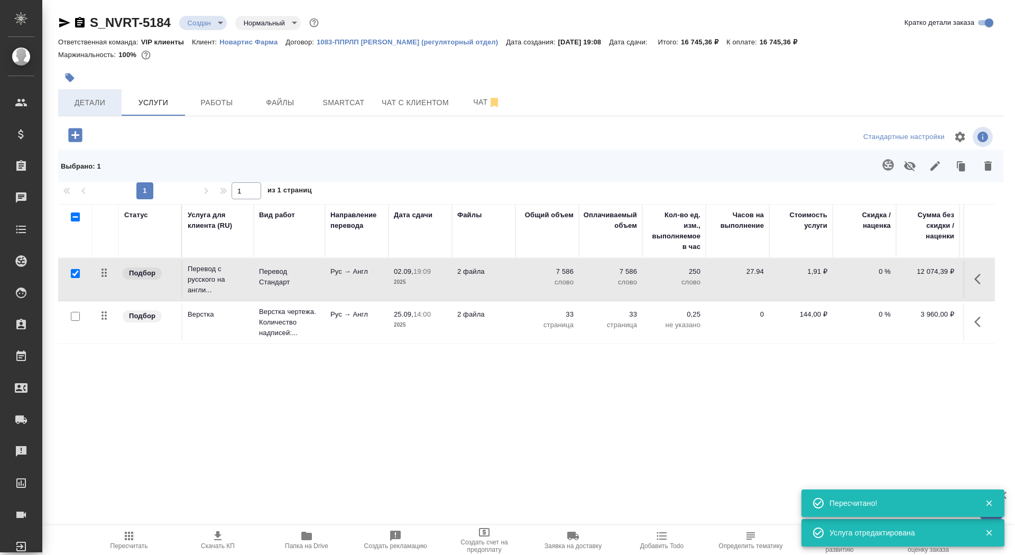
click at [97, 102] on span "Детали" at bounding box center [89, 102] width 51 height 13
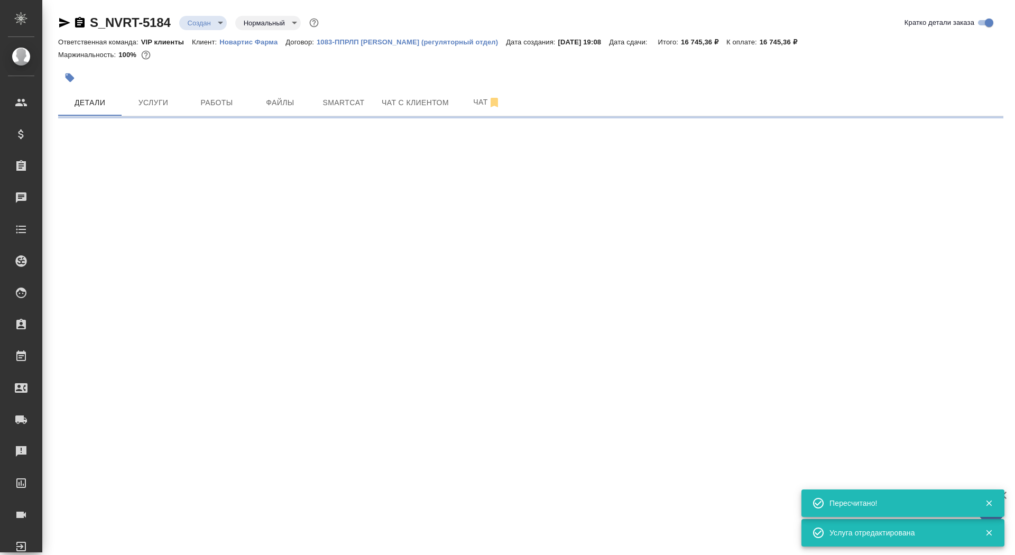
select select "RU"
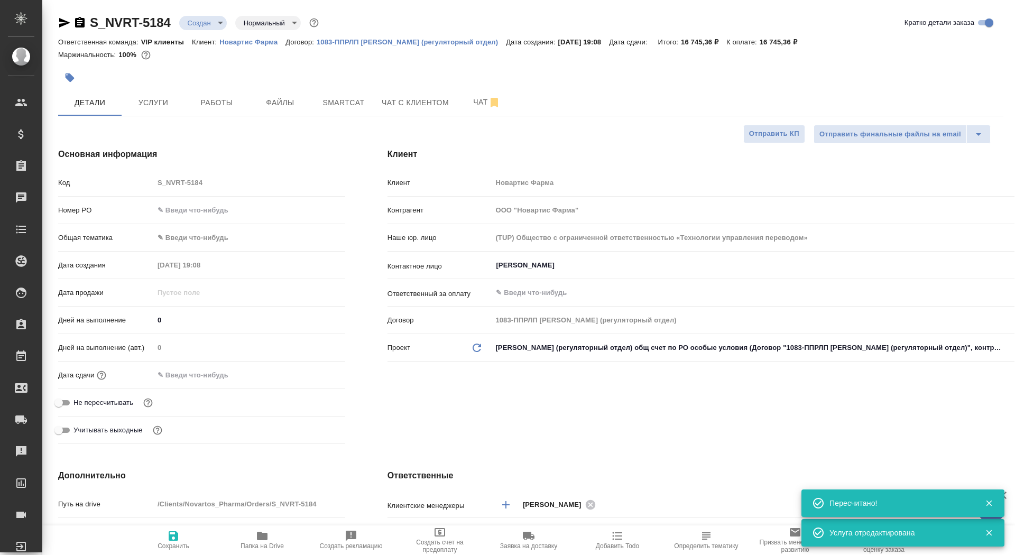
type textarea "x"
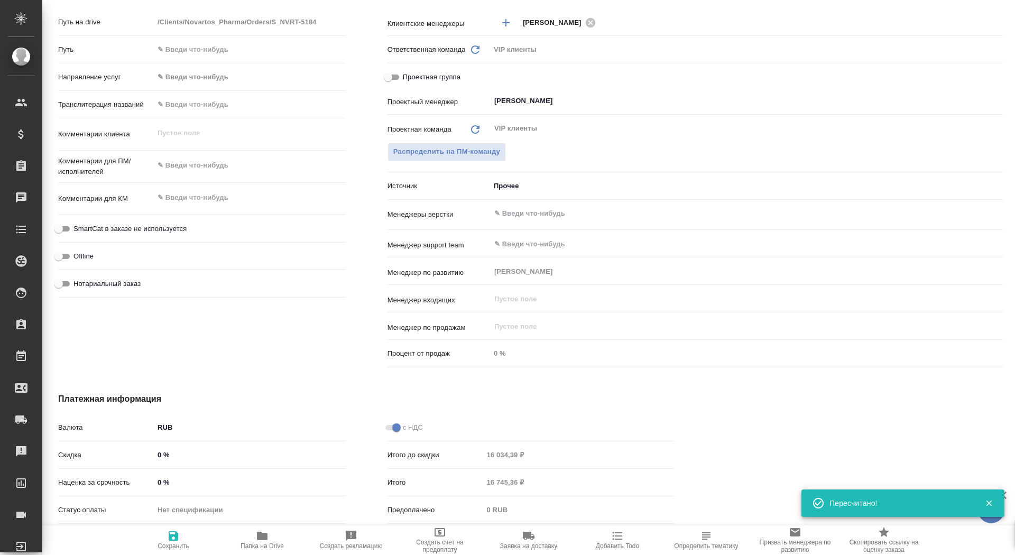
scroll to position [536, 0]
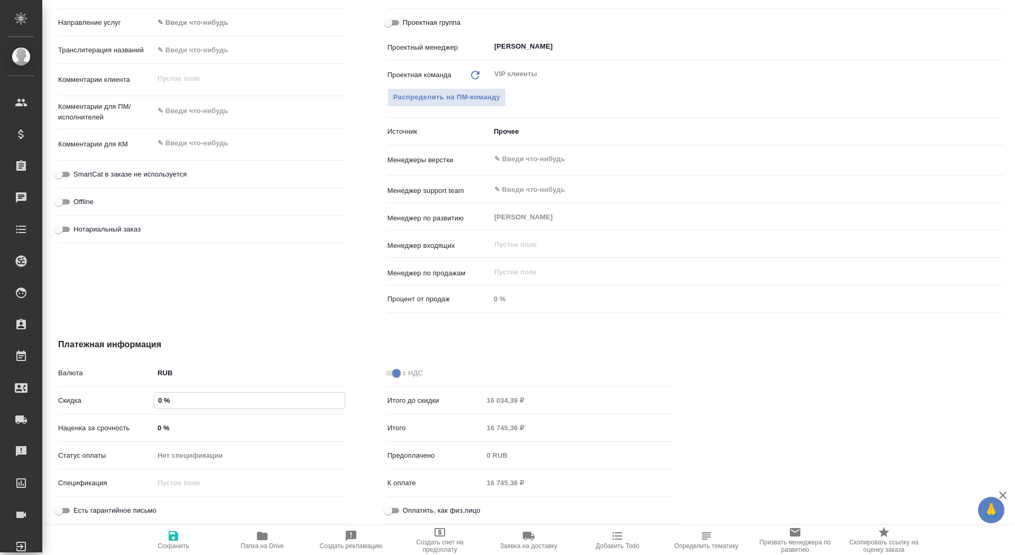
click at [157, 398] on input "0 %" at bounding box center [249, 400] width 190 height 15
type textarea "x"
type input "5 %"
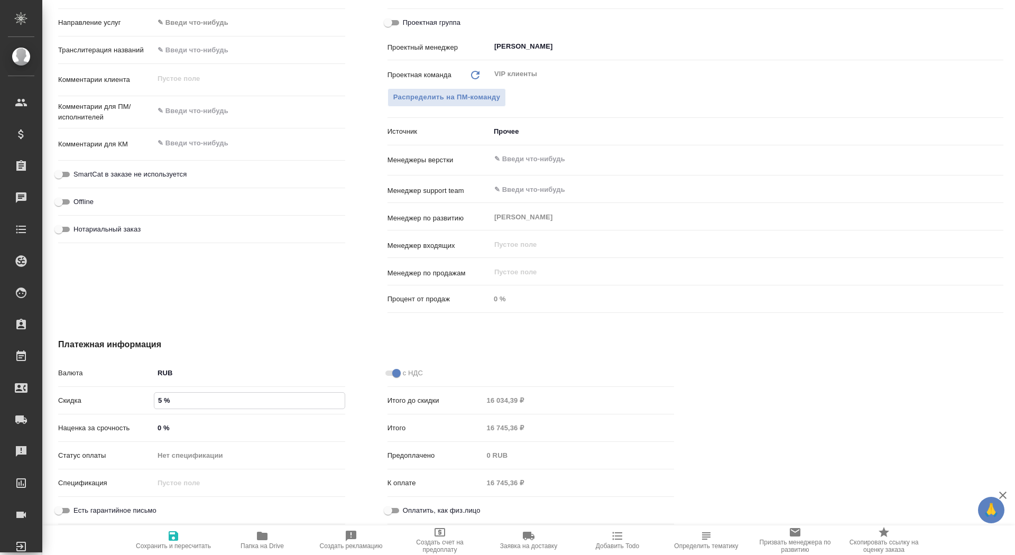
click at [171, 542] on span "Сохранить и пересчитать" at bounding box center [173, 545] width 75 height 7
type textarea "x"
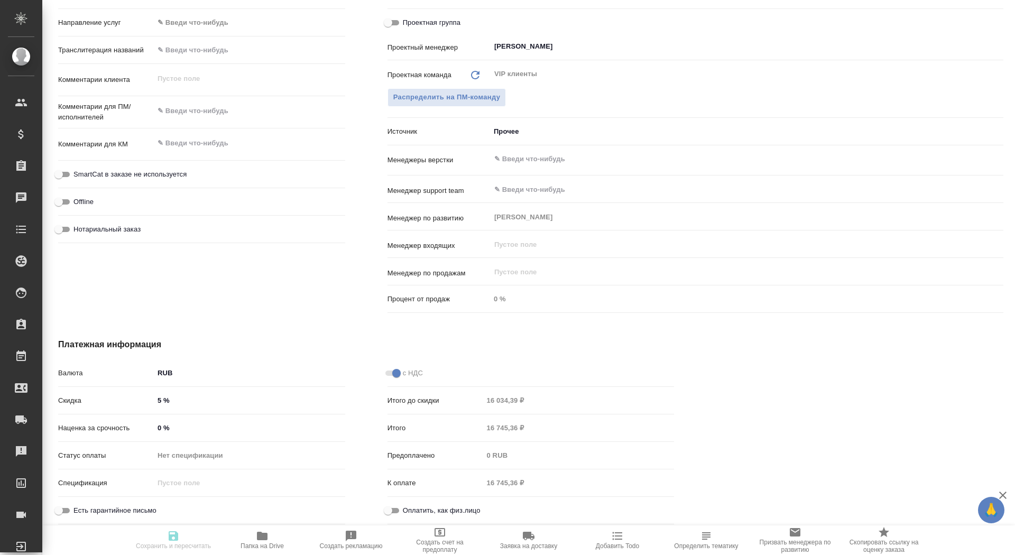
type textarea "x"
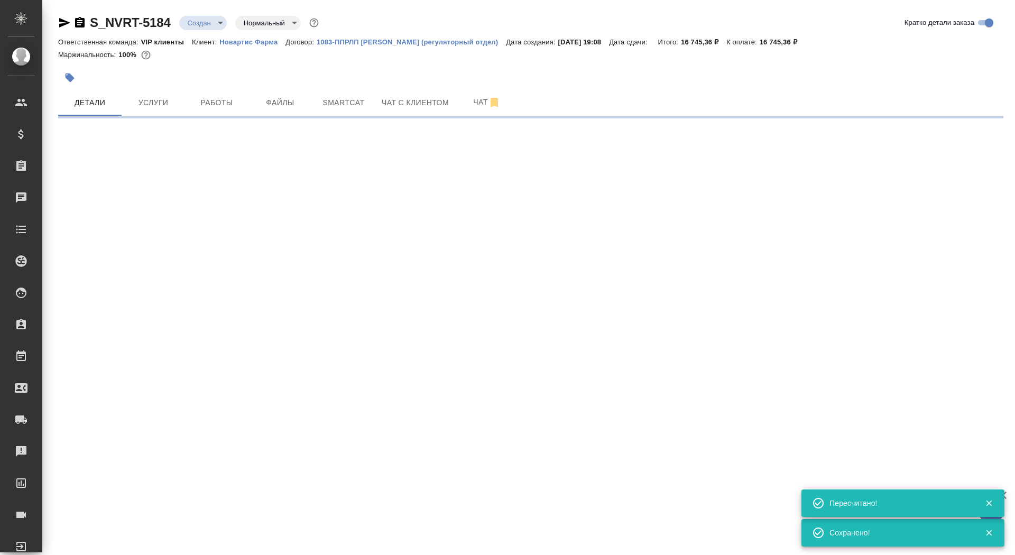
scroll to position [0, 0]
select select "RU"
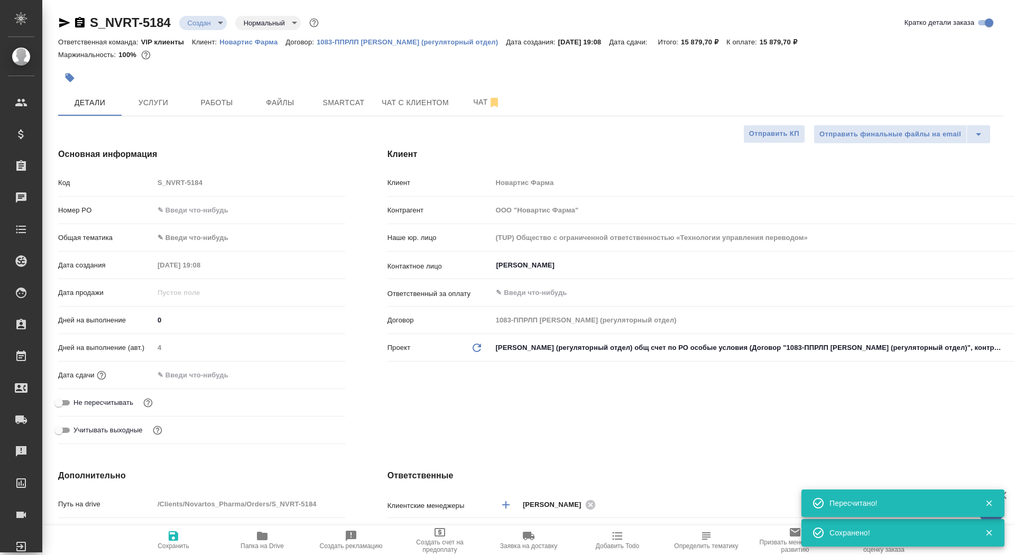
type textarea "x"
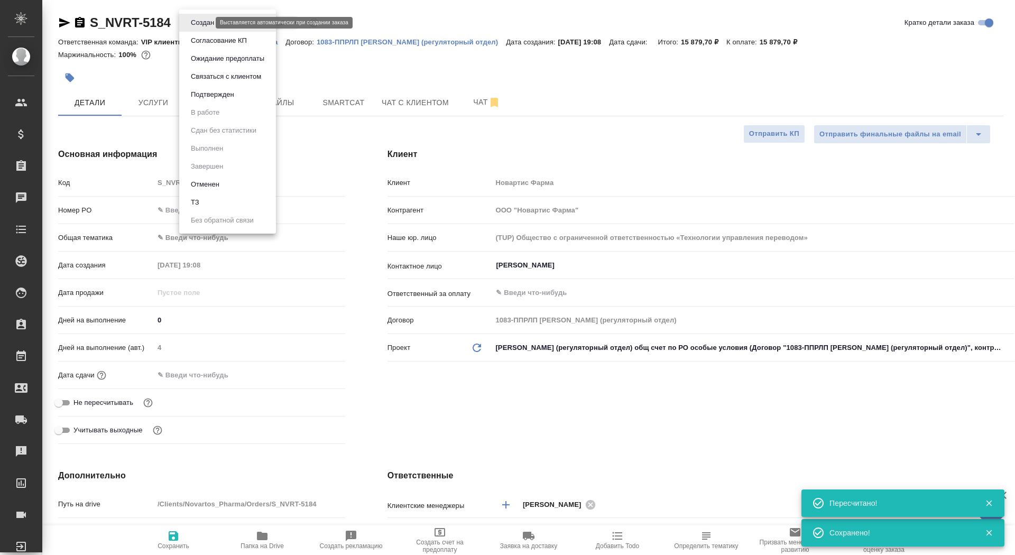
click at [201, 21] on body "🙏 .cls-1 fill:#fff; AWATERA Saydasheva Dilyara Клиенты Спецификации Заказы 0 Ча…" at bounding box center [507, 277] width 1015 height 555
click at [201, 40] on button "Согласование КП" at bounding box center [219, 41] width 62 height 12
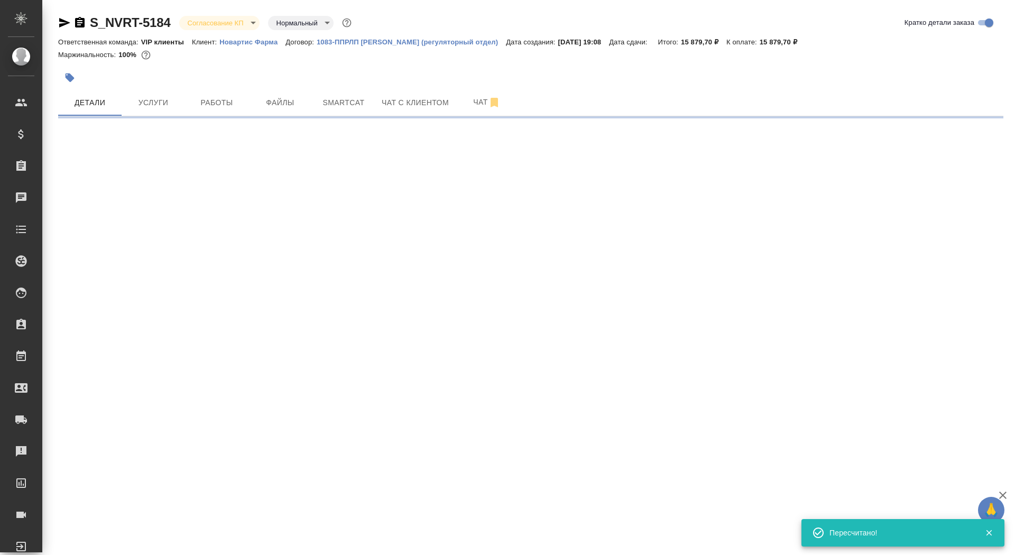
click at [71, 78] on icon "button" at bounding box center [70, 77] width 9 height 9
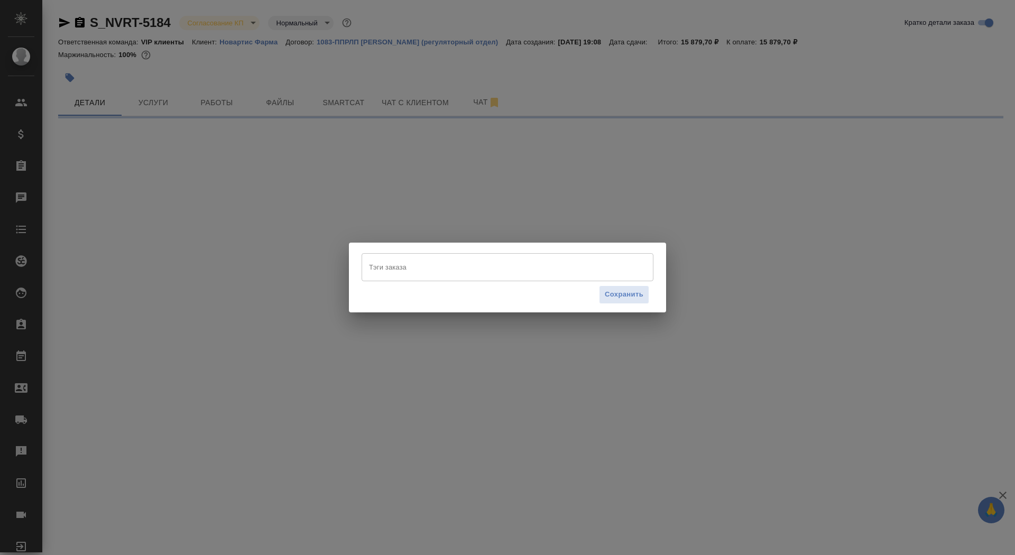
click at [481, 283] on div "Сохранить" at bounding box center [507, 294] width 292 height 27
select select "RU"
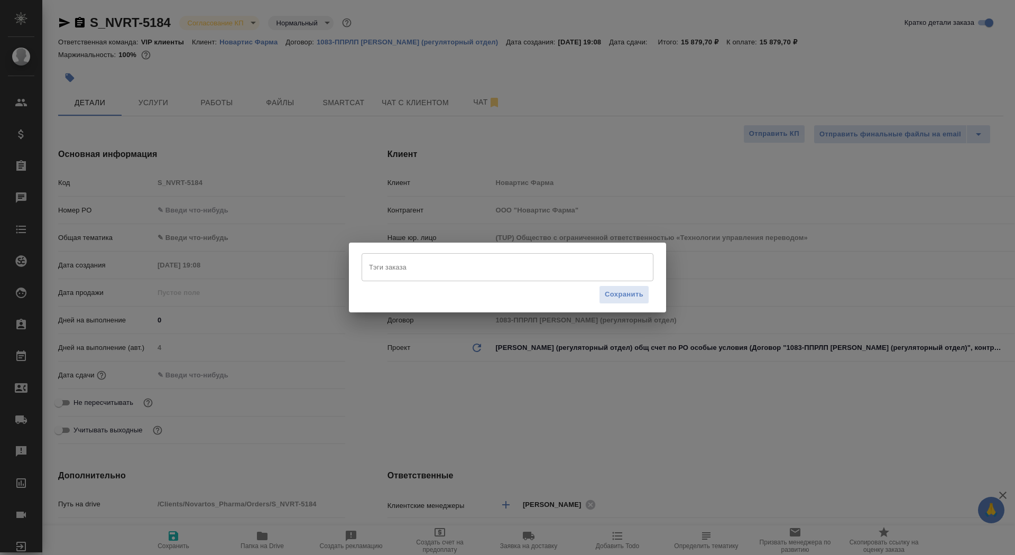
type textarea "x"
click at [478, 270] on input "Тэги заказа" at bounding box center [497, 267] width 262 height 18
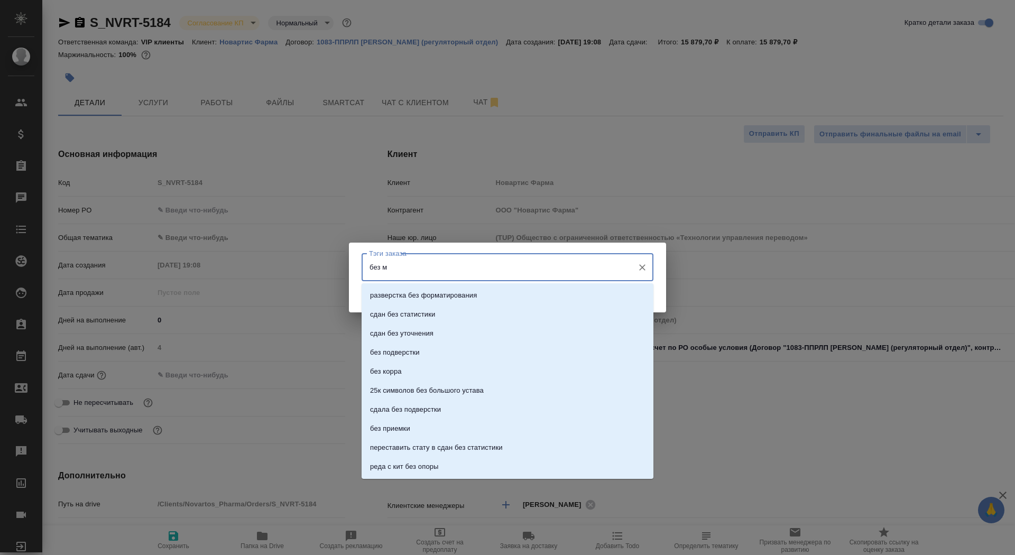
type input "без мв"
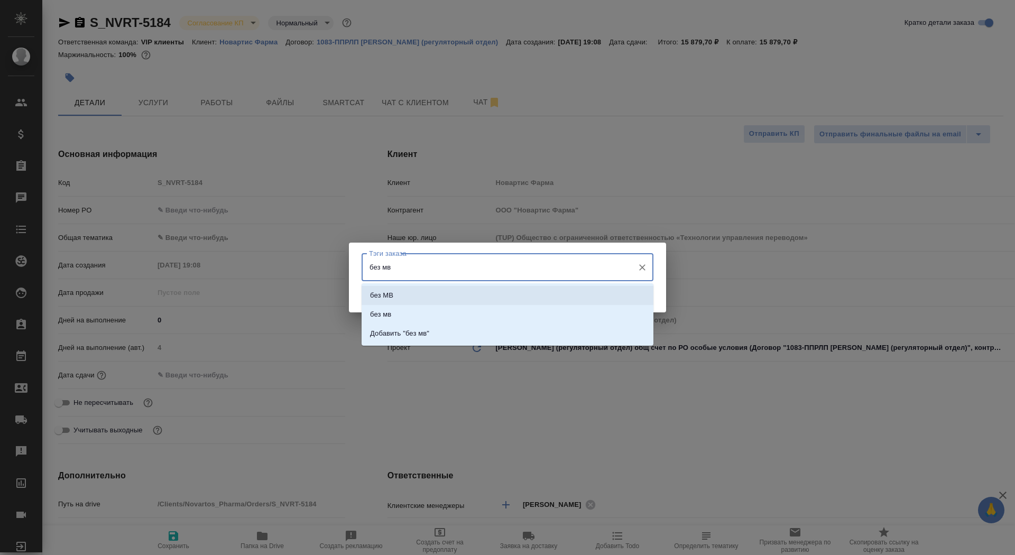
click at [501, 289] on li "без МВ" at bounding box center [507, 295] width 292 height 19
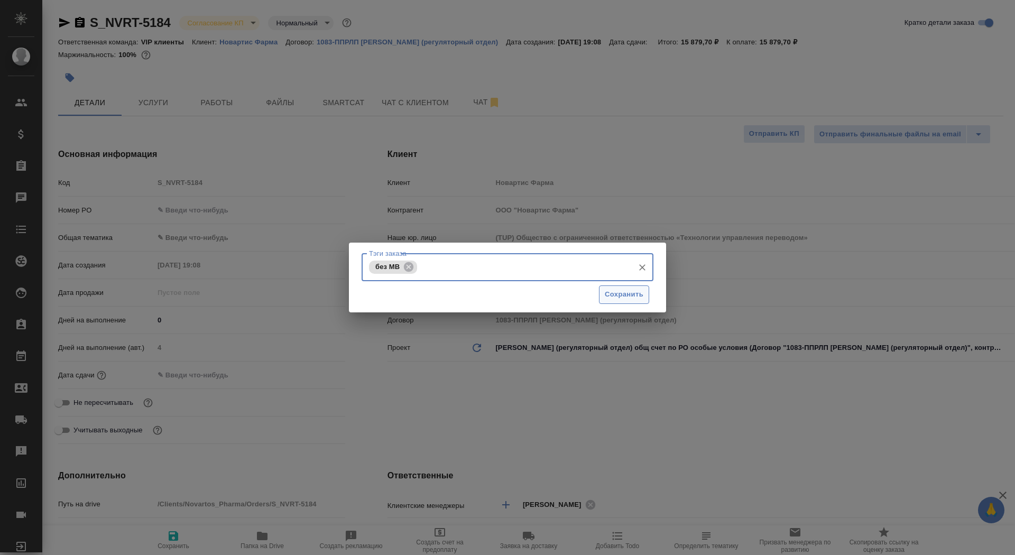
click at [609, 291] on span "Сохранить" at bounding box center [624, 295] width 39 height 12
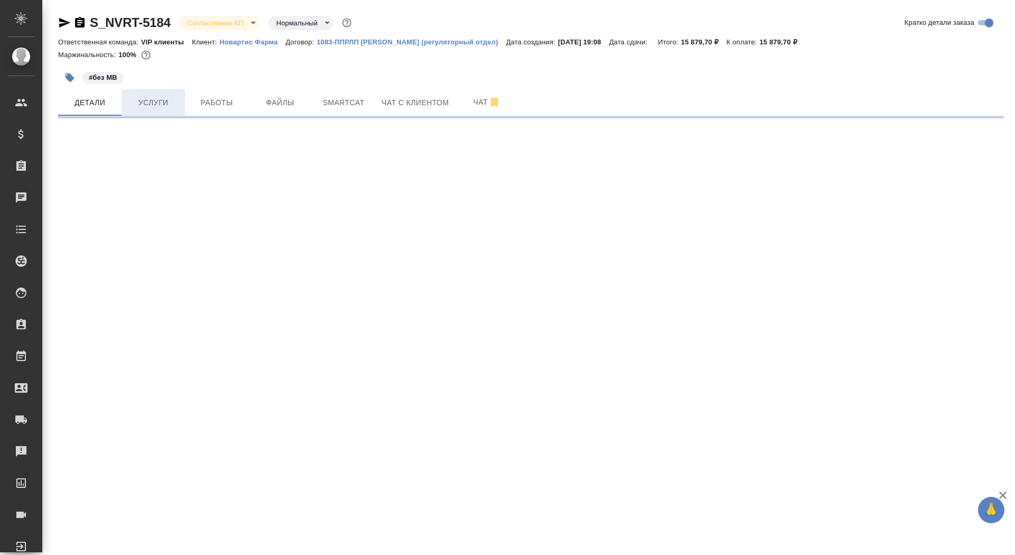
select select "RU"
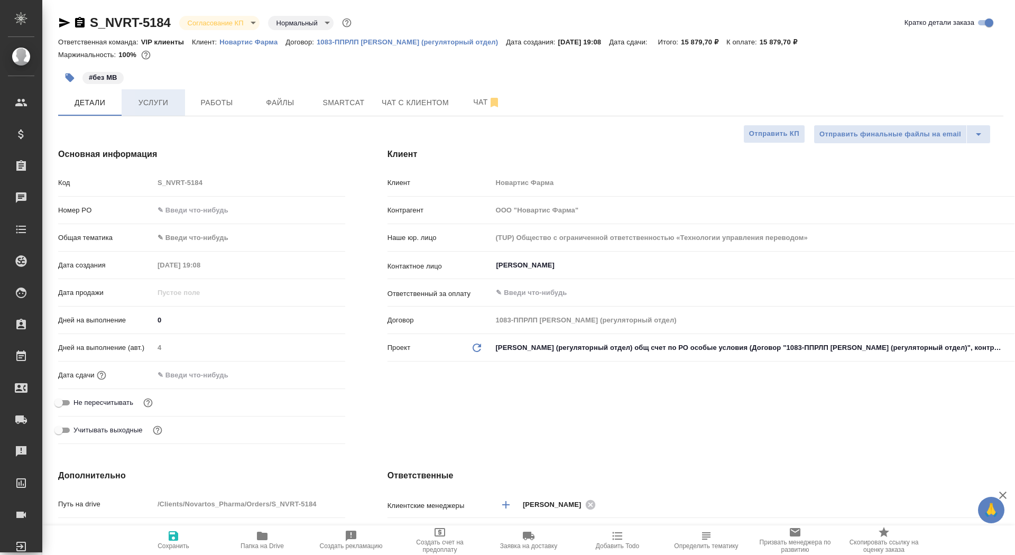
type textarea "x"
click at [155, 103] on span "Услуги" at bounding box center [153, 102] width 51 height 13
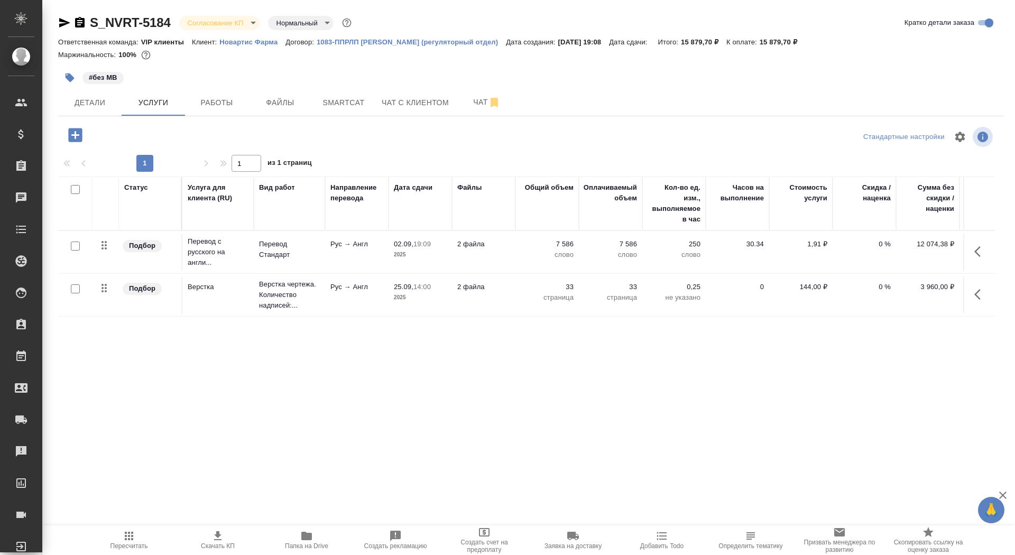
click at [221, 541] on icon "button" at bounding box center [217, 536] width 13 height 13
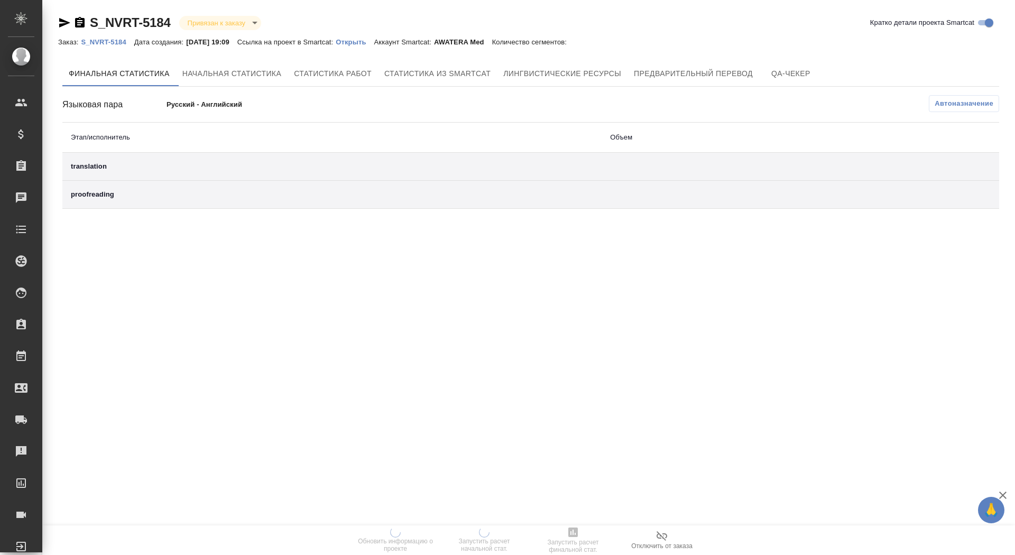
click at [370, 41] on p "Открыть" at bounding box center [355, 42] width 38 height 8
